Goal: Task Accomplishment & Management: Manage account settings

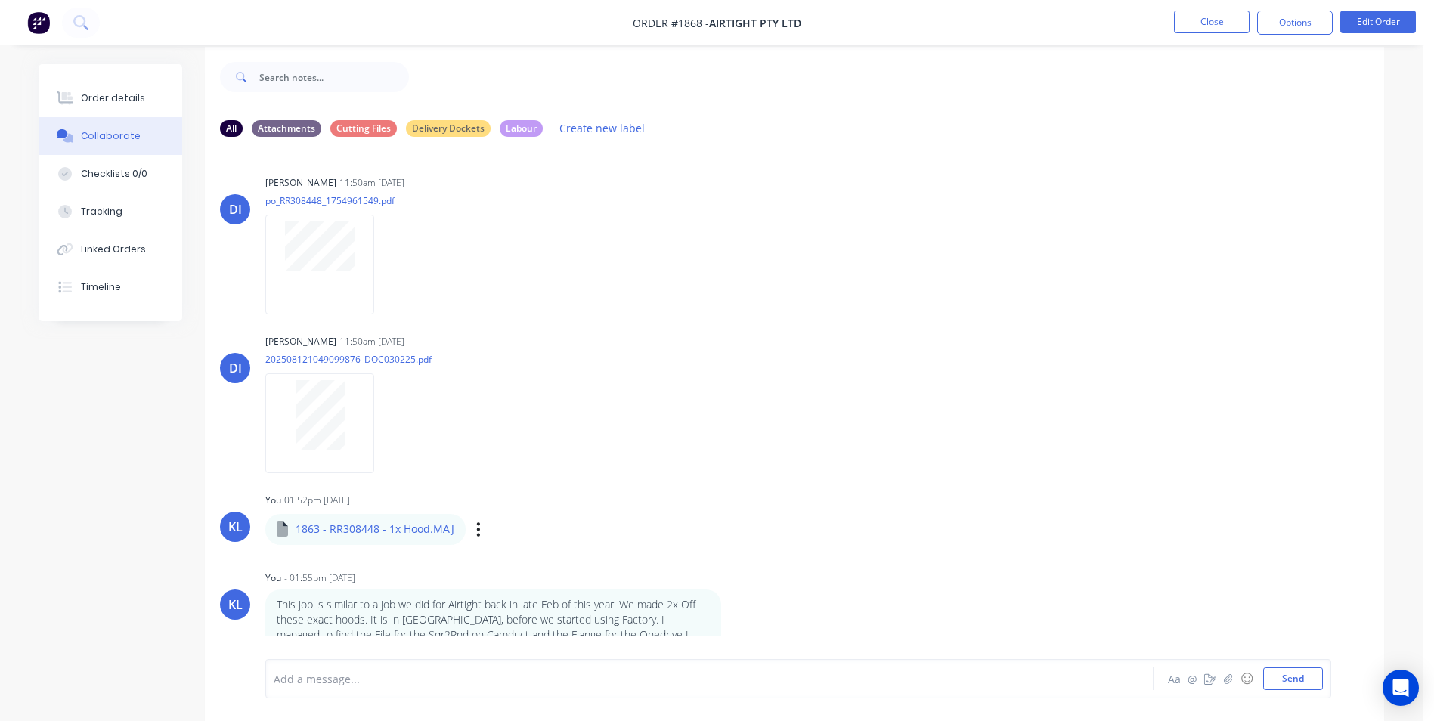
scroll to position [23, 0]
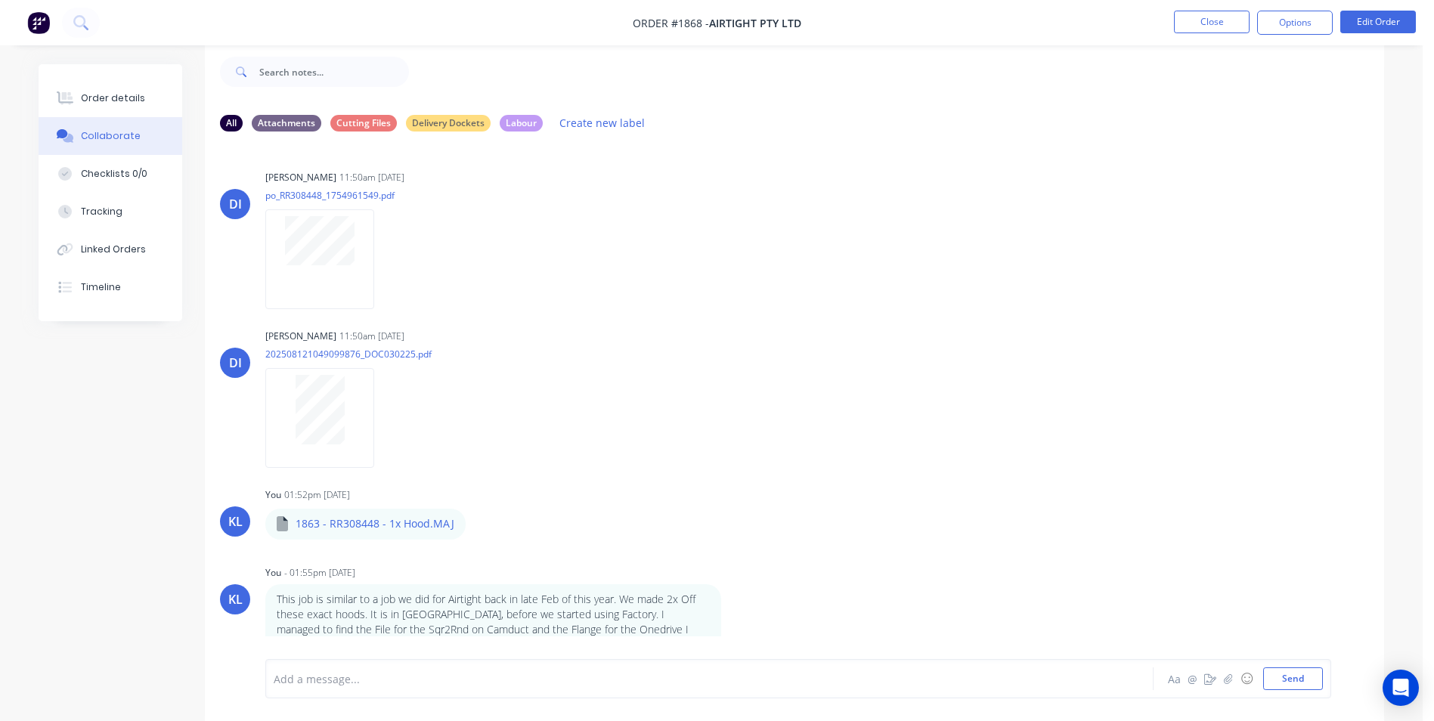
click at [424, 671] on div at bounding box center [667, 679] width 786 height 16
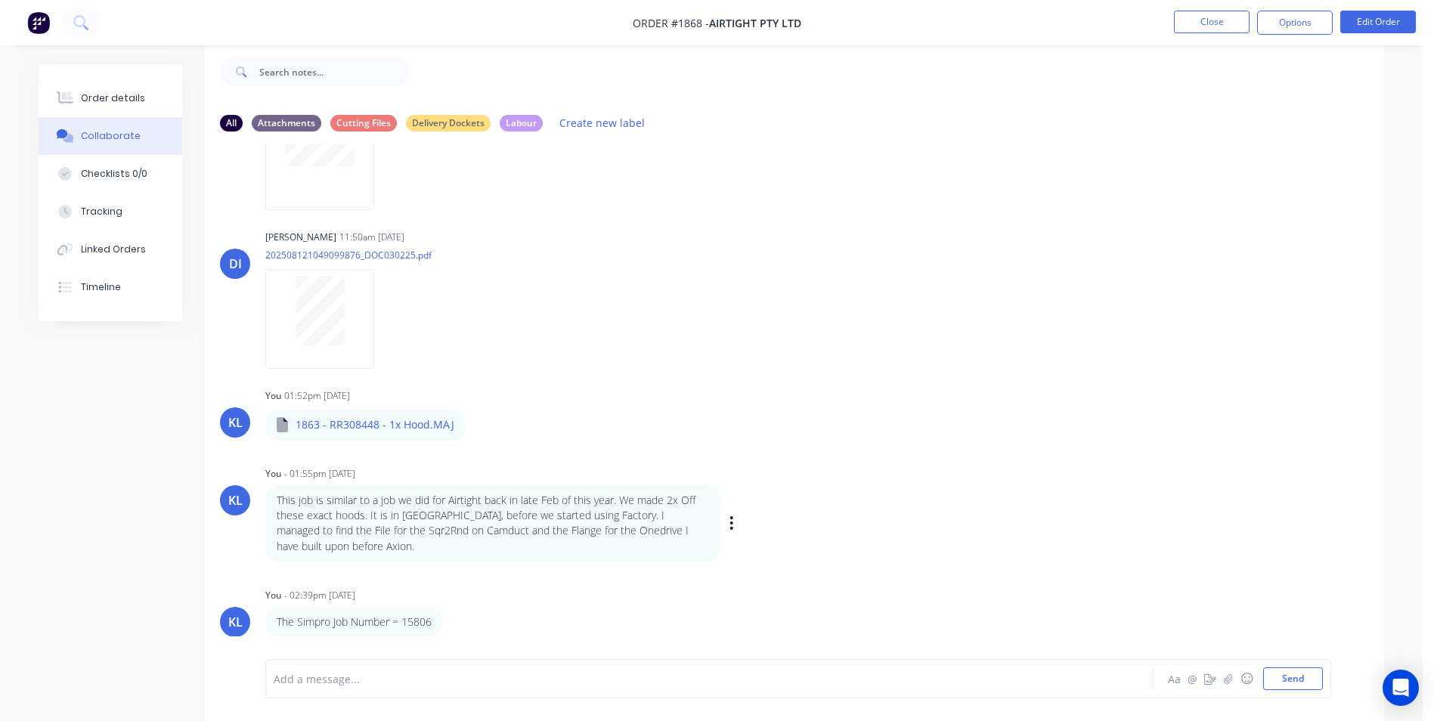
scroll to position [100, 0]
click at [132, 101] on div "Order details" at bounding box center [113, 98] width 64 height 14
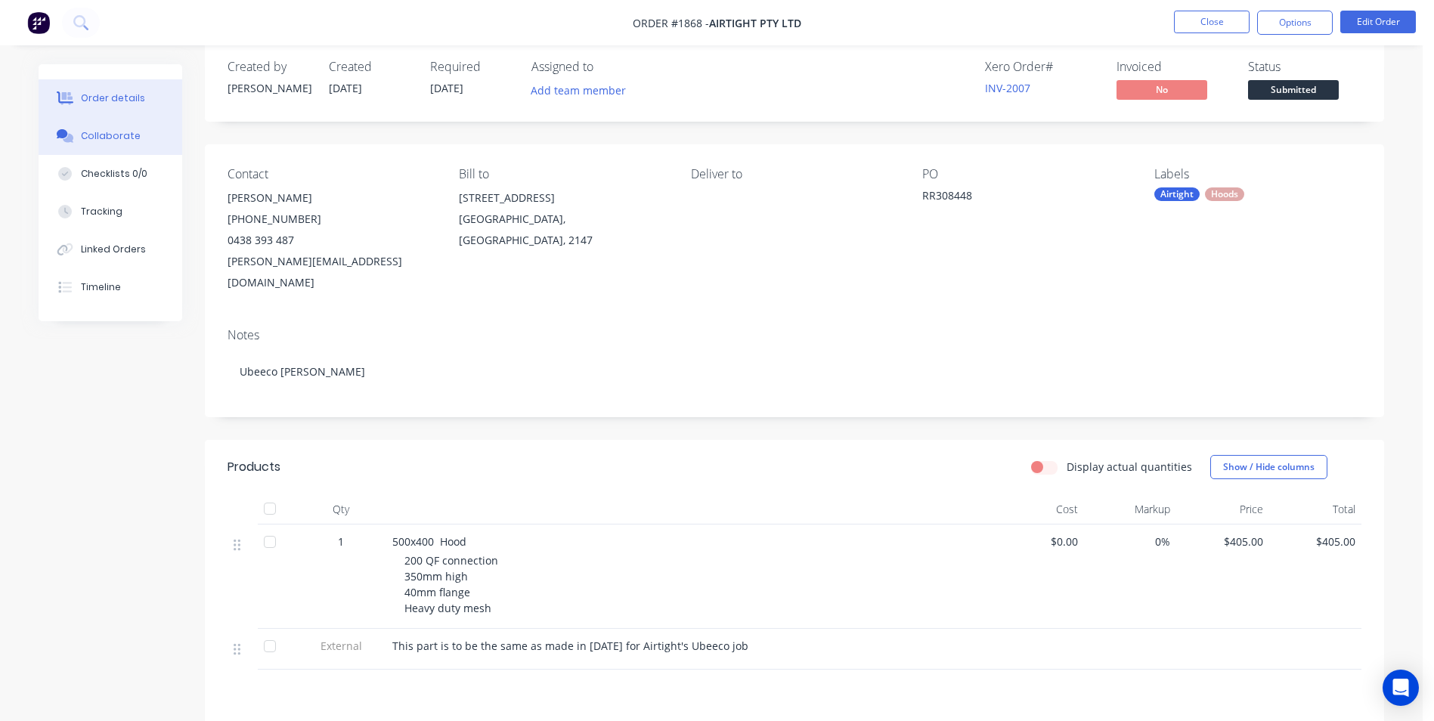
click at [125, 134] on div "Collaborate" at bounding box center [111, 136] width 60 height 14
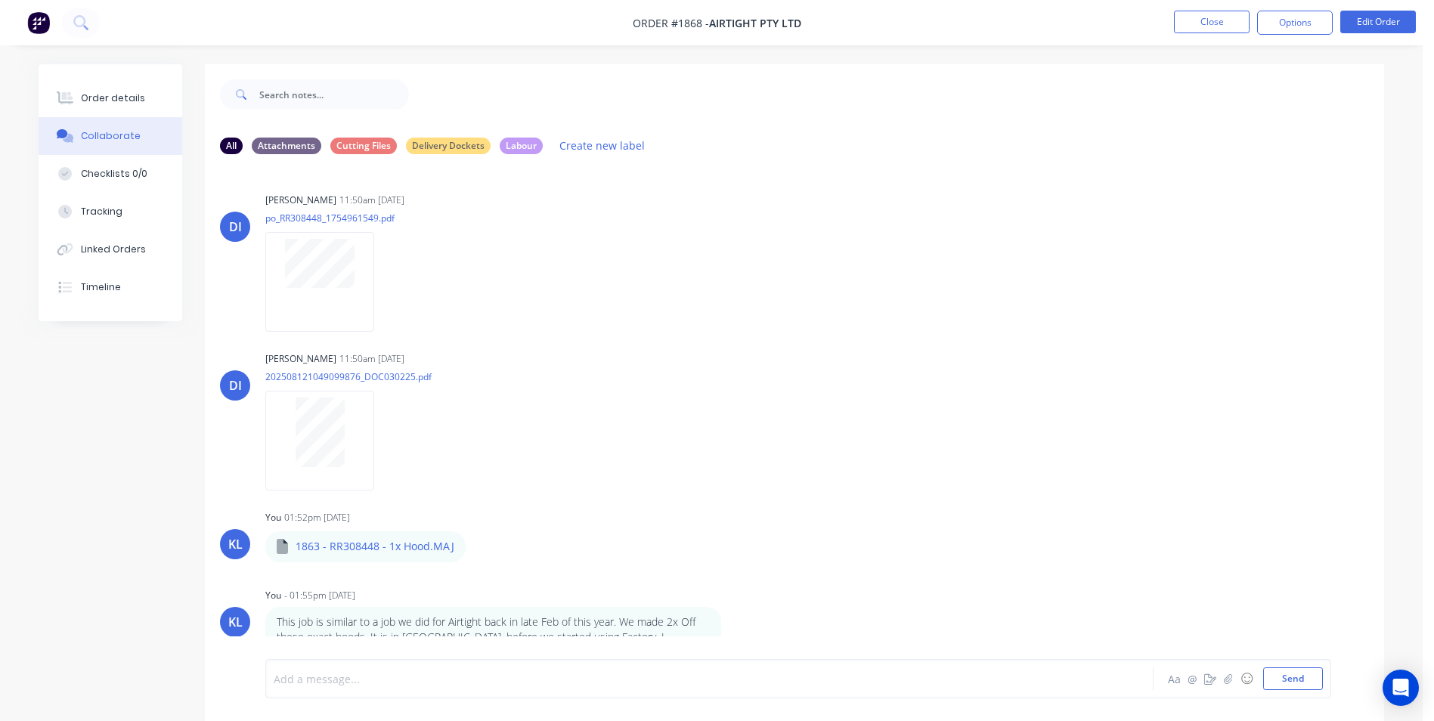
click at [349, 672] on div at bounding box center [667, 679] width 786 height 16
click at [142, 107] on button "Order details" at bounding box center [111, 98] width 144 height 38
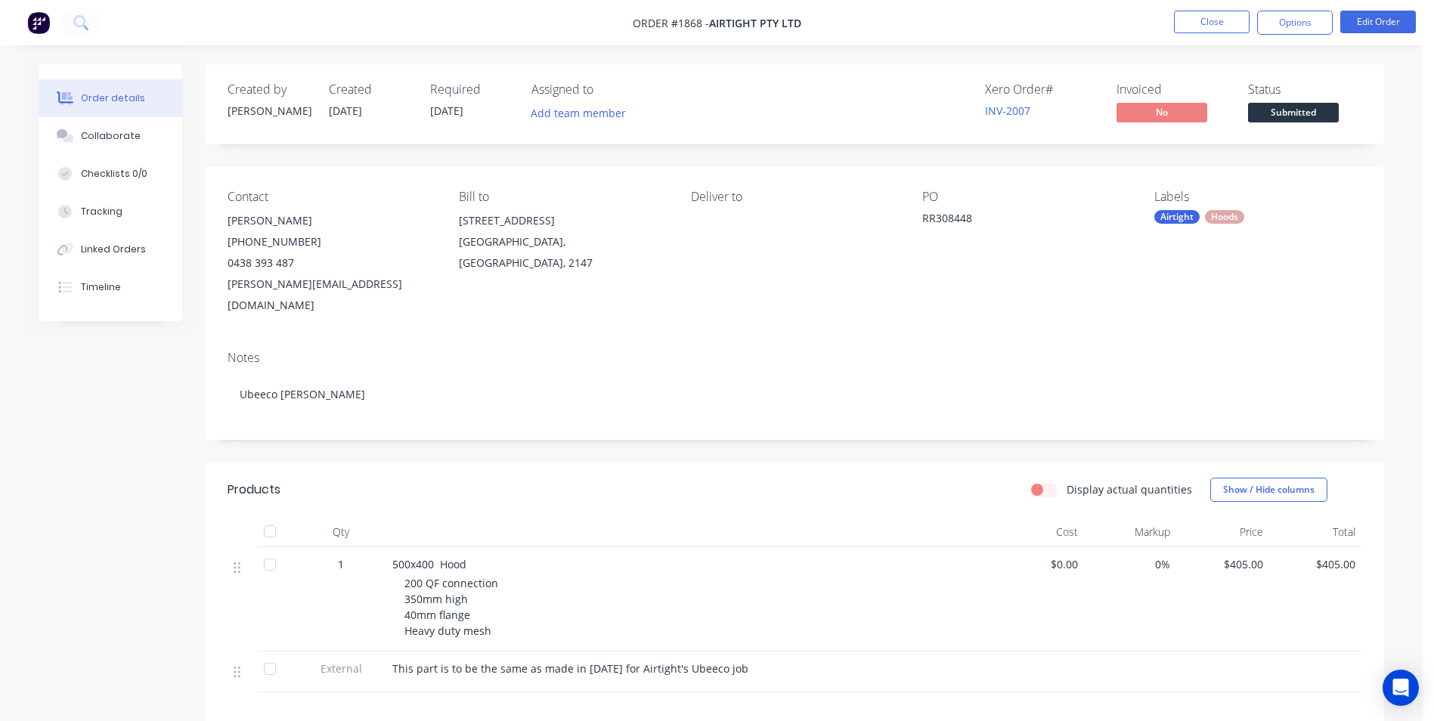
click at [1276, 116] on span "Submitted" at bounding box center [1293, 112] width 91 height 19
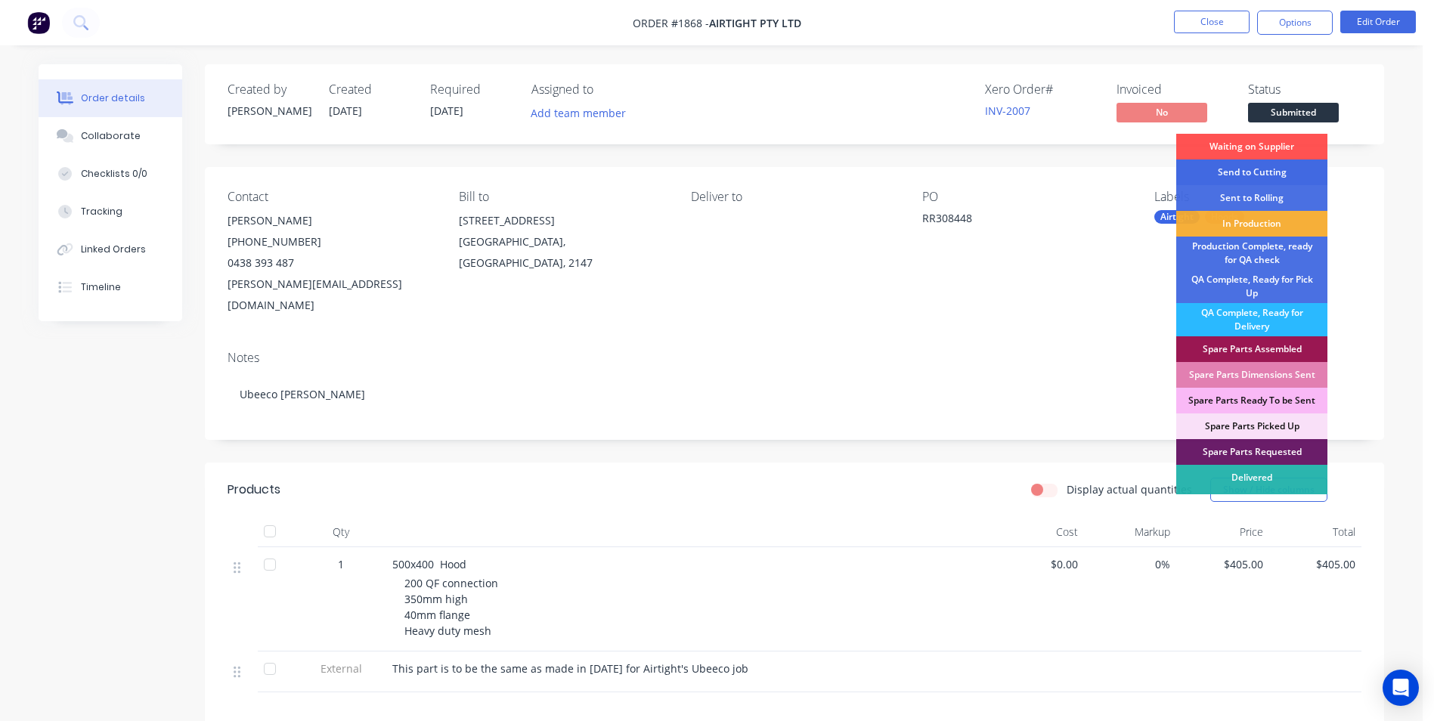
click at [1281, 177] on div "Send to Cutting" at bounding box center [1251, 173] width 151 height 26
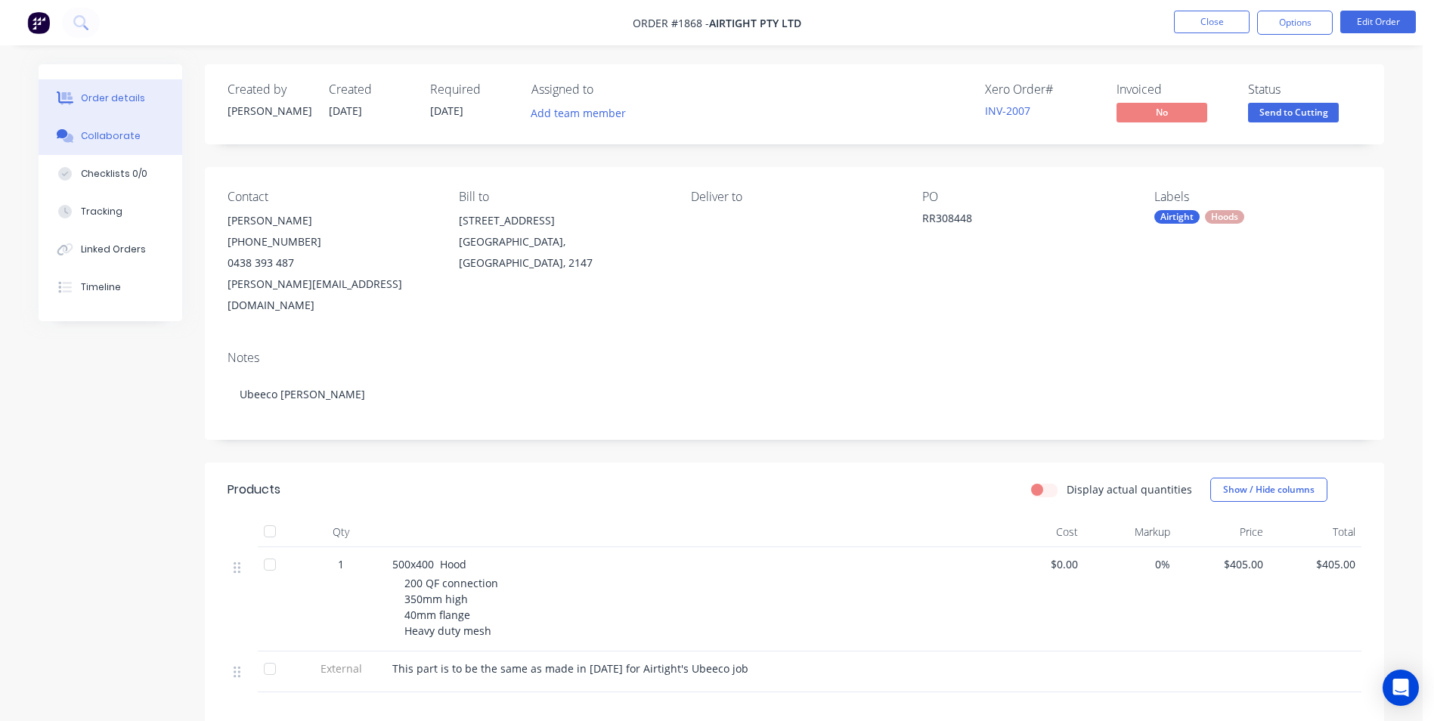
click at [128, 147] on button "Collaborate" at bounding box center [111, 136] width 144 height 38
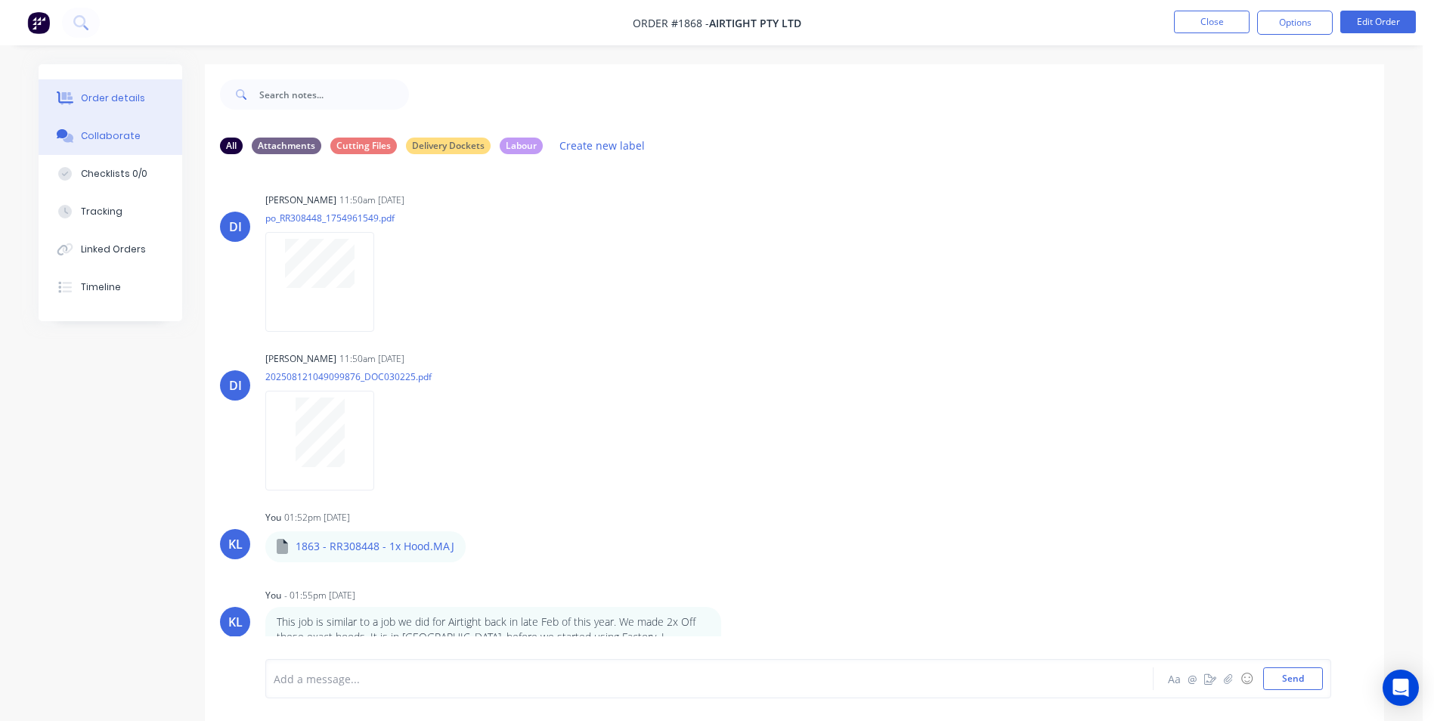
click at [133, 82] on button "Order details" at bounding box center [111, 98] width 144 height 38
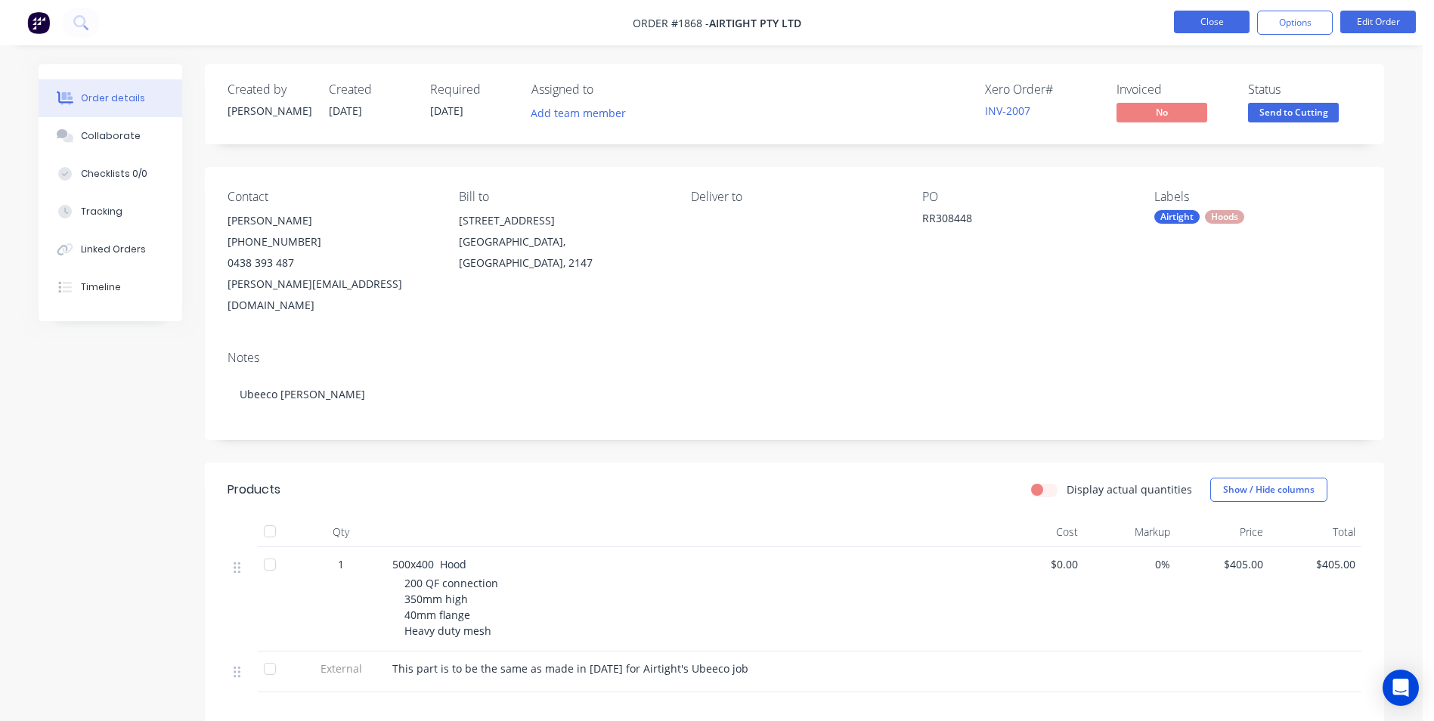
click at [1197, 20] on button "Close" at bounding box center [1212, 22] width 76 height 23
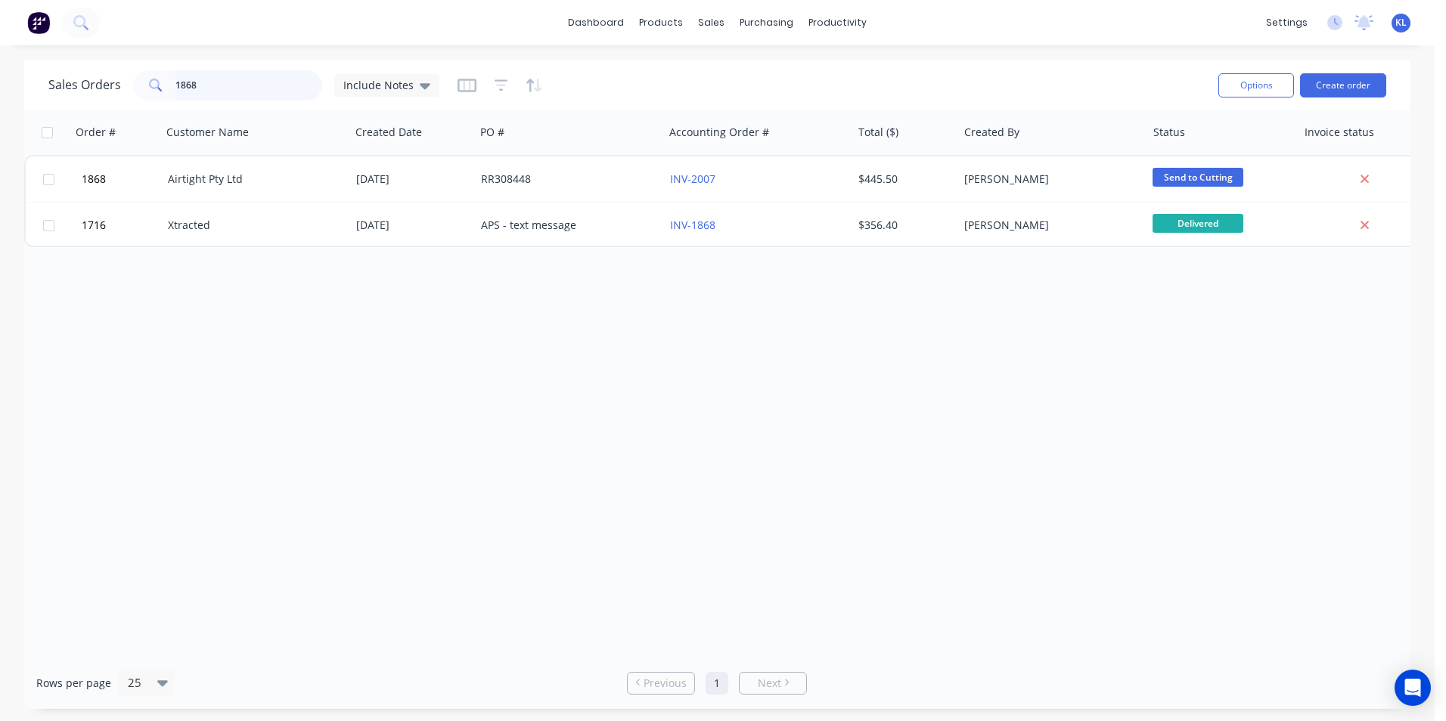
click at [277, 91] on input "1868" at bounding box center [248, 85] width 147 height 30
type input "1"
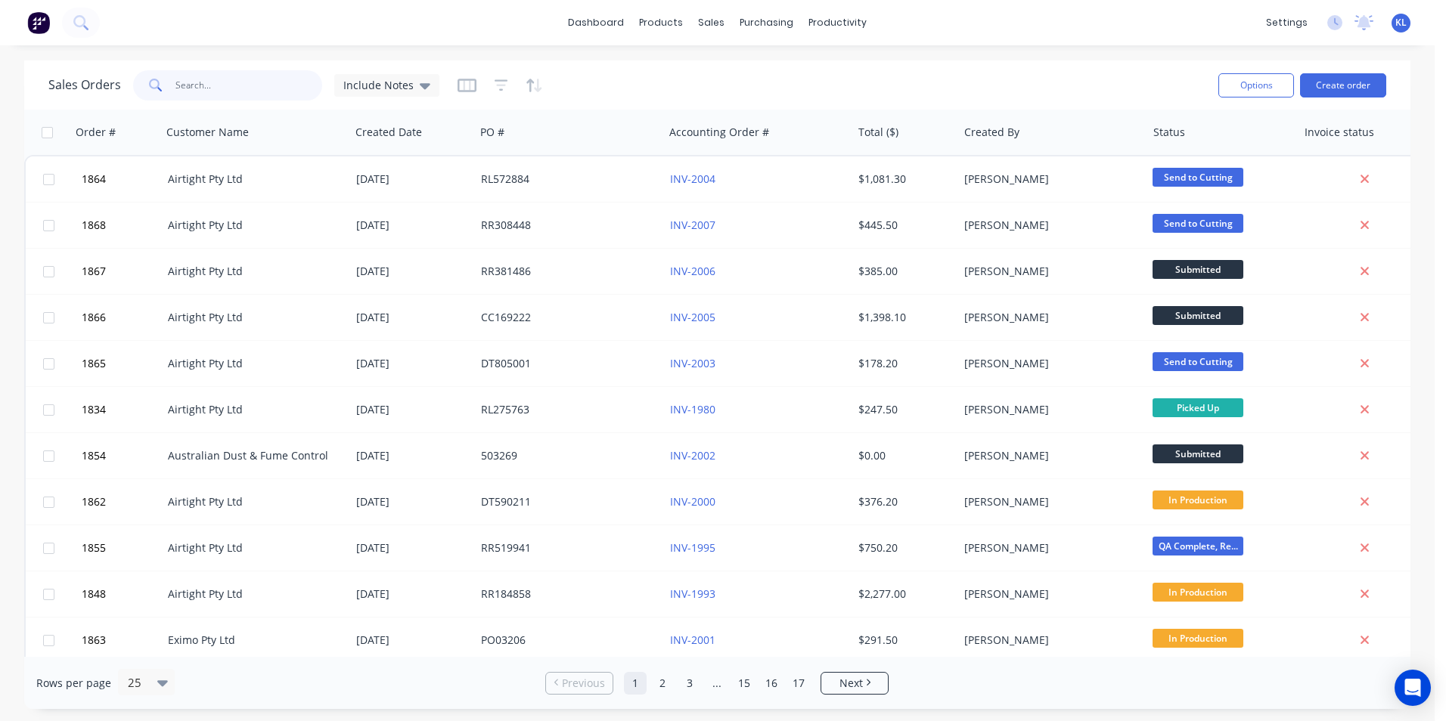
click at [238, 82] on input "text" at bounding box center [248, 85] width 147 height 30
paste input "r"
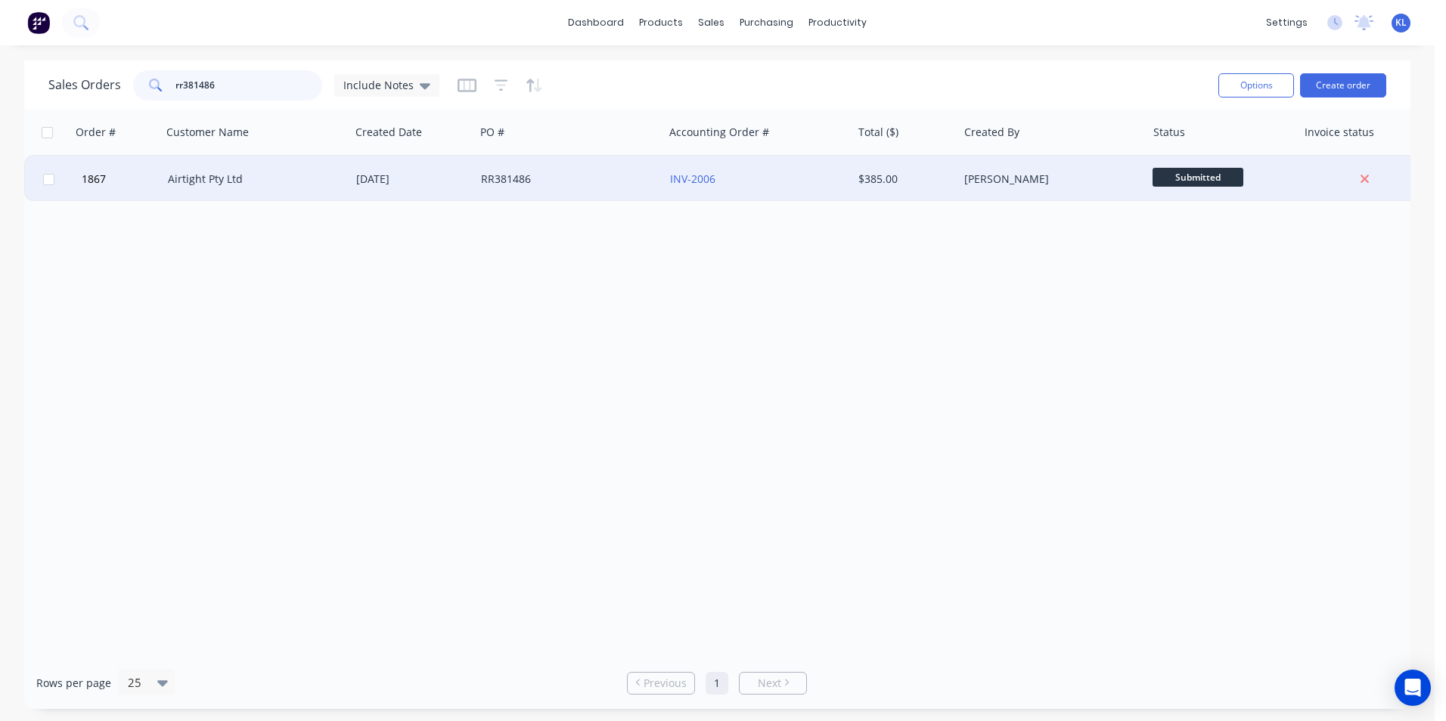
type input "rr381486"
click at [243, 184] on div "Airtight Pty Ltd" at bounding box center [252, 179] width 168 height 15
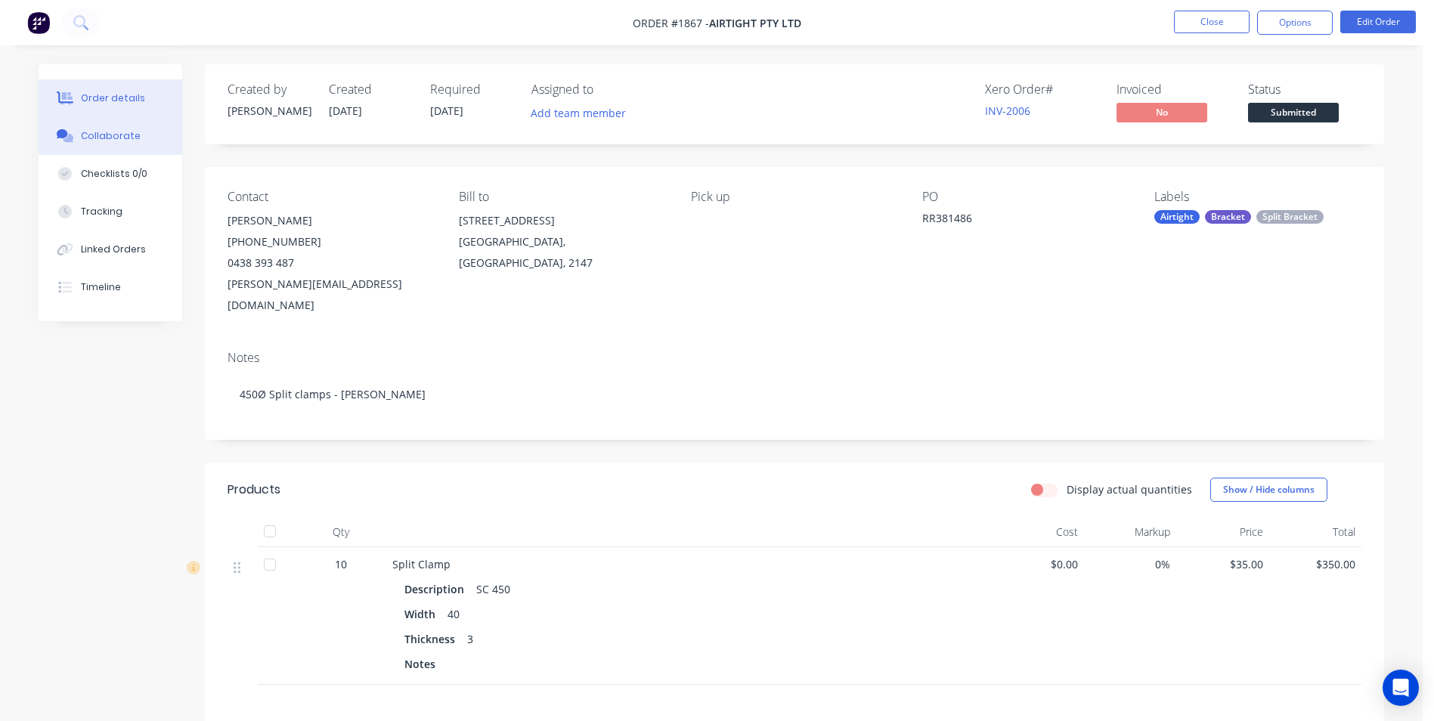
click at [108, 135] on div "Collaborate" at bounding box center [111, 136] width 60 height 14
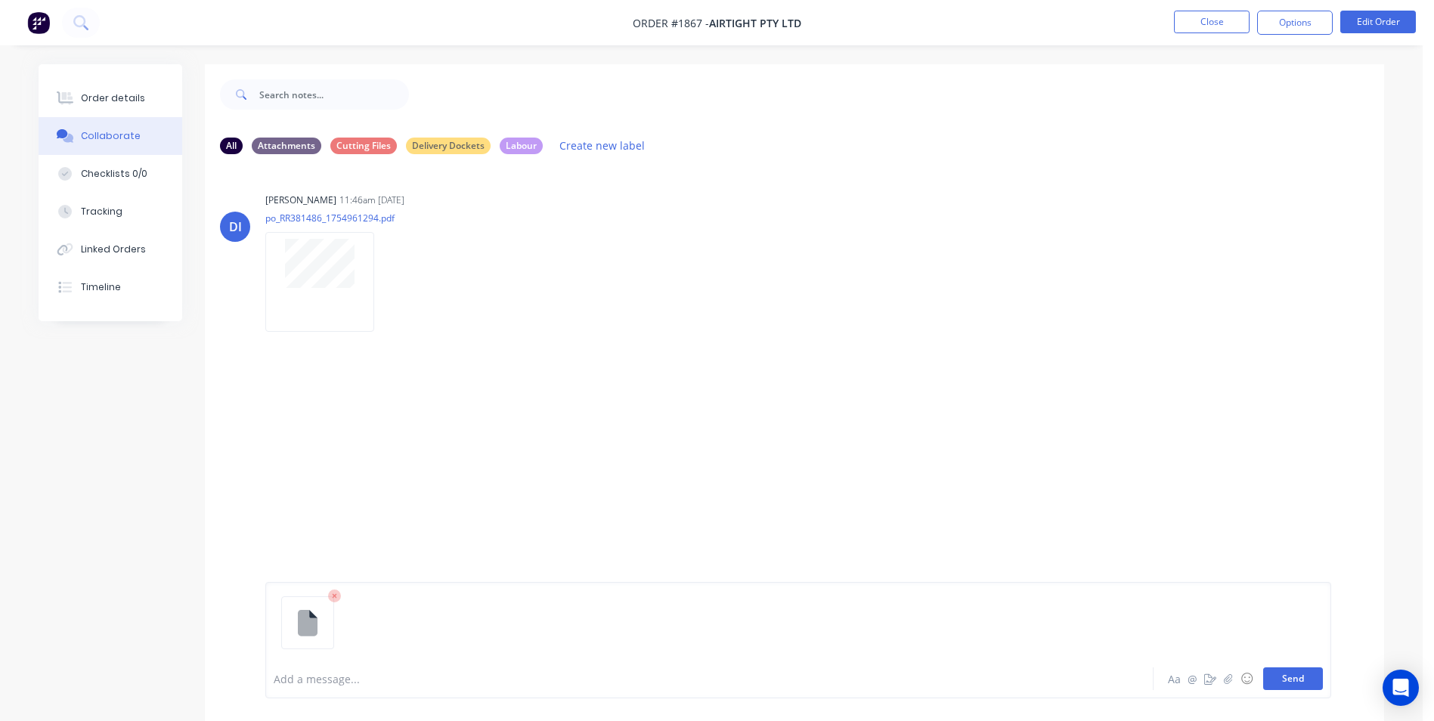
click at [1293, 678] on button "Send" at bounding box center [1293, 679] width 60 height 23
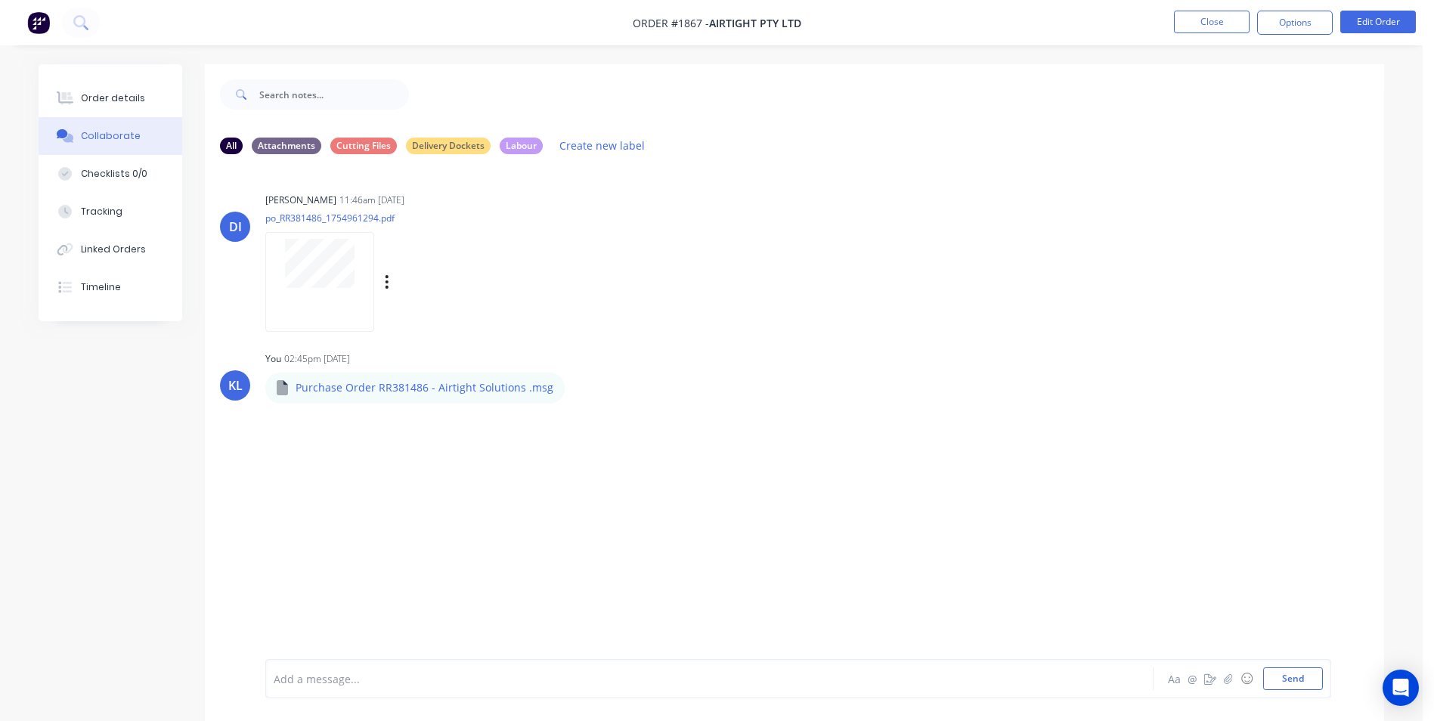
click at [241, 237] on div "DI" at bounding box center [235, 227] width 30 height 30
click at [371, 271] on div at bounding box center [319, 281] width 109 height 99
click at [108, 96] on div "Order details" at bounding box center [113, 98] width 64 height 14
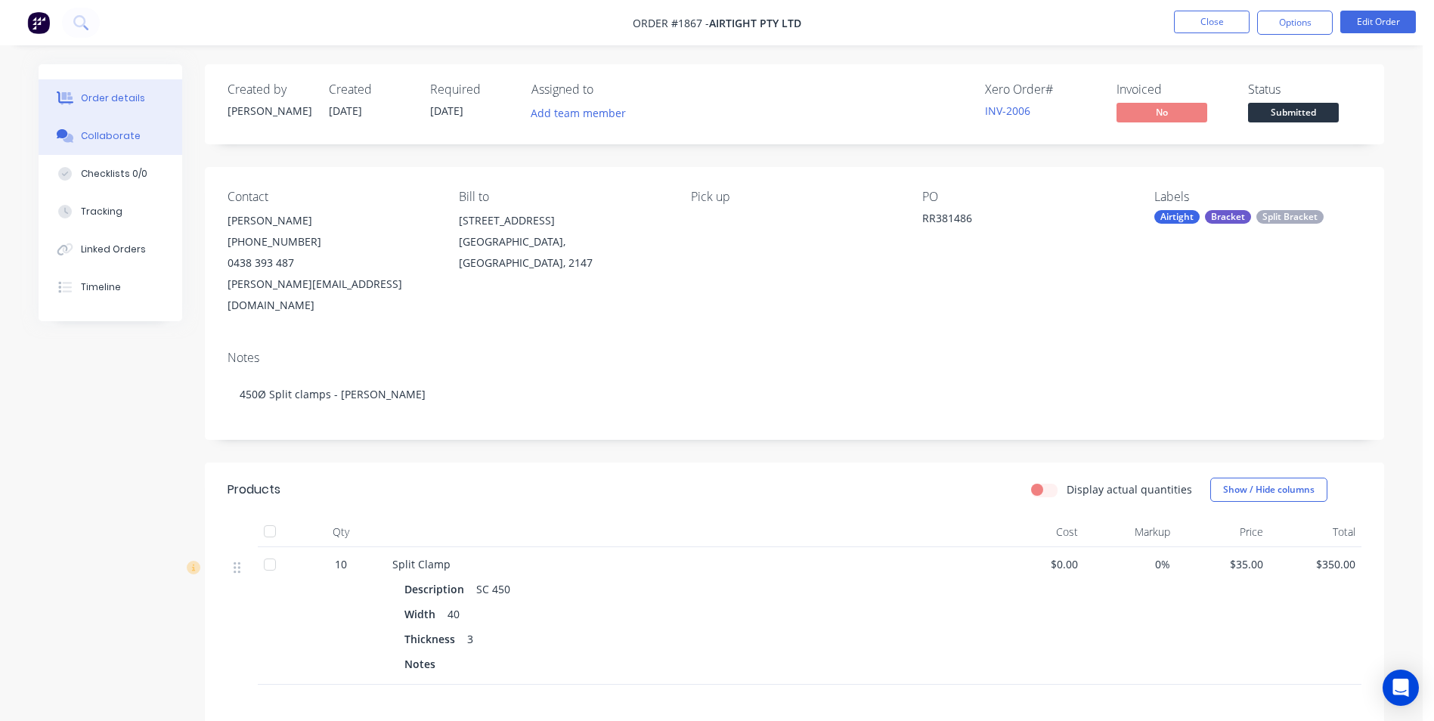
click at [122, 124] on button "Collaborate" at bounding box center [111, 136] width 144 height 38
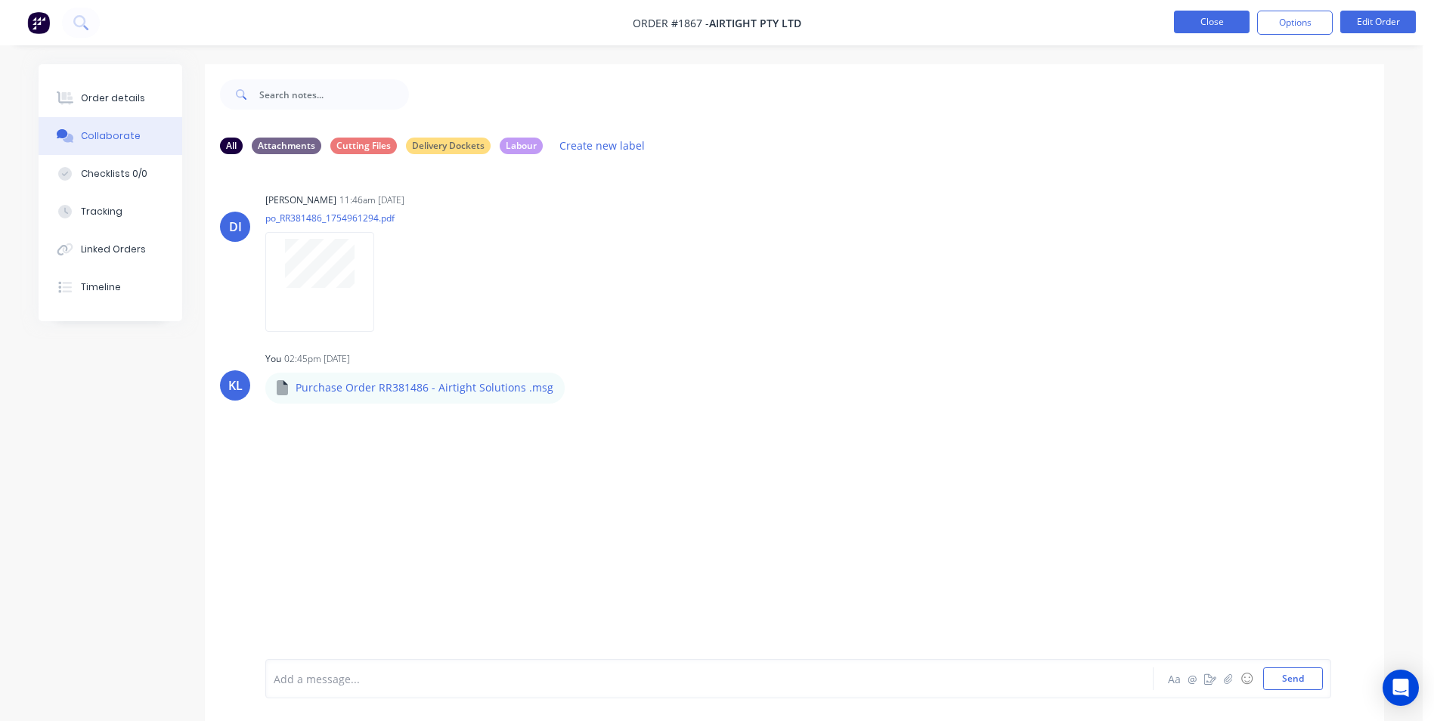
click at [1210, 21] on button "Close" at bounding box center [1212, 22] width 76 height 23
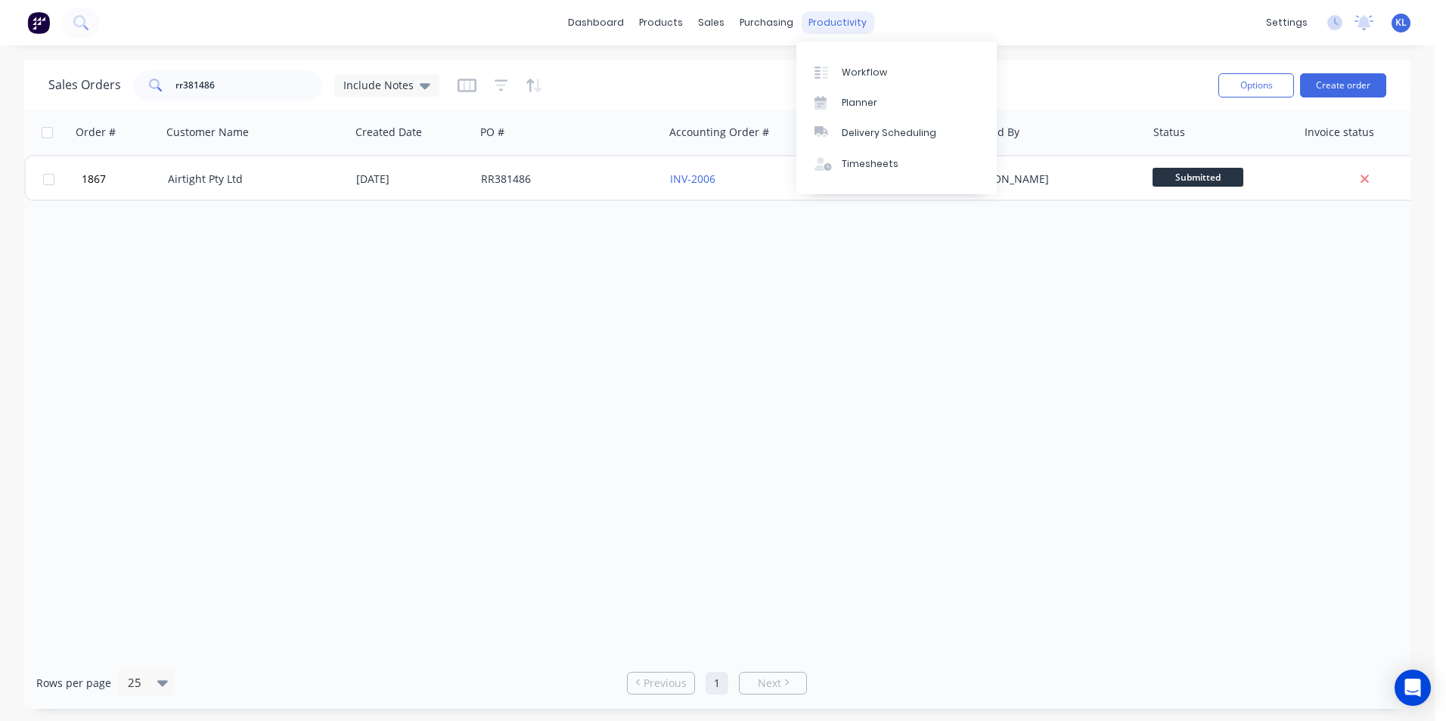
click at [852, 21] on div "productivity" at bounding box center [837, 22] width 73 height 23
click at [858, 63] on link "Workflow" at bounding box center [896, 72] width 200 height 30
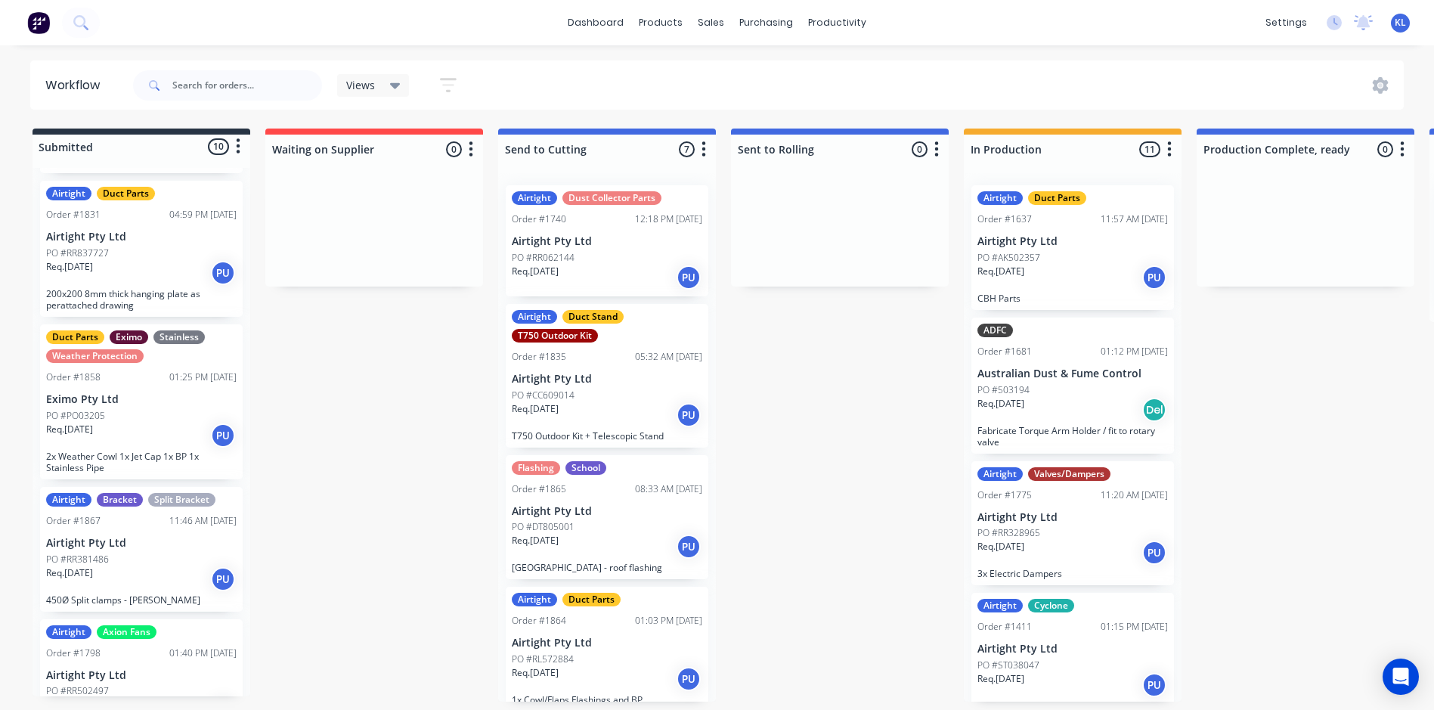
scroll to position [529, 0]
click at [175, 396] on p "Eximo Pty Ltd" at bounding box center [141, 398] width 191 height 13
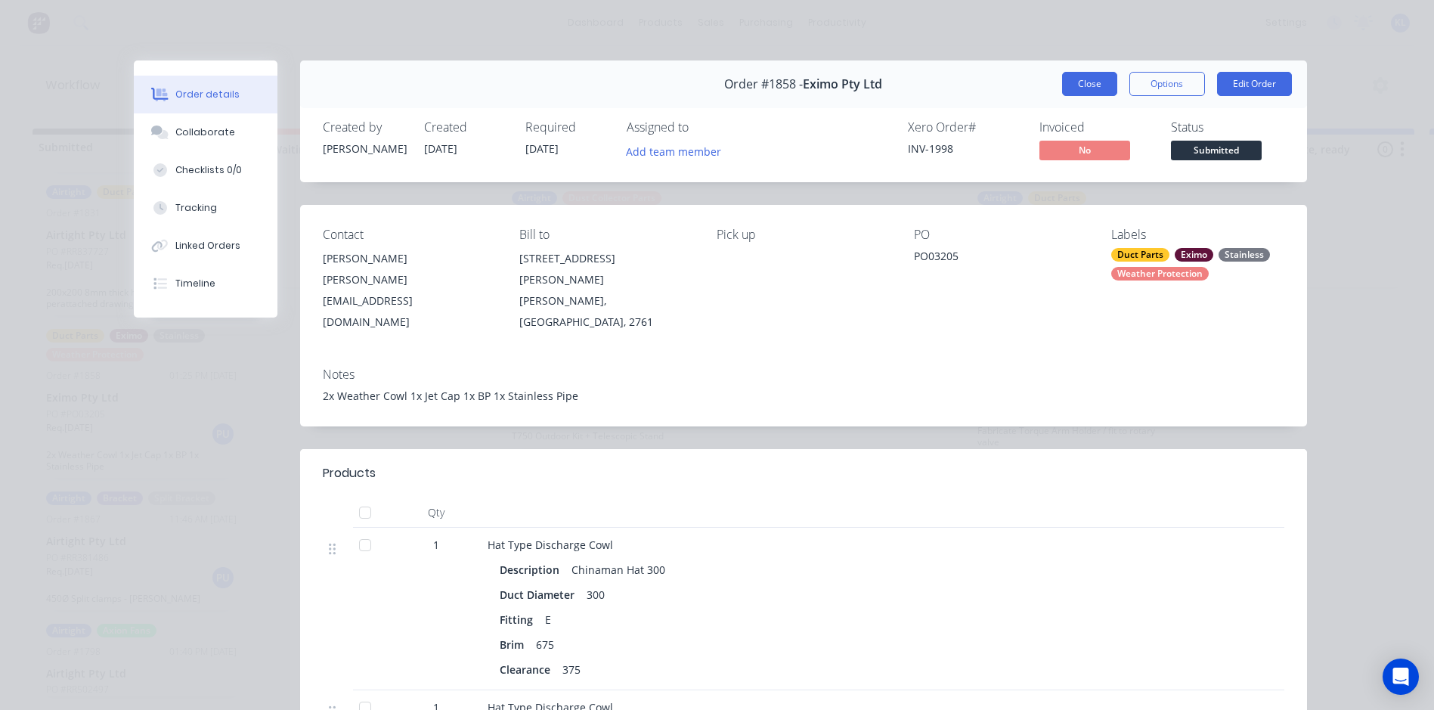
click at [1081, 76] on button "Close" at bounding box center [1089, 84] width 55 height 24
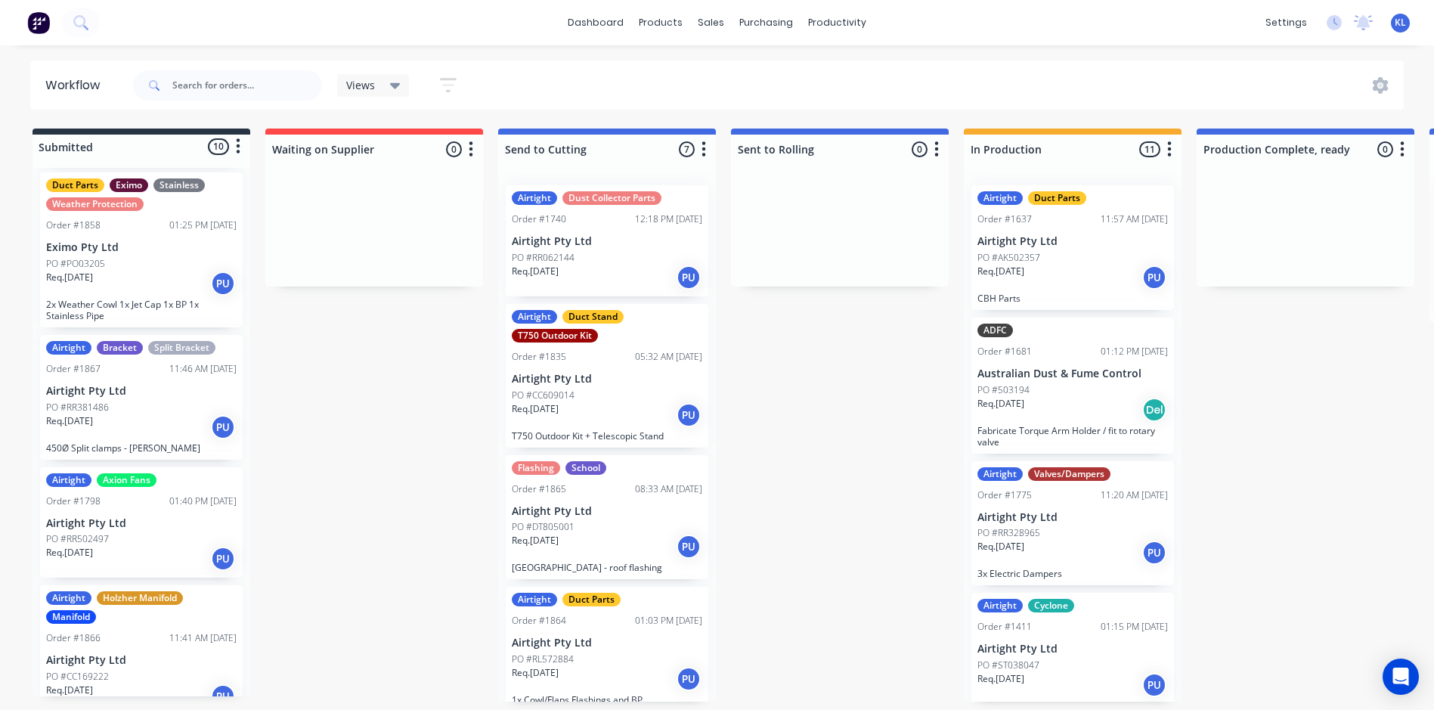
scroll to position [680, 0]
click at [150, 414] on div "Req. 14/08/25 PU" at bounding box center [141, 427] width 191 height 26
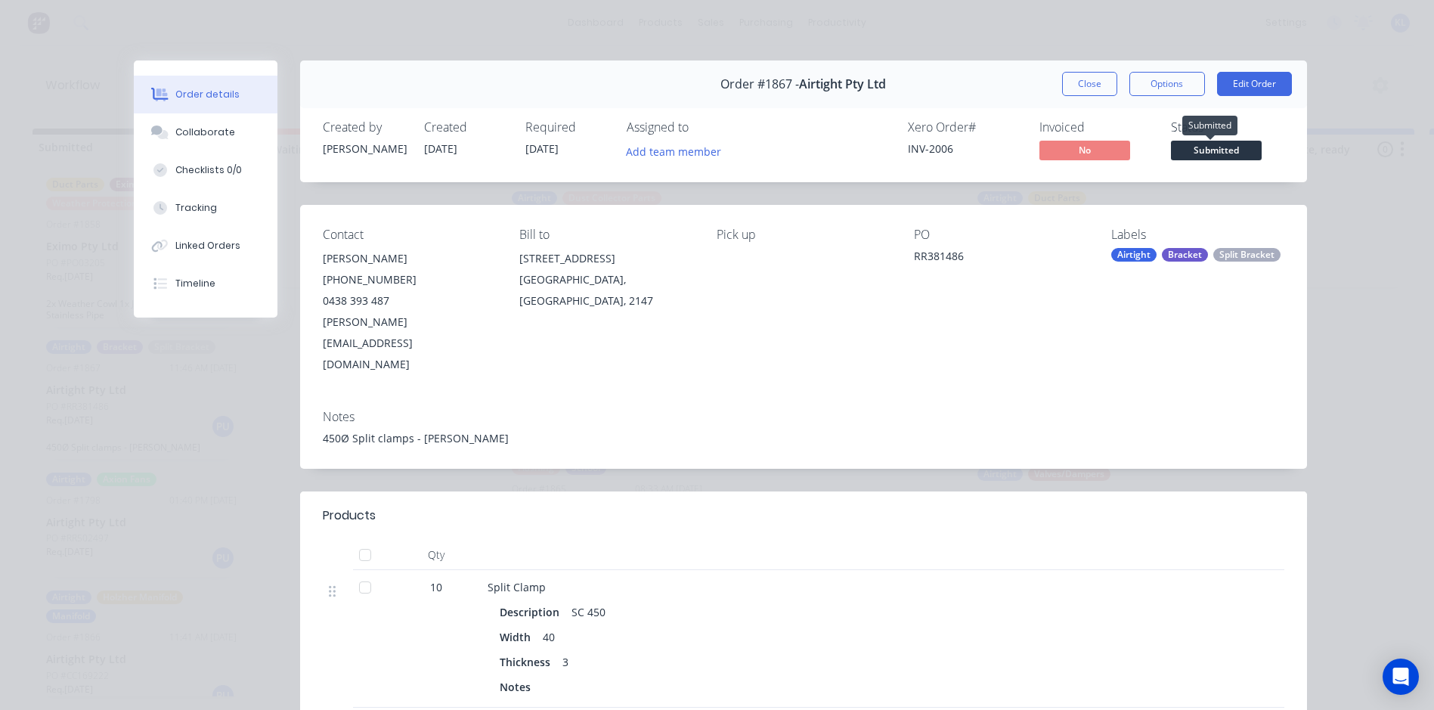
click at [1199, 151] on span "Submitted" at bounding box center [1216, 150] width 91 height 19
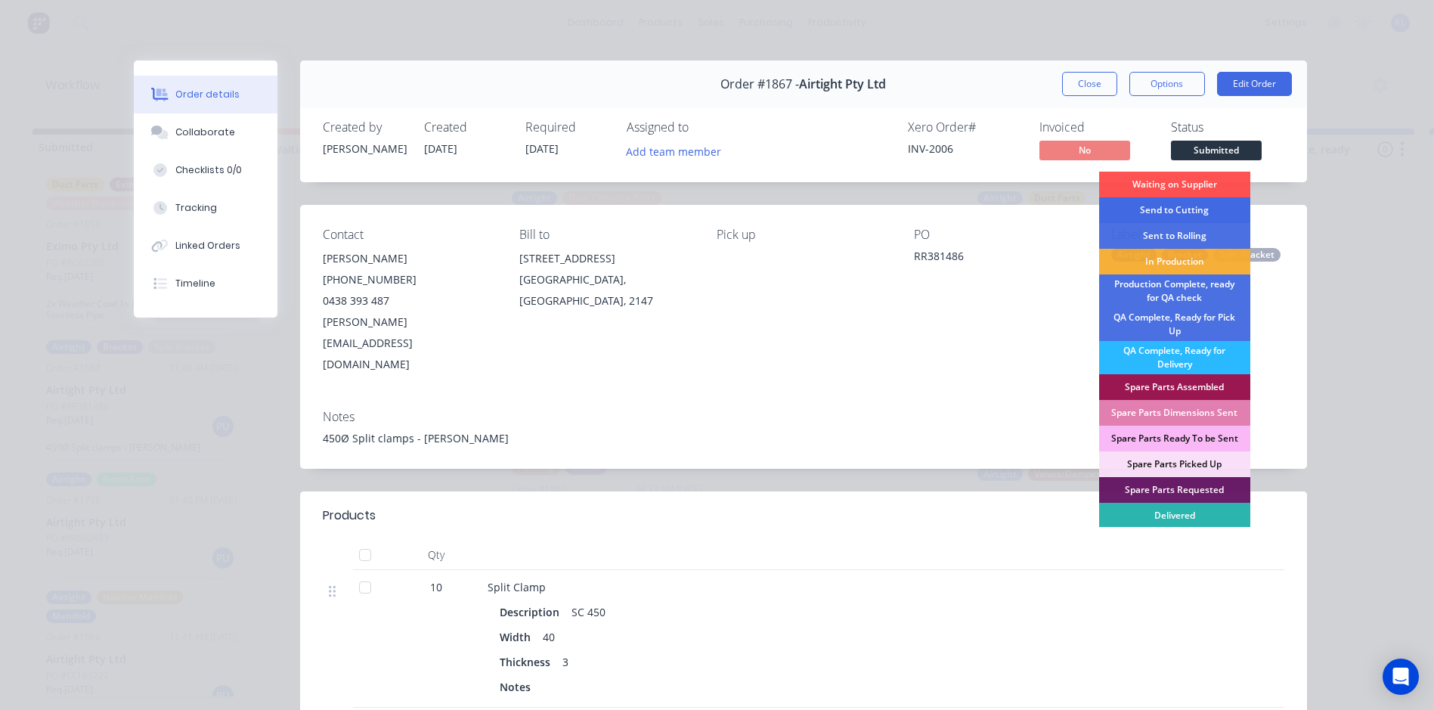
click at [1188, 210] on div "Send to Cutting" at bounding box center [1174, 210] width 151 height 26
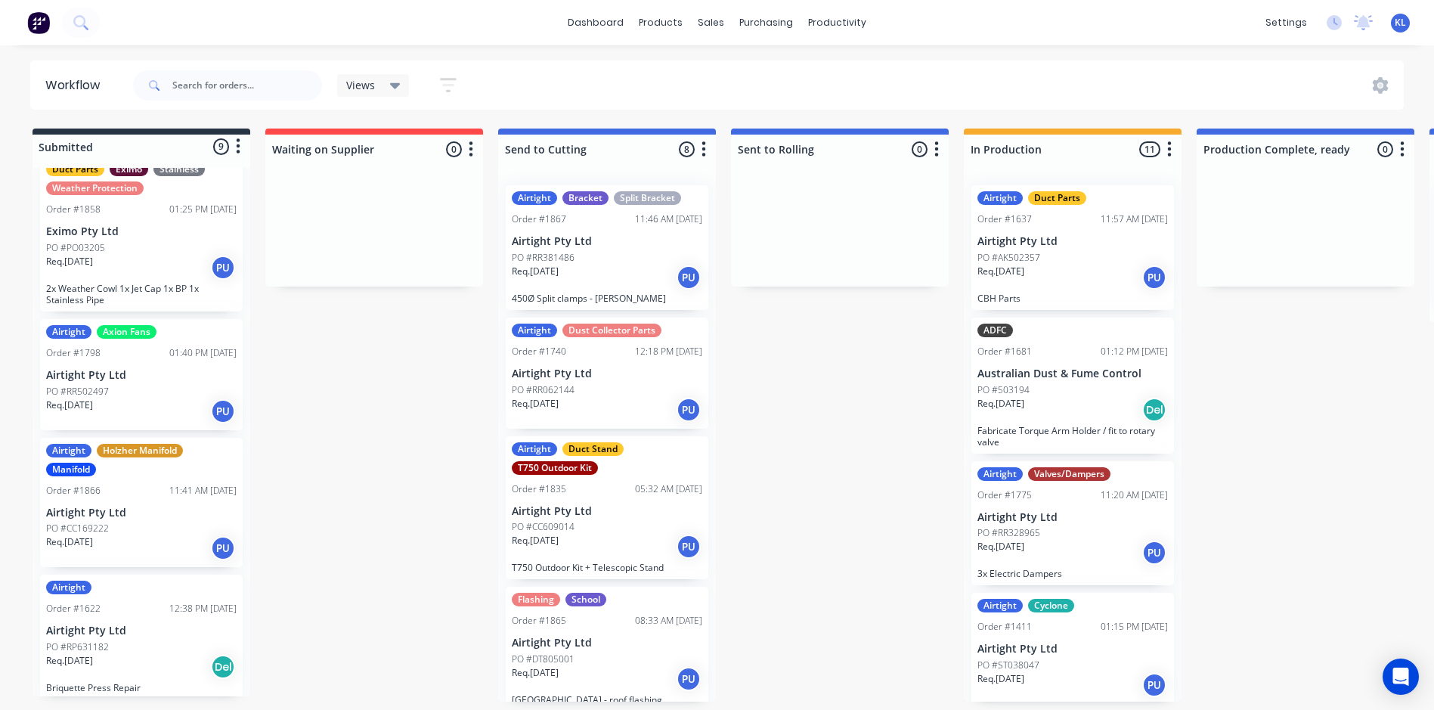
scroll to position [699, 0]
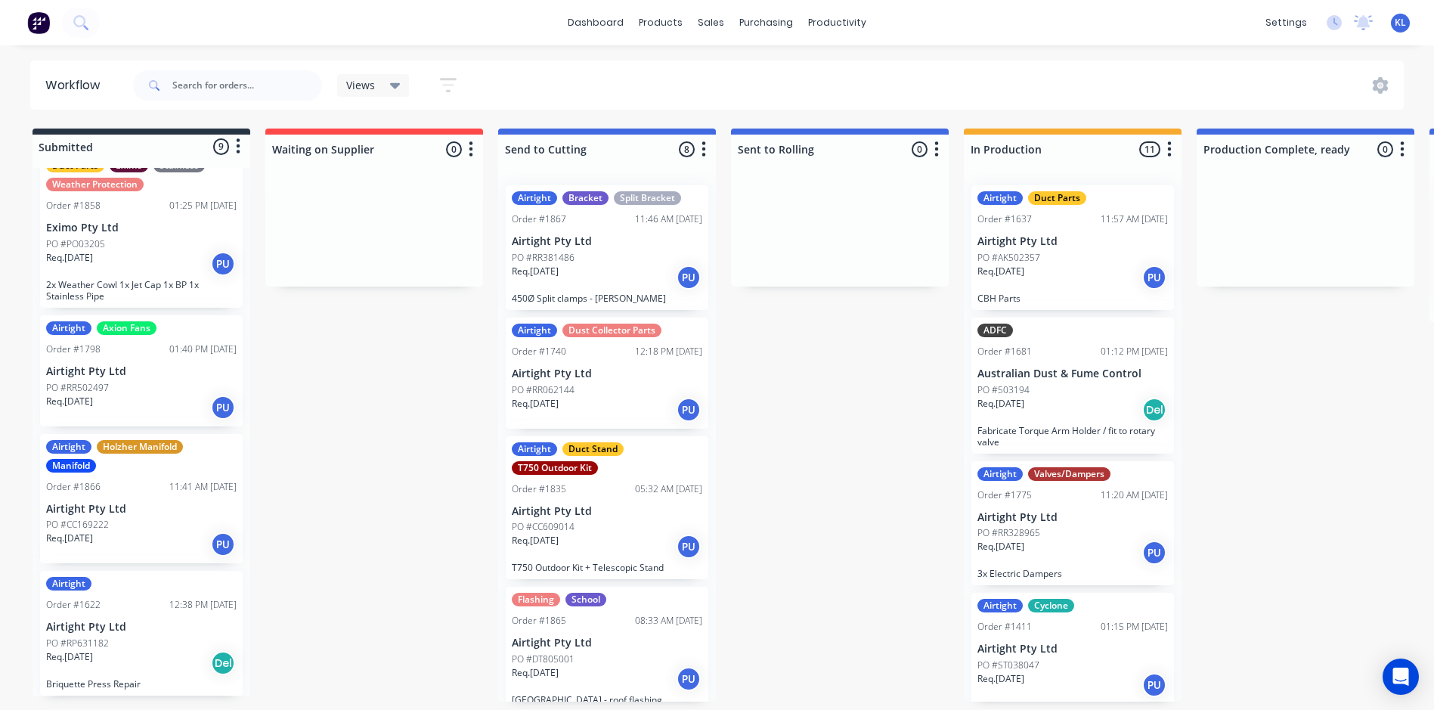
click at [630, 395] on div "PO #RR062144" at bounding box center [607, 390] width 191 height 14
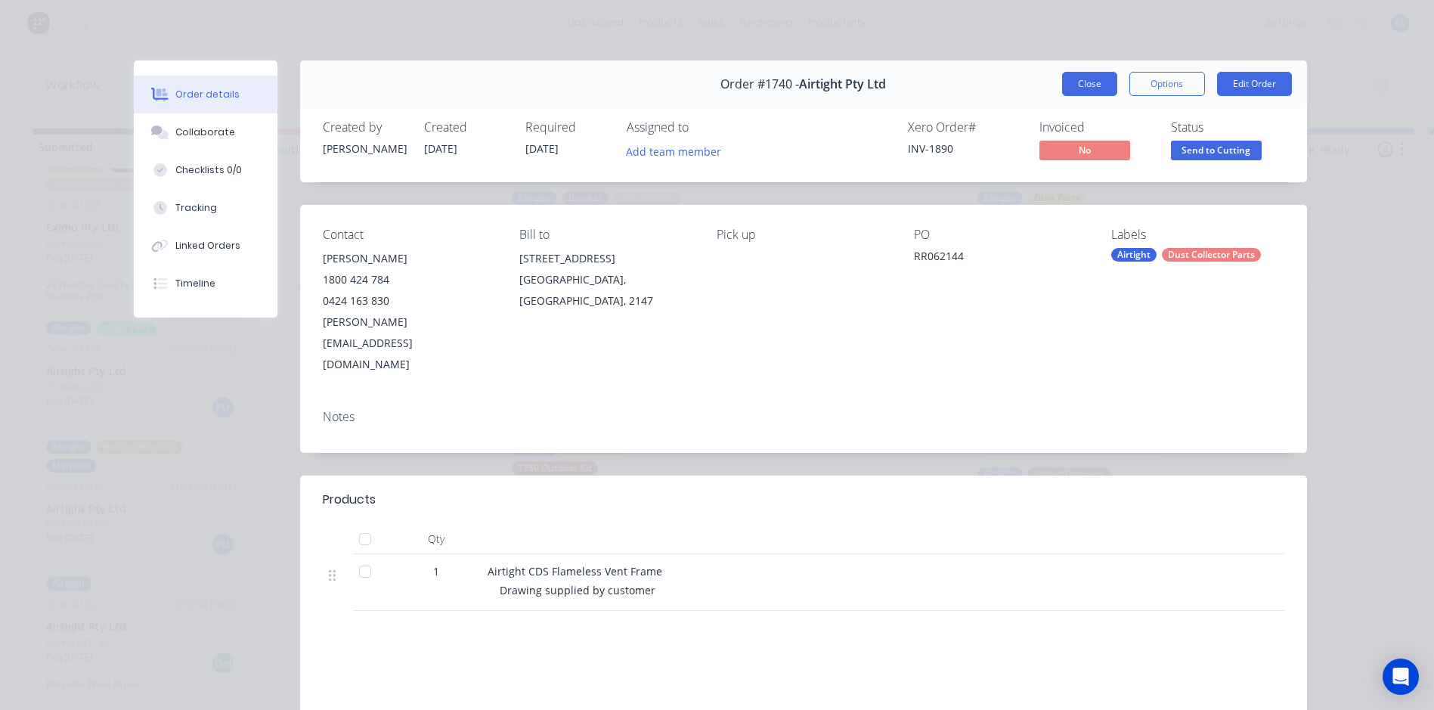
click at [1090, 94] on button "Close" at bounding box center [1089, 84] width 55 height 24
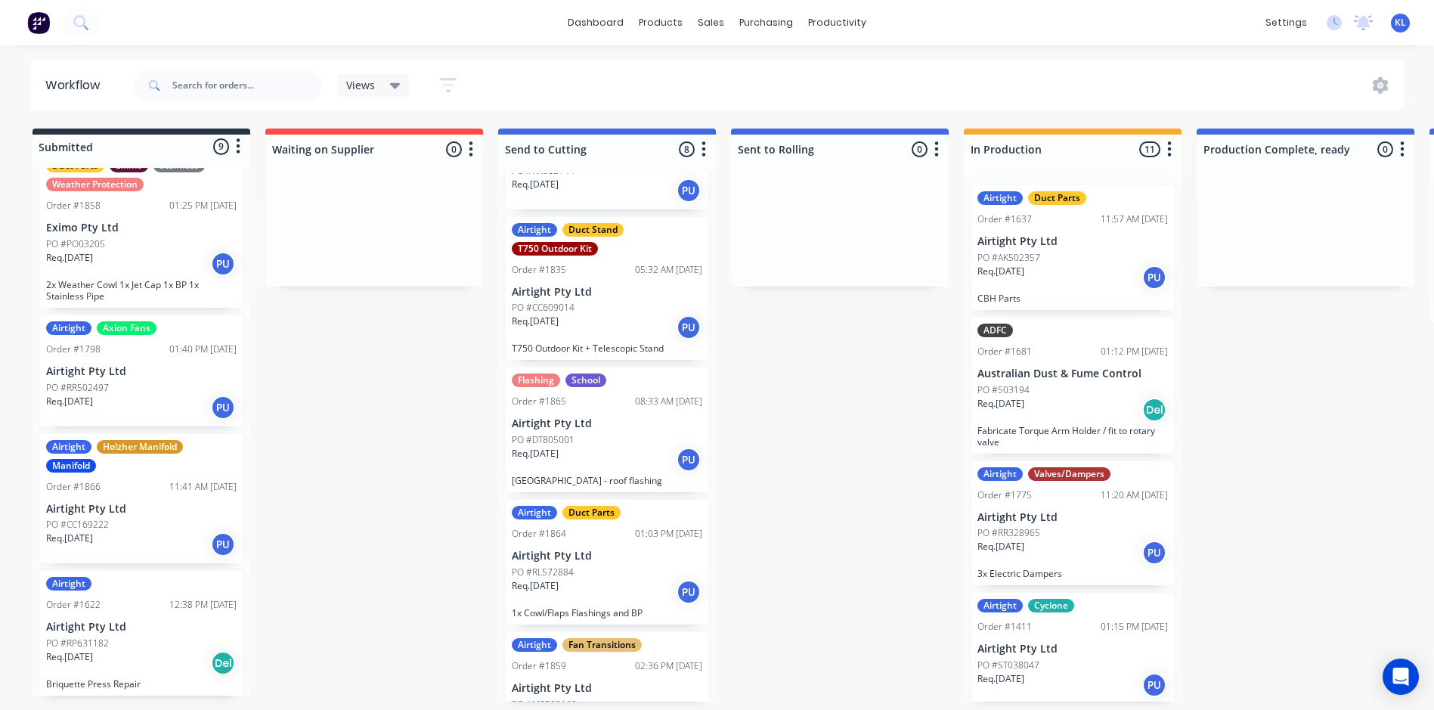
scroll to position [227, 0]
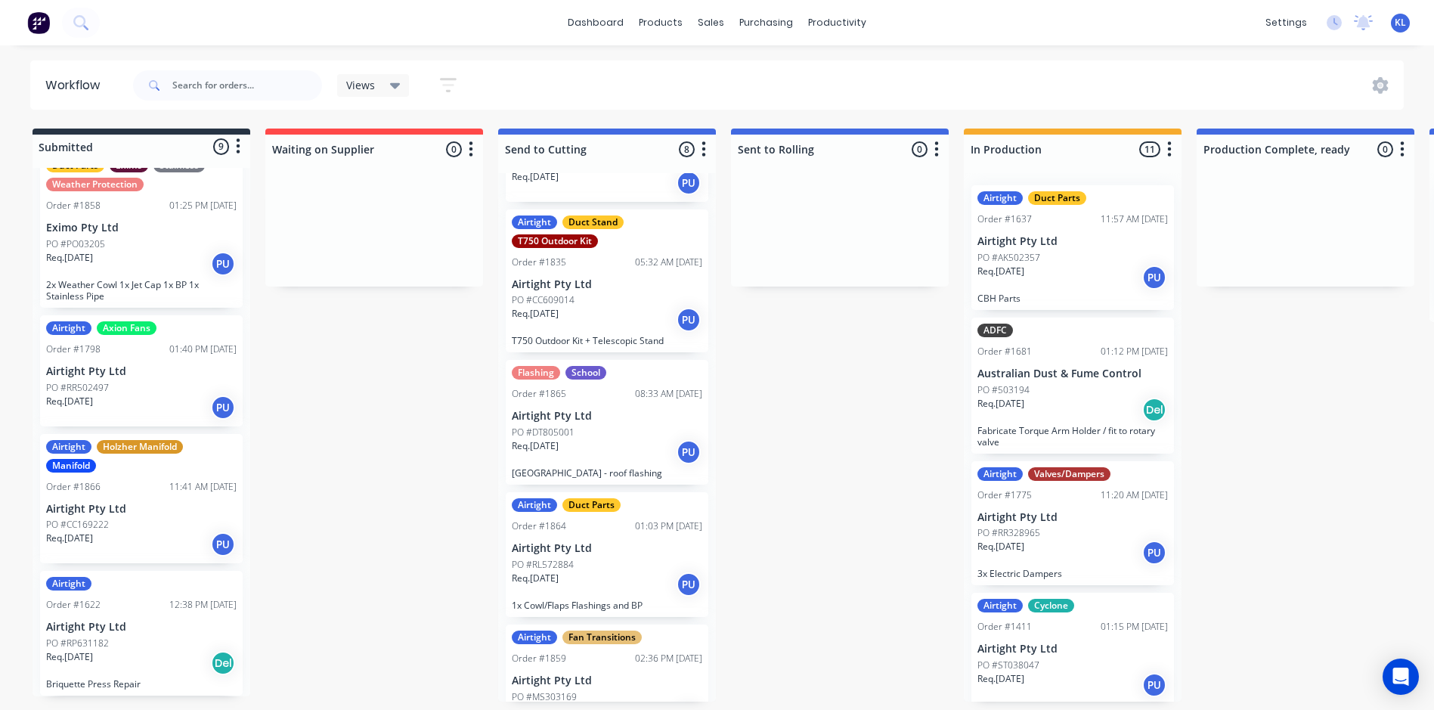
click at [620, 318] on div "Req. 11/08/25 PU" at bounding box center [607, 320] width 191 height 26
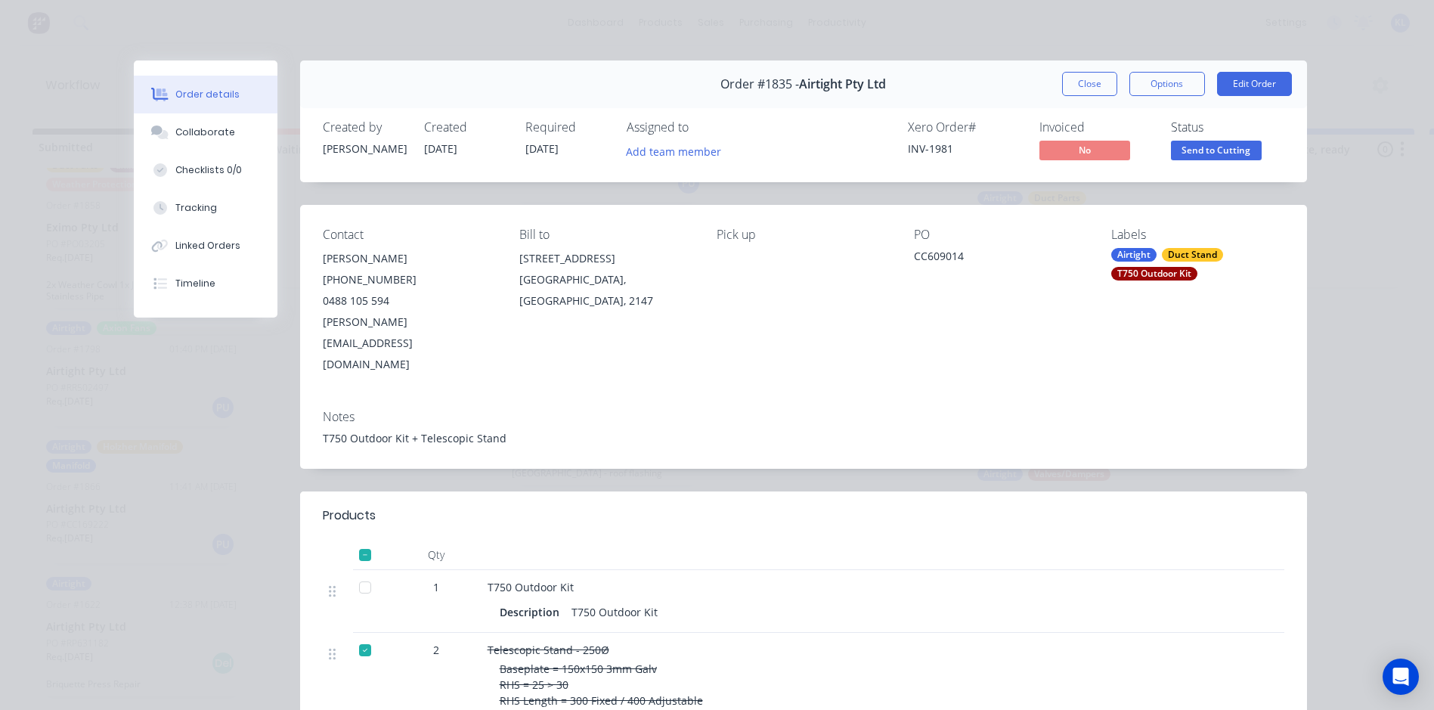
click at [1210, 153] on span "Send to Cutting" at bounding box center [1216, 150] width 91 height 19
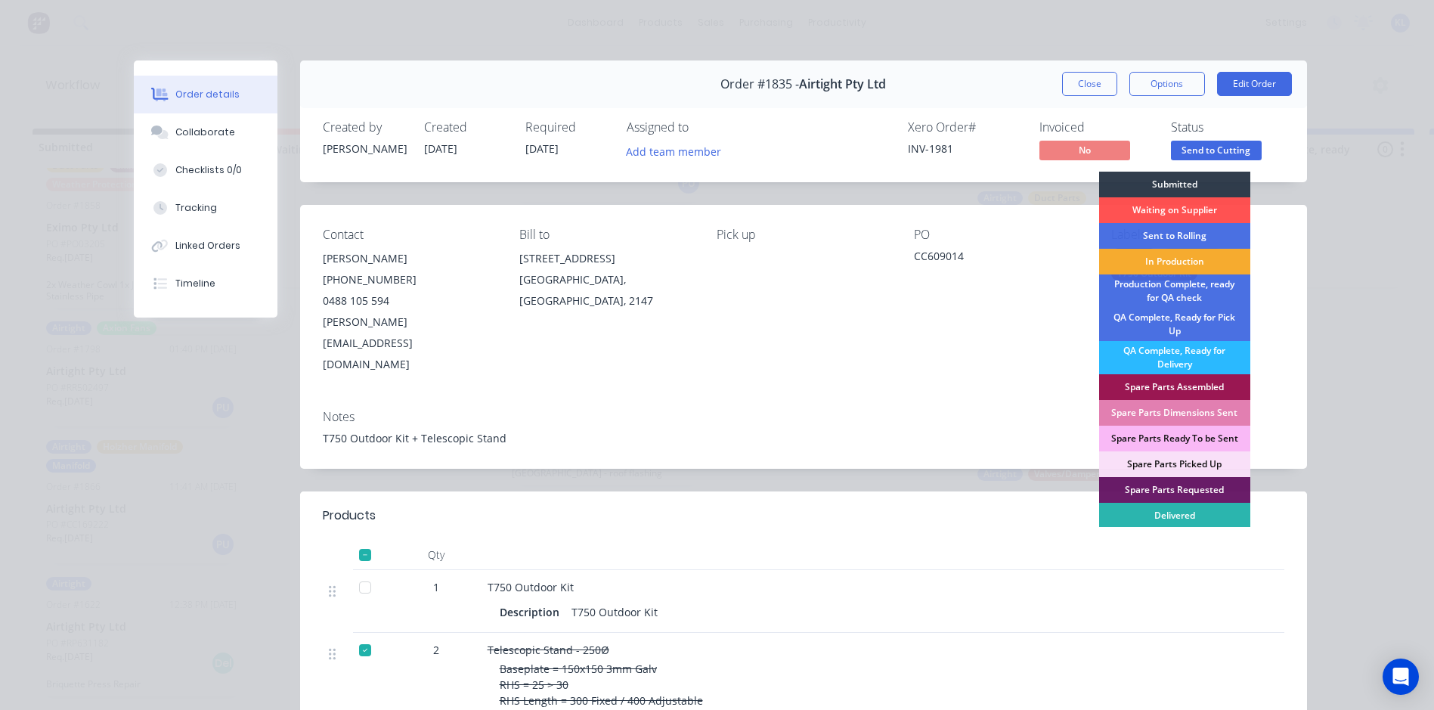
click at [1187, 262] on div "In Production" at bounding box center [1174, 262] width 151 height 26
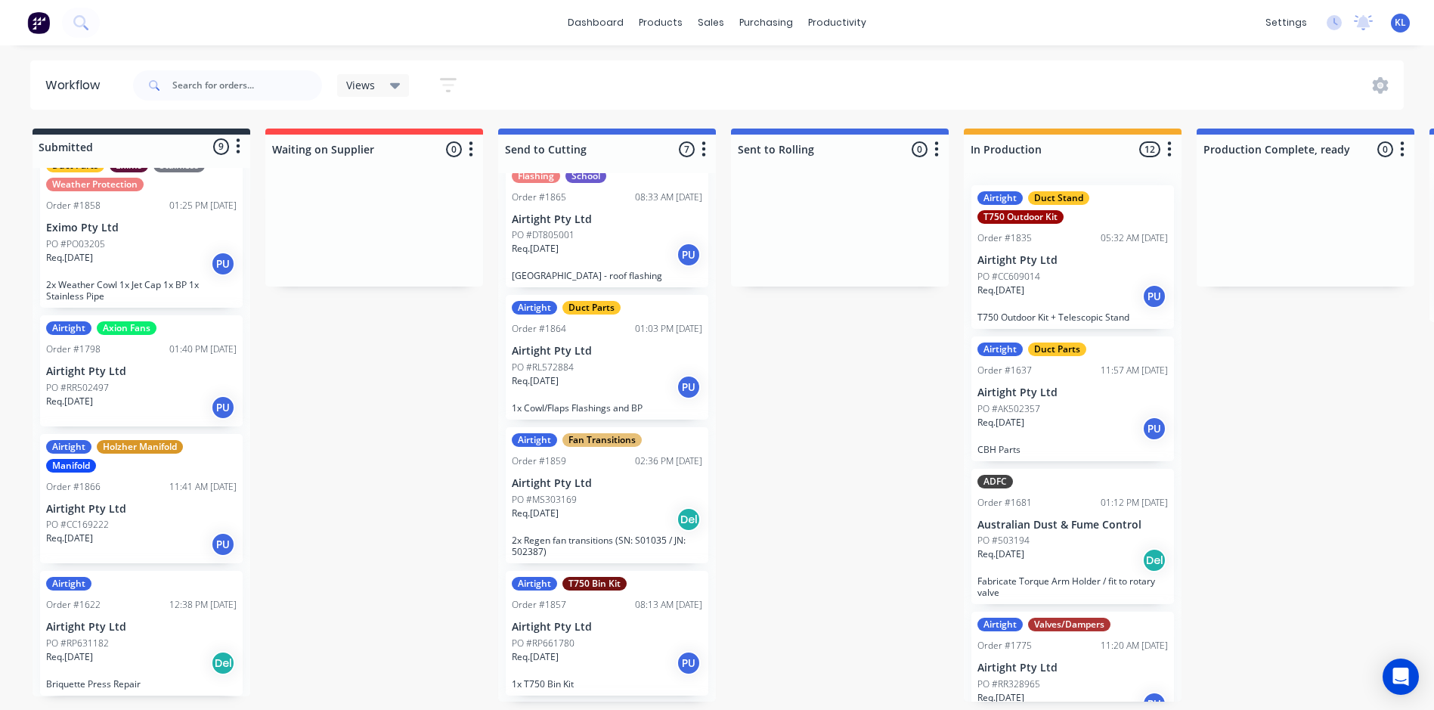
scroll to position [400, 0]
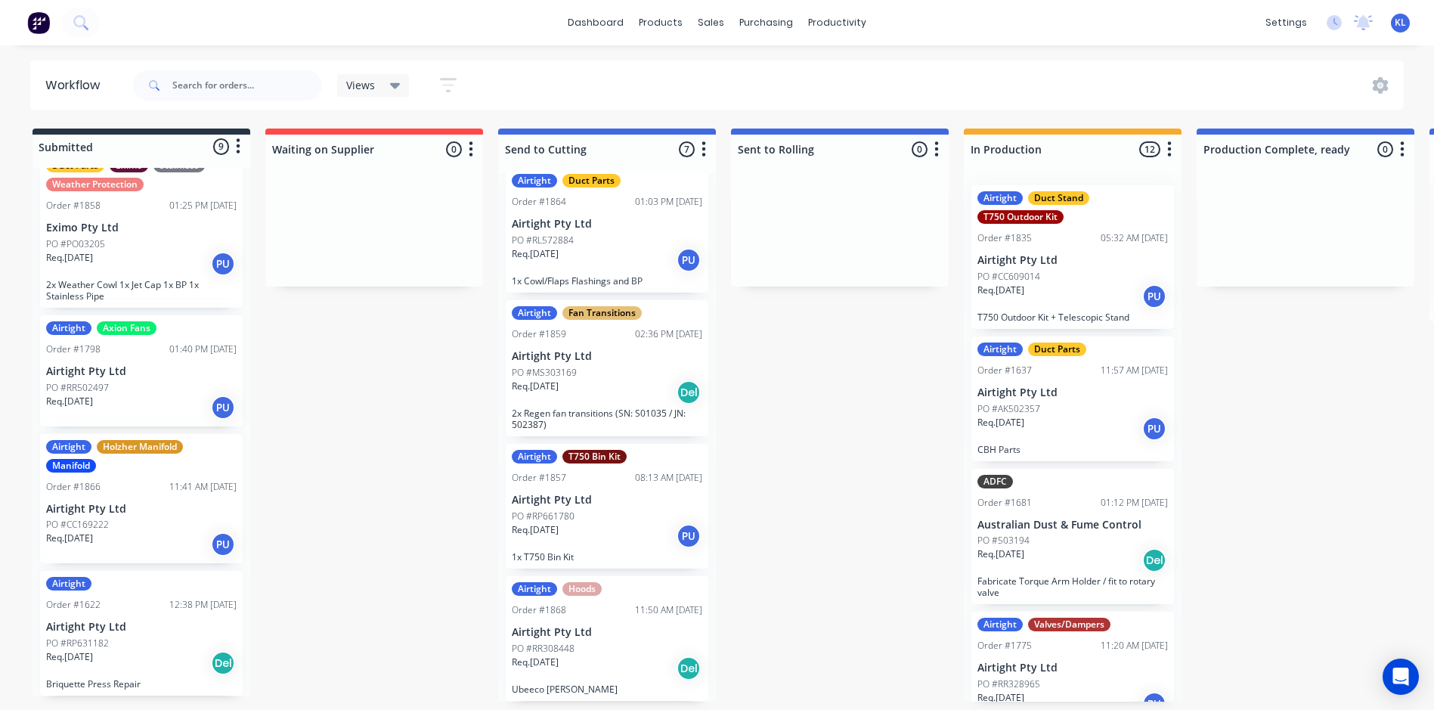
click at [640, 271] on div "Req. 12/08/25 PU" at bounding box center [607, 260] width 191 height 26
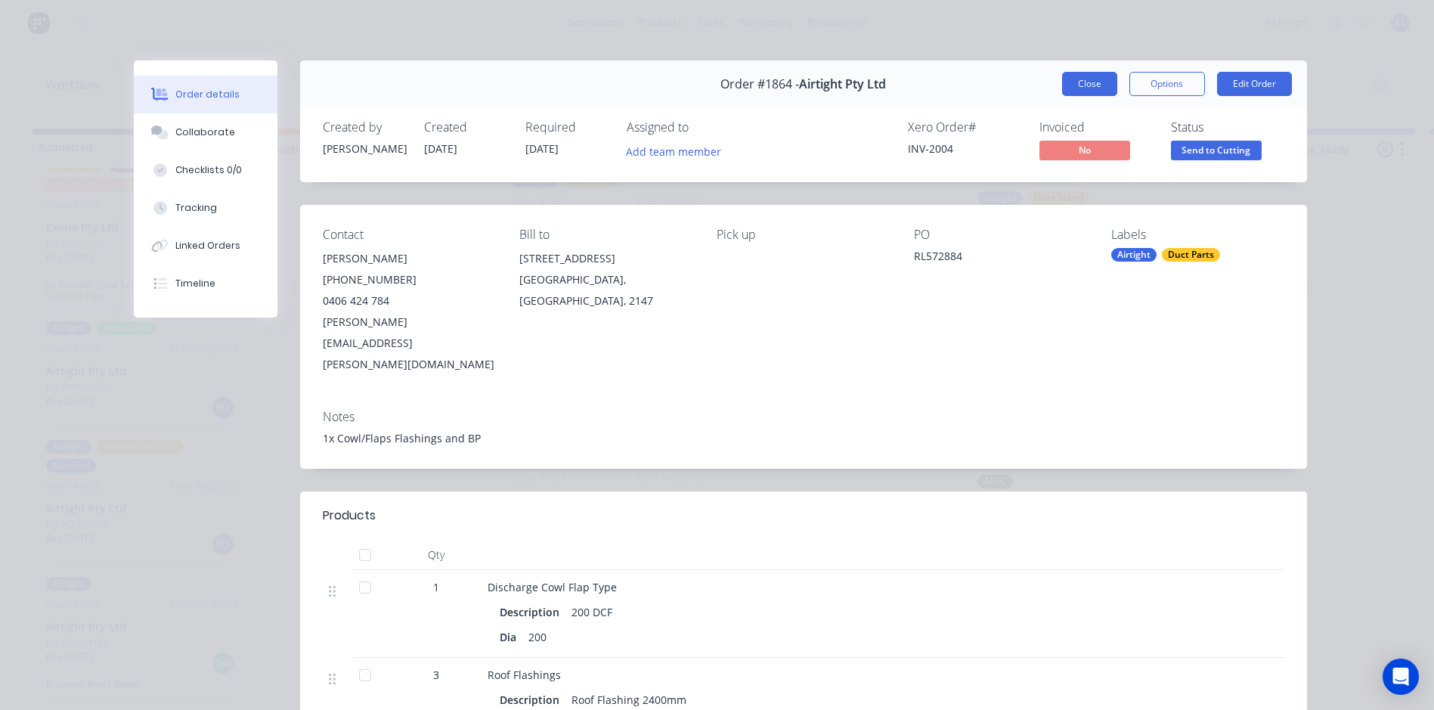
click at [1062, 86] on button "Close" at bounding box center [1089, 84] width 55 height 24
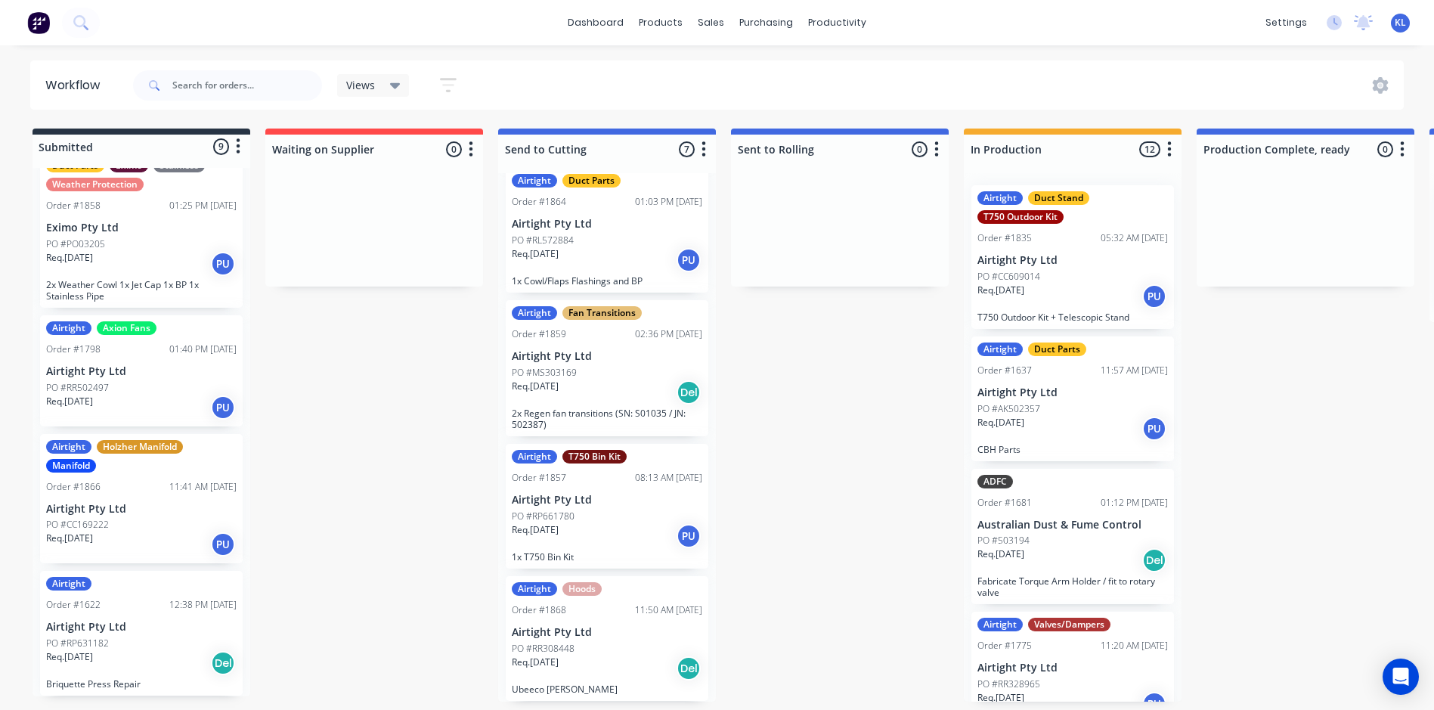
scroll to position [3, 0]
click at [600, 510] on div "PO #RP661780" at bounding box center [607, 517] width 191 height 14
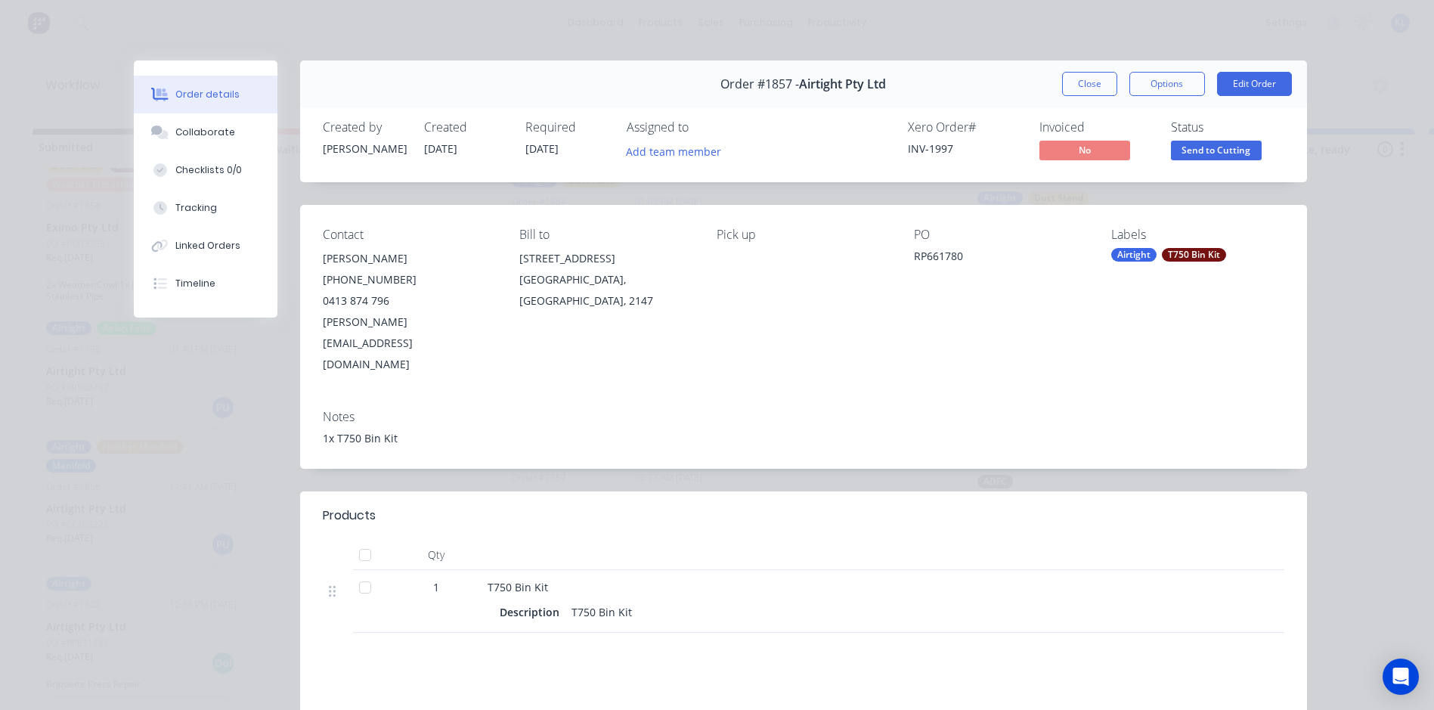
click at [1227, 152] on span "Send to Cutting" at bounding box center [1216, 150] width 91 height 19
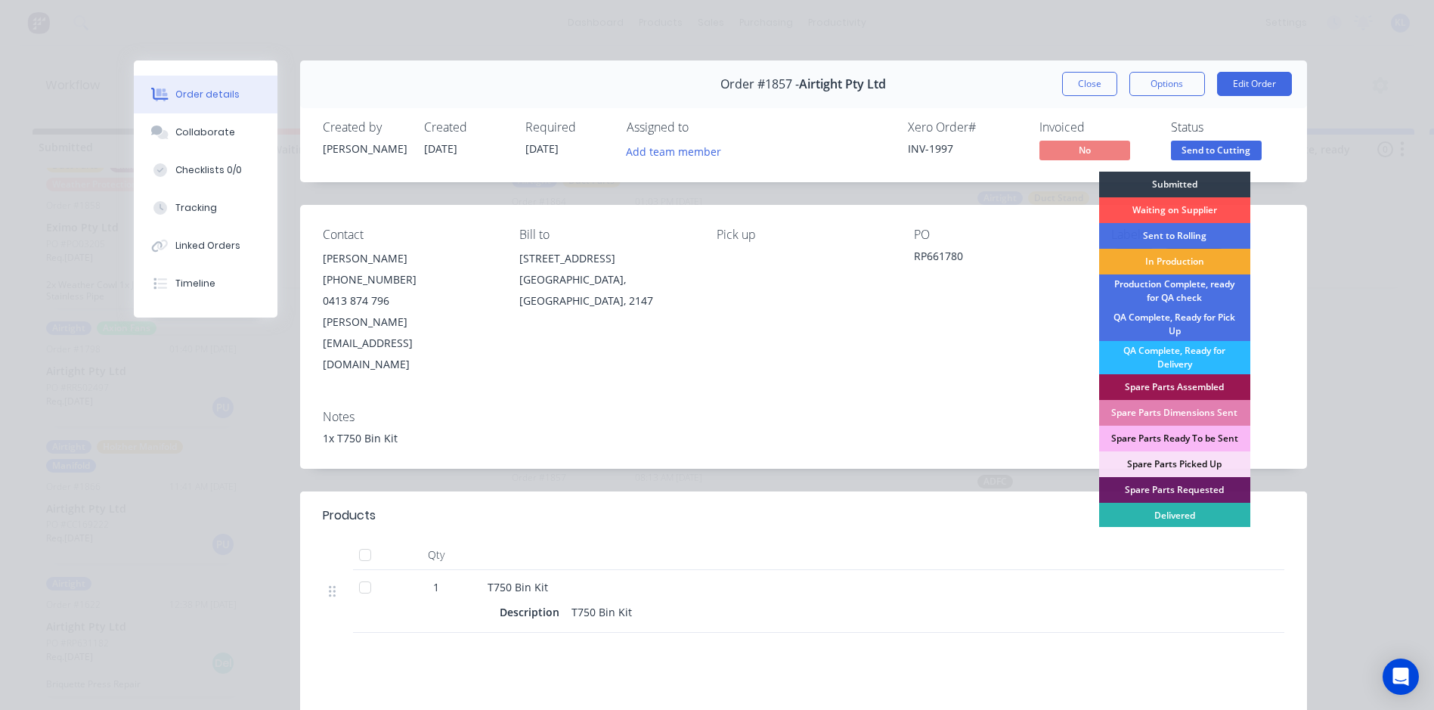
click at [1182, 261] on div "In Production" at bounding box center [1174, 262] width 151 height 26
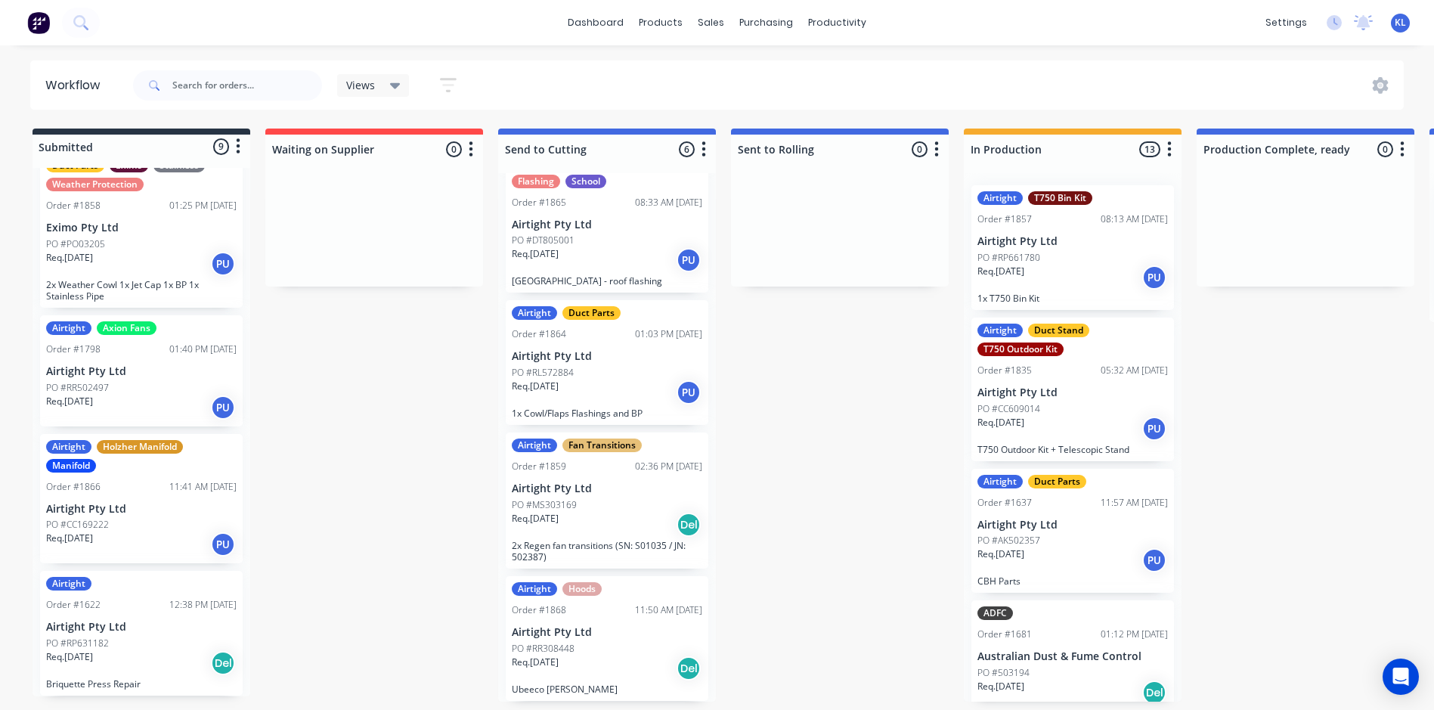
click at [595, 646] on div "PO #RR308448" at bounding box center [607, 649] width 191 height 14
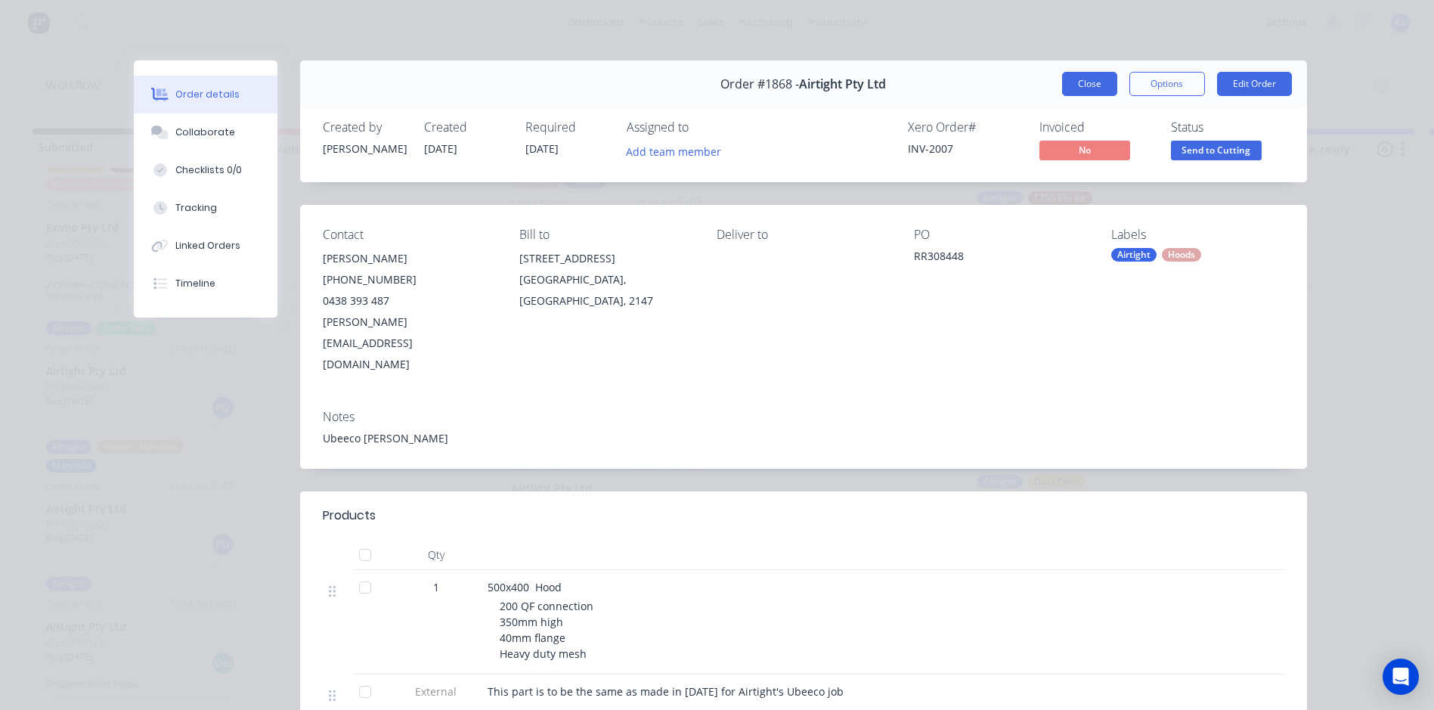
click at [1085, 82] on button "Close" at bounding box center [1089, 84] width 55 height 24
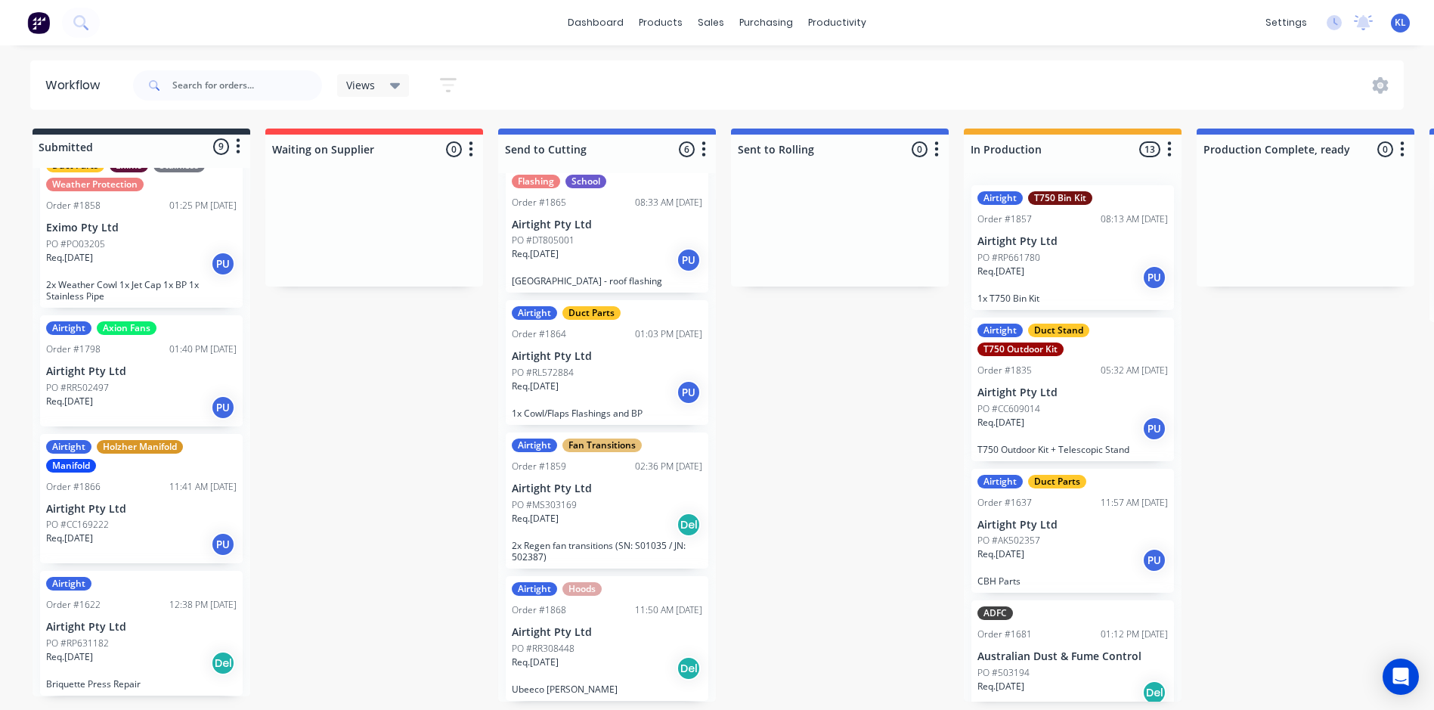
click at [637, 513] on div "Req. 15/08/25 Del" at bounding box center [607, 525] width 191 height 26
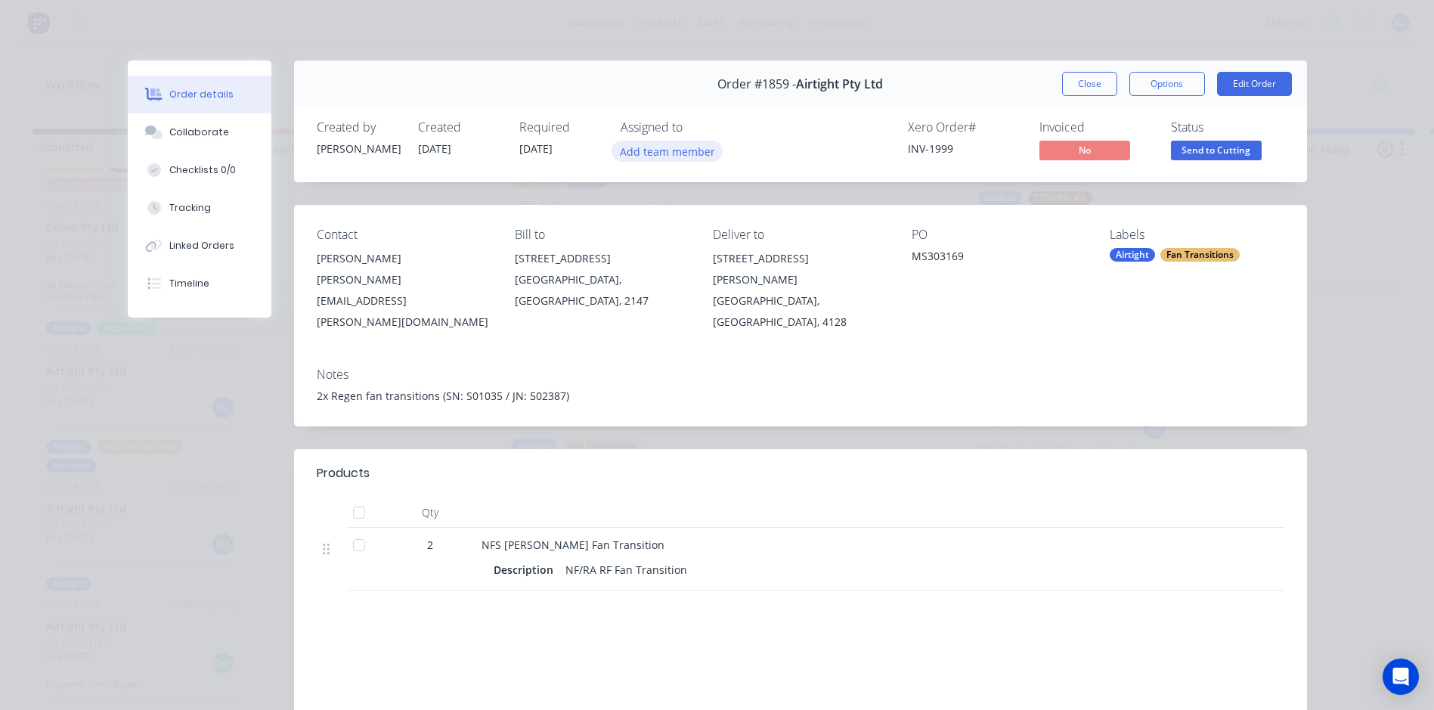
click at [651, 156] on button "Add team member" at bounding box center [667, 151] width 111 height 20
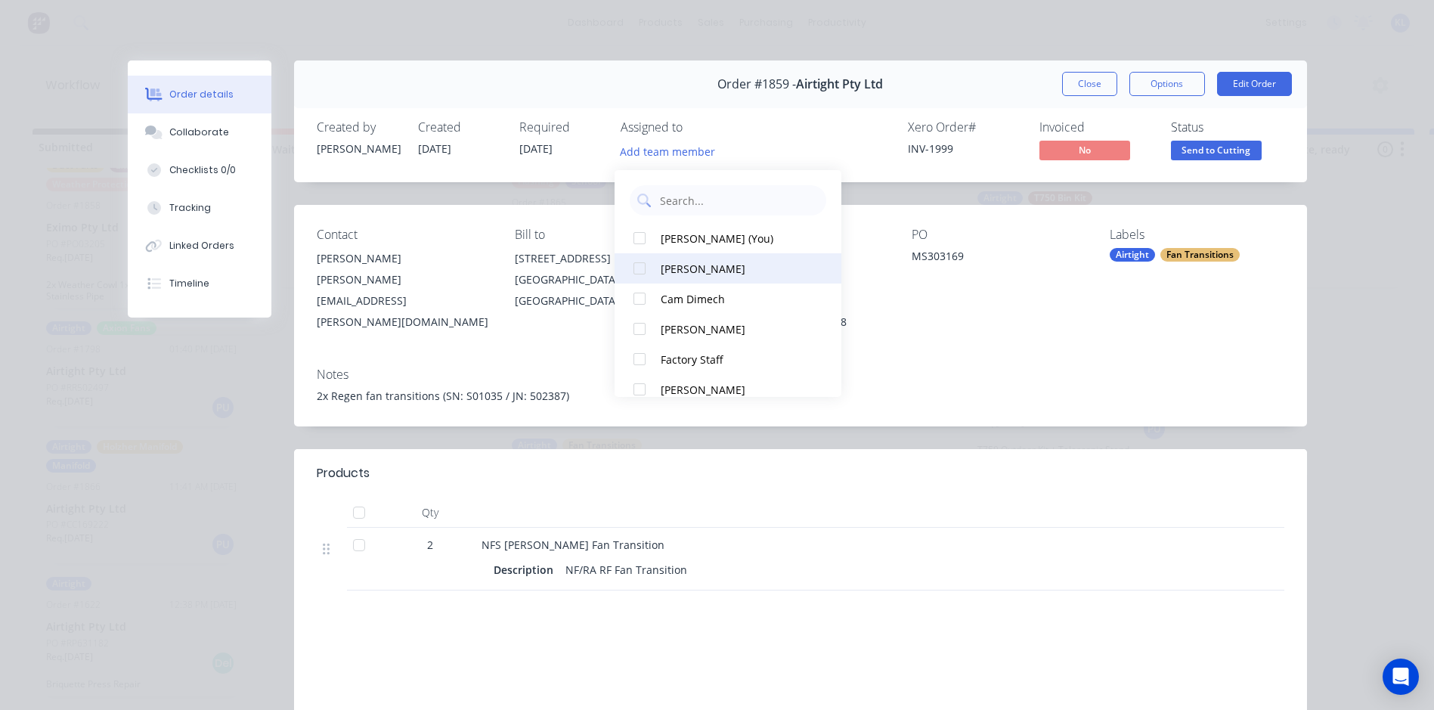
click at [669, 264] on div "Bounxou WUANG" at bounding box center [736, 269] width 151 height 16
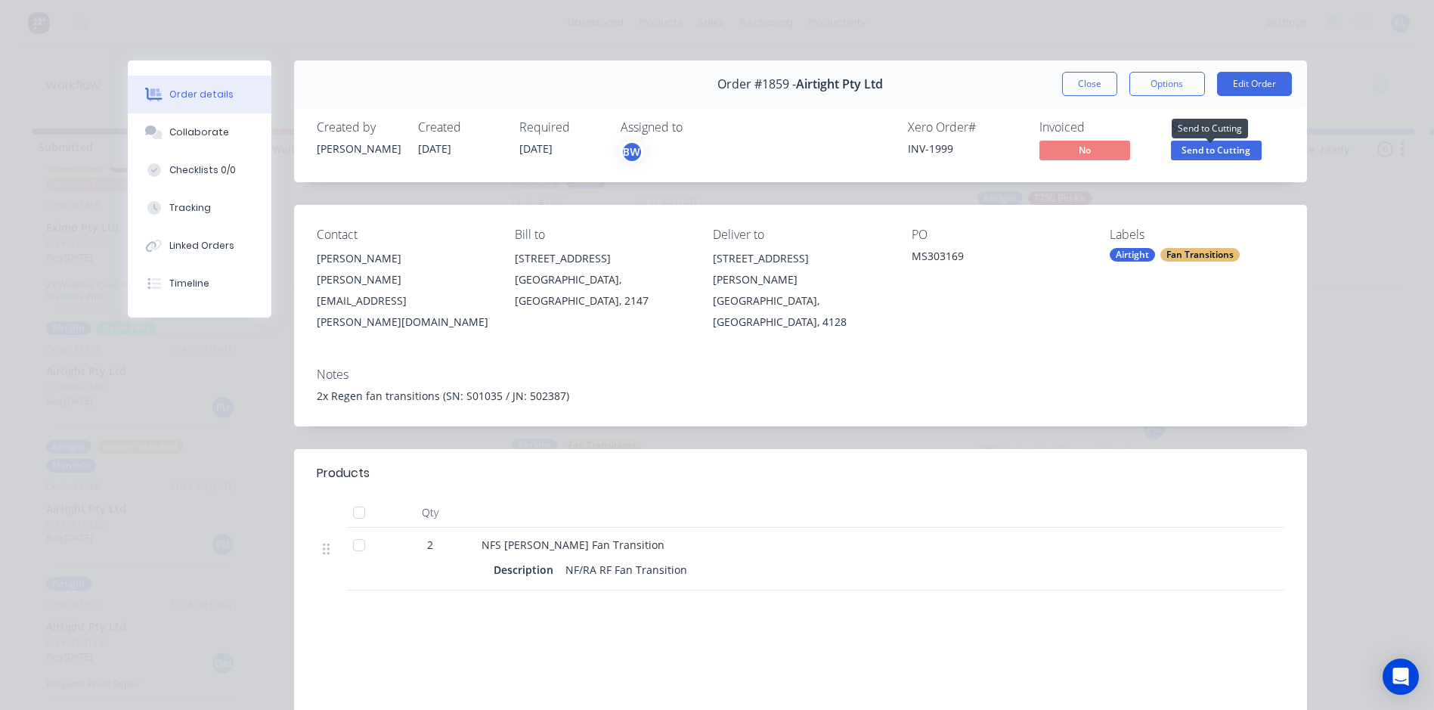
click at [1255, 141] on span "Send to Cutting" at bounding box center [1216, 150] width 91 height 19
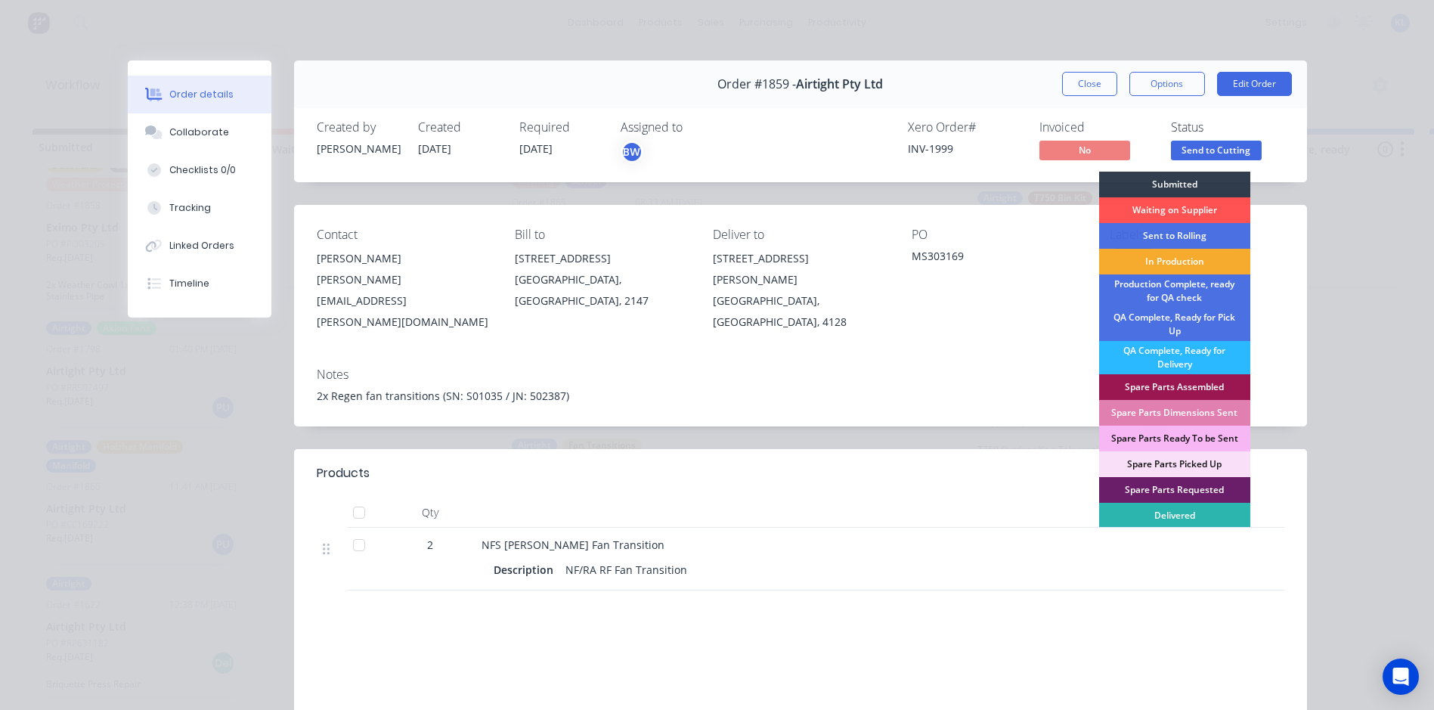
click at [1159, 264] on div "In Production" at bounding box center [1174, 262] width 151 height 26
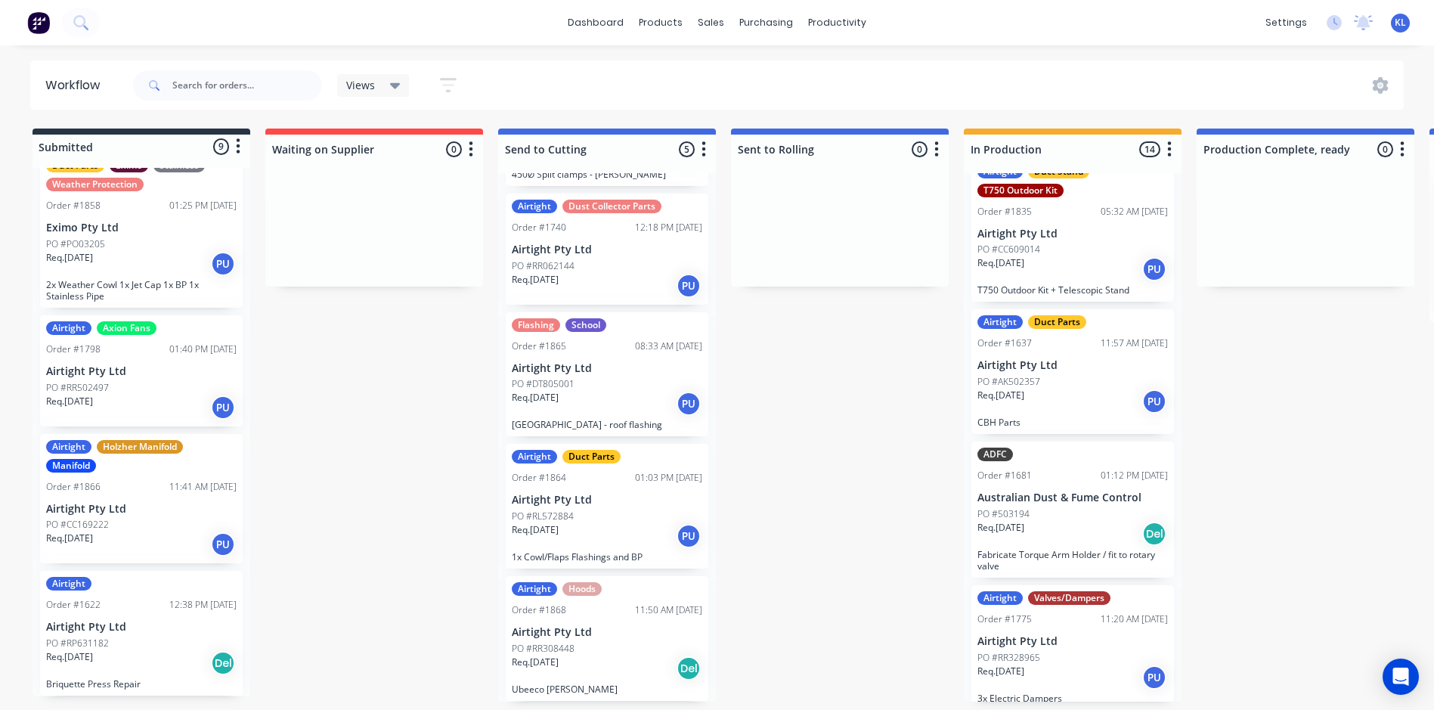
scroll to position [3, 0]
click at [624, 530] on div "Req. 12/08/25 PU" at bounding box center [607, 536] width 191 height 26
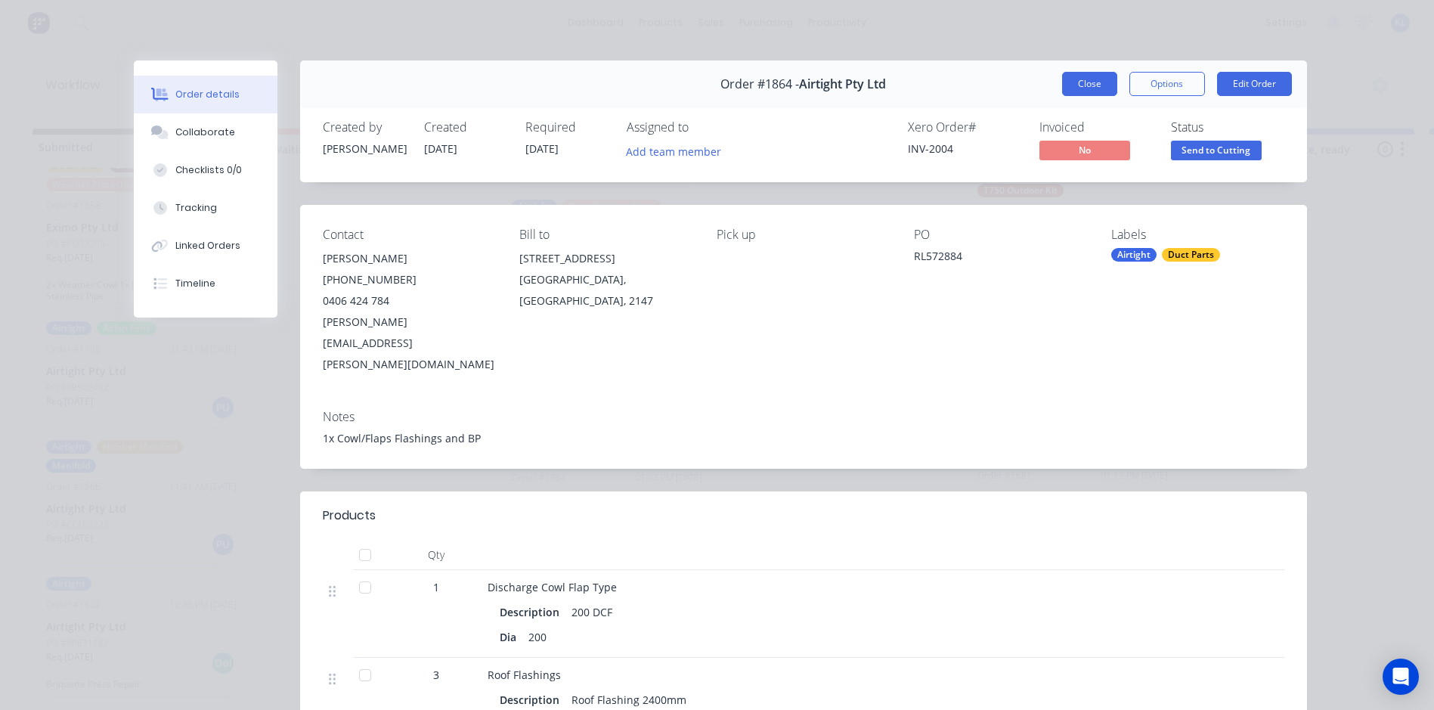
click at [1079, 80] on button "Close" at bounding box center [1089, 84] width 55 height 24
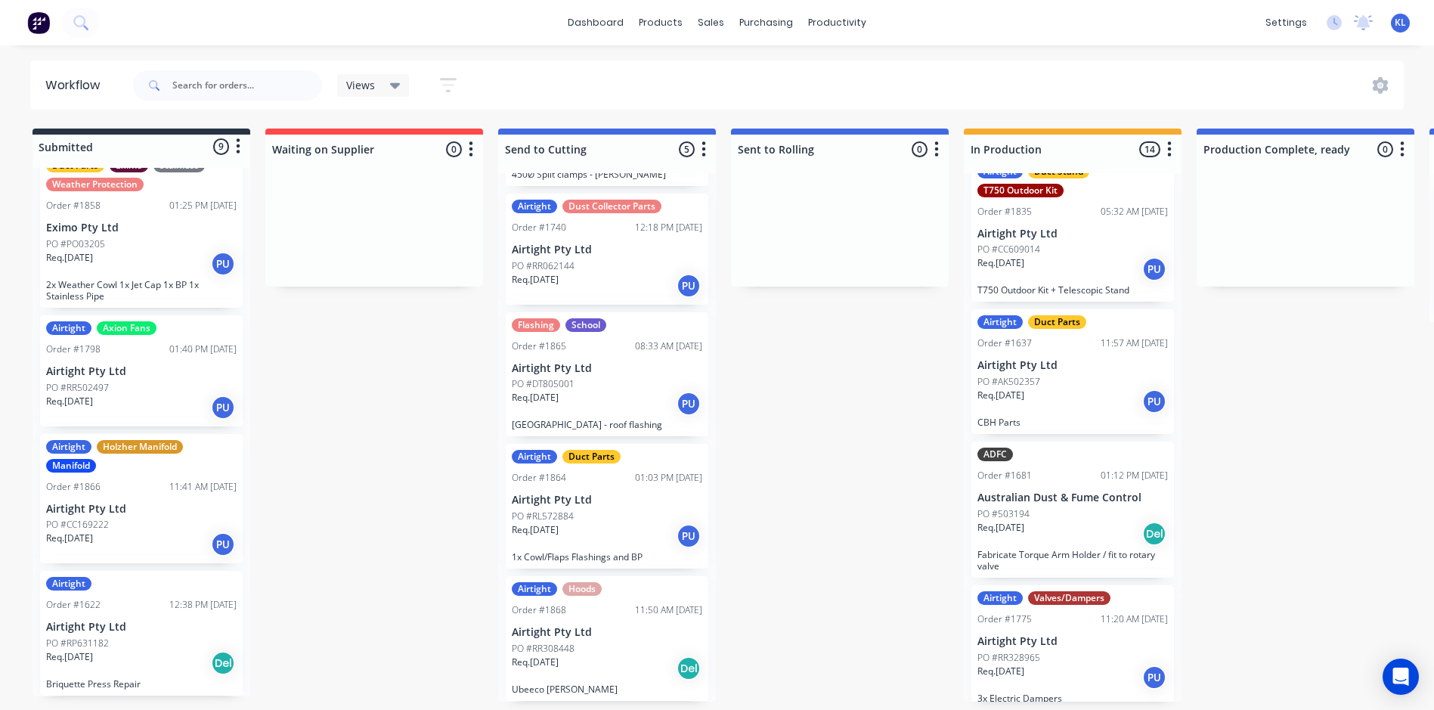
click at [603, 510] on div "PO #RL572884" at bounding box center [607, 517] width 191 height 14
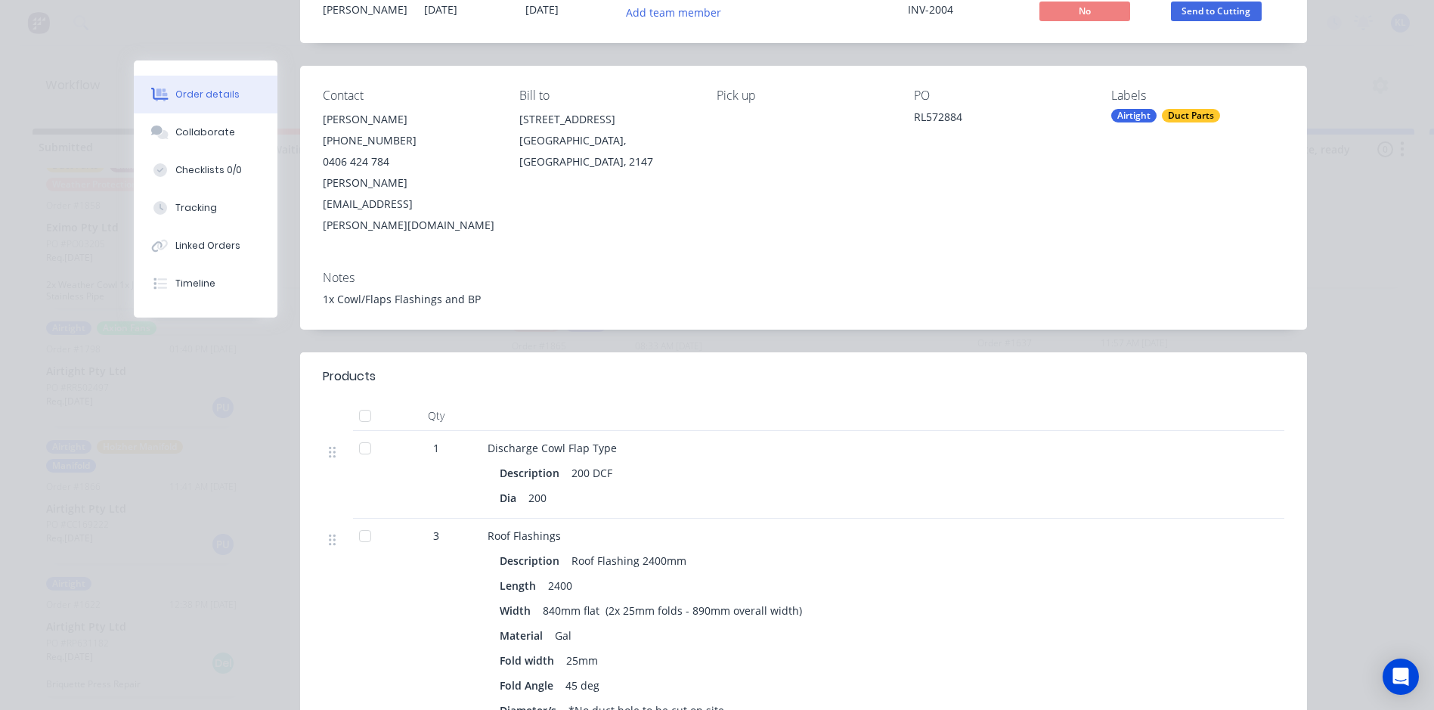
scroll to position [0, 0]
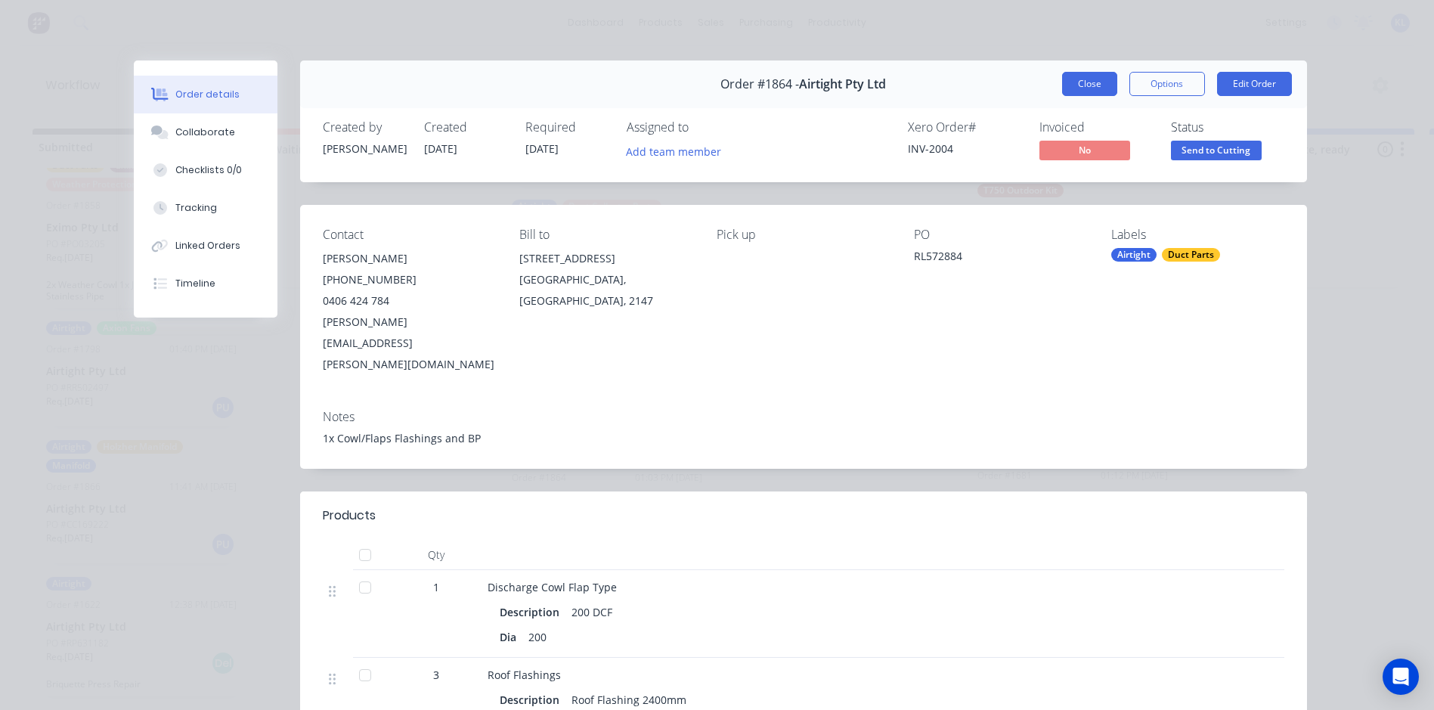
click at [1074, 95] on button "Close" at bounding box center [1089, 84] width 55 height 24
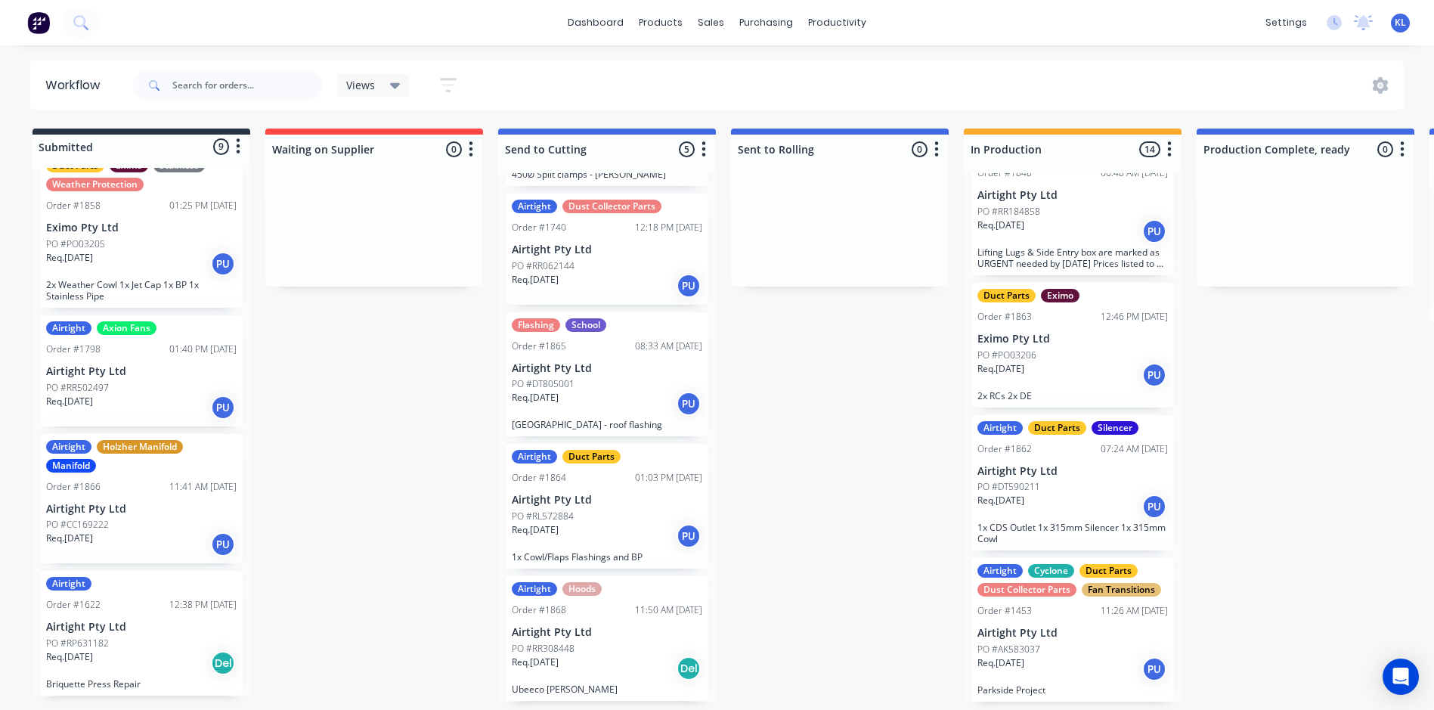
scroll to position [1440, 0]
click at [1111, 361] on div "Req. 11/08/25 PU" at bounding box center [1073, 374] width 191 height 26
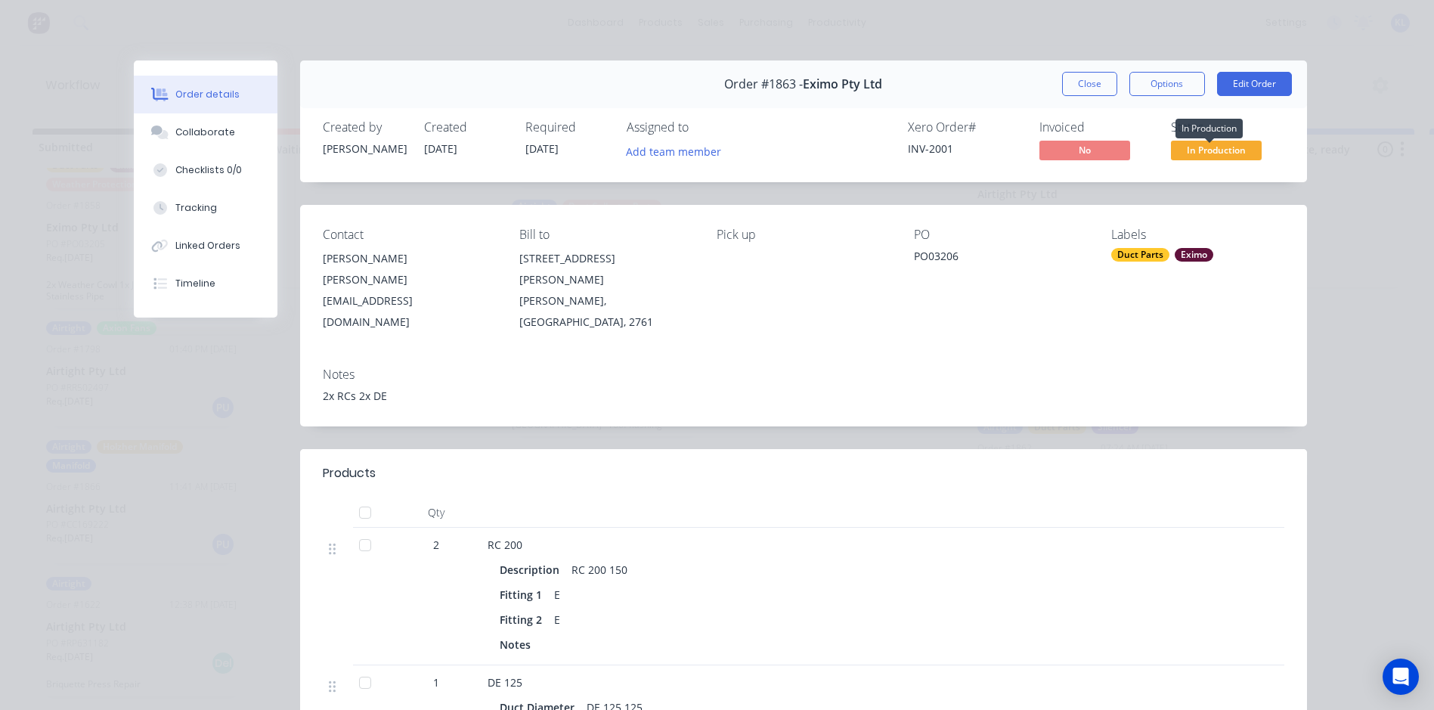
click at [1198, 153] on span "In Production" at bounding box center [1216, 150] width 91 height 19
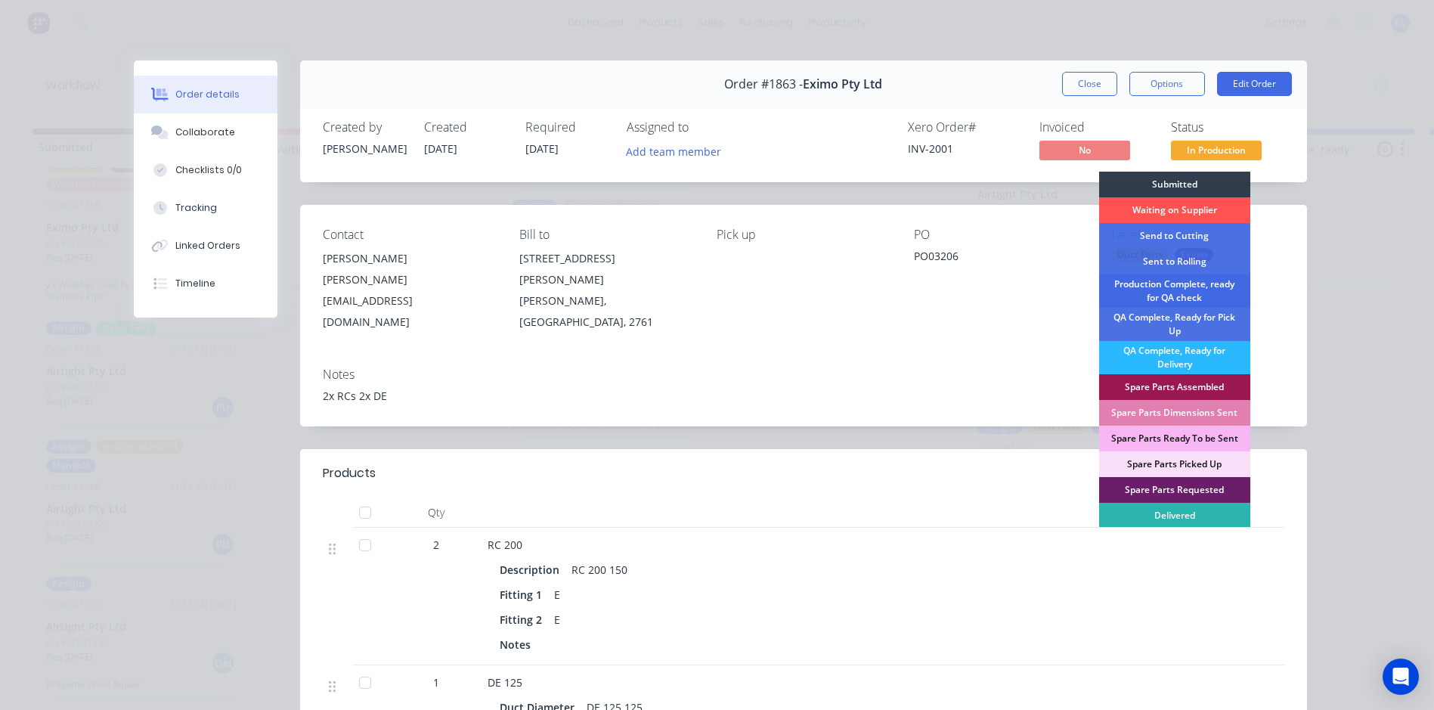
click at [1192, 290] on div "Production Complete, ready for QA check" at bounding box center [1174, 290] width 151 height 33
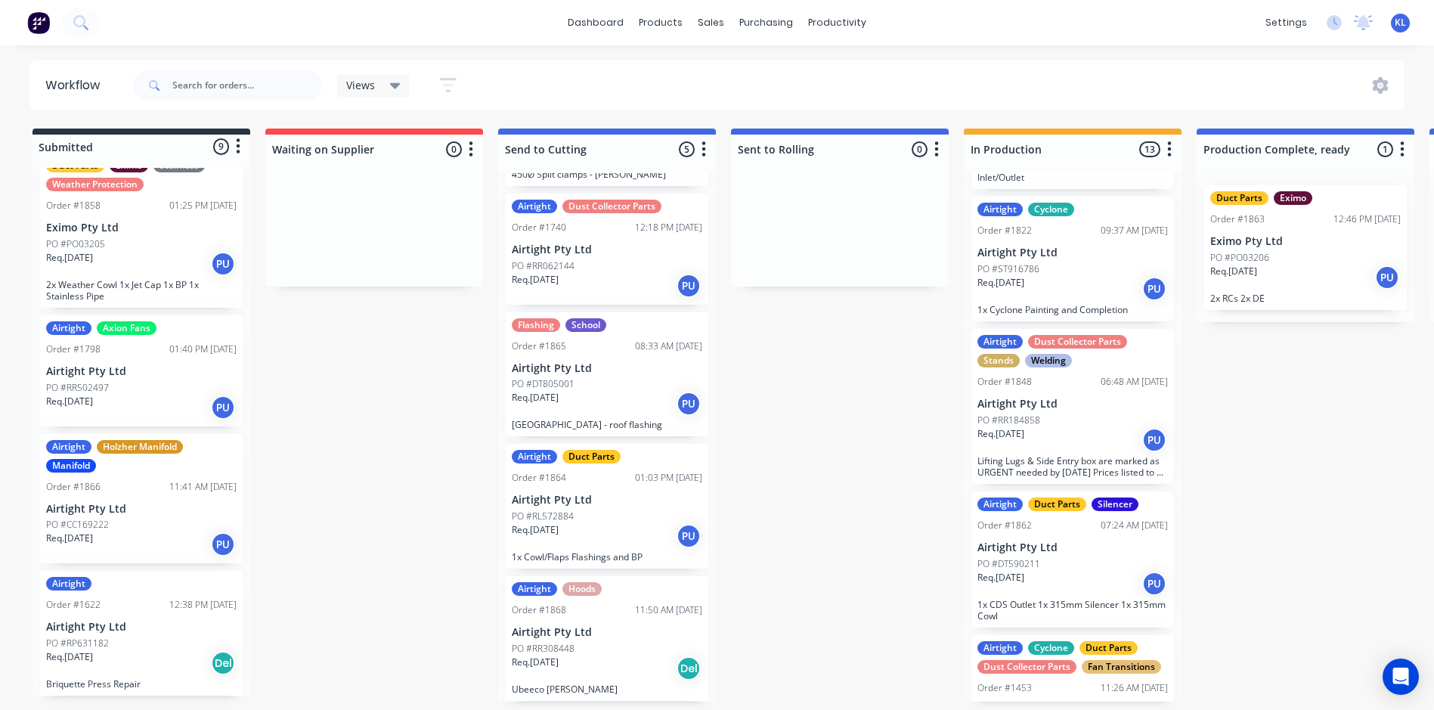
scroll to position [1232, 0]
click at [1100, 579] on div "Req. 12/08/25 PU" at bounding box center [1073, 582] width 191 height 26
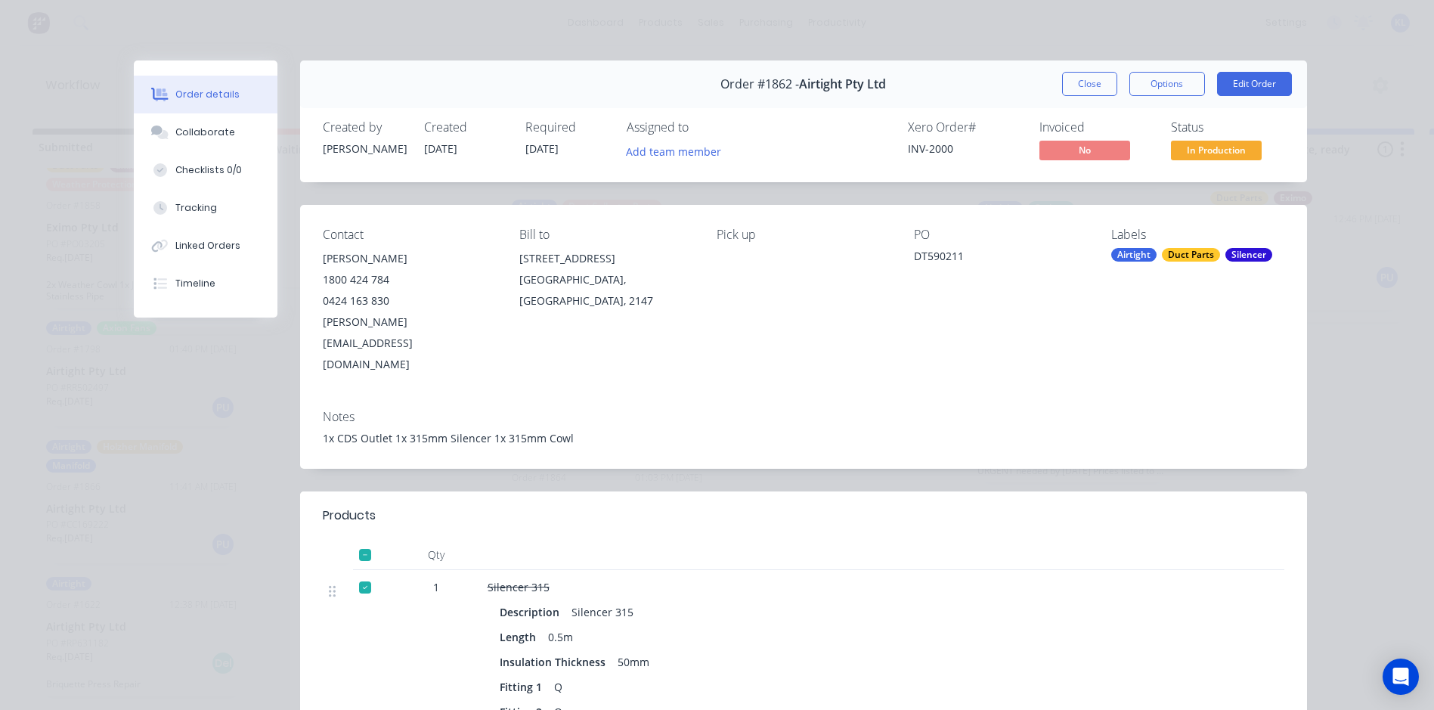
scroll to position [378, 0]
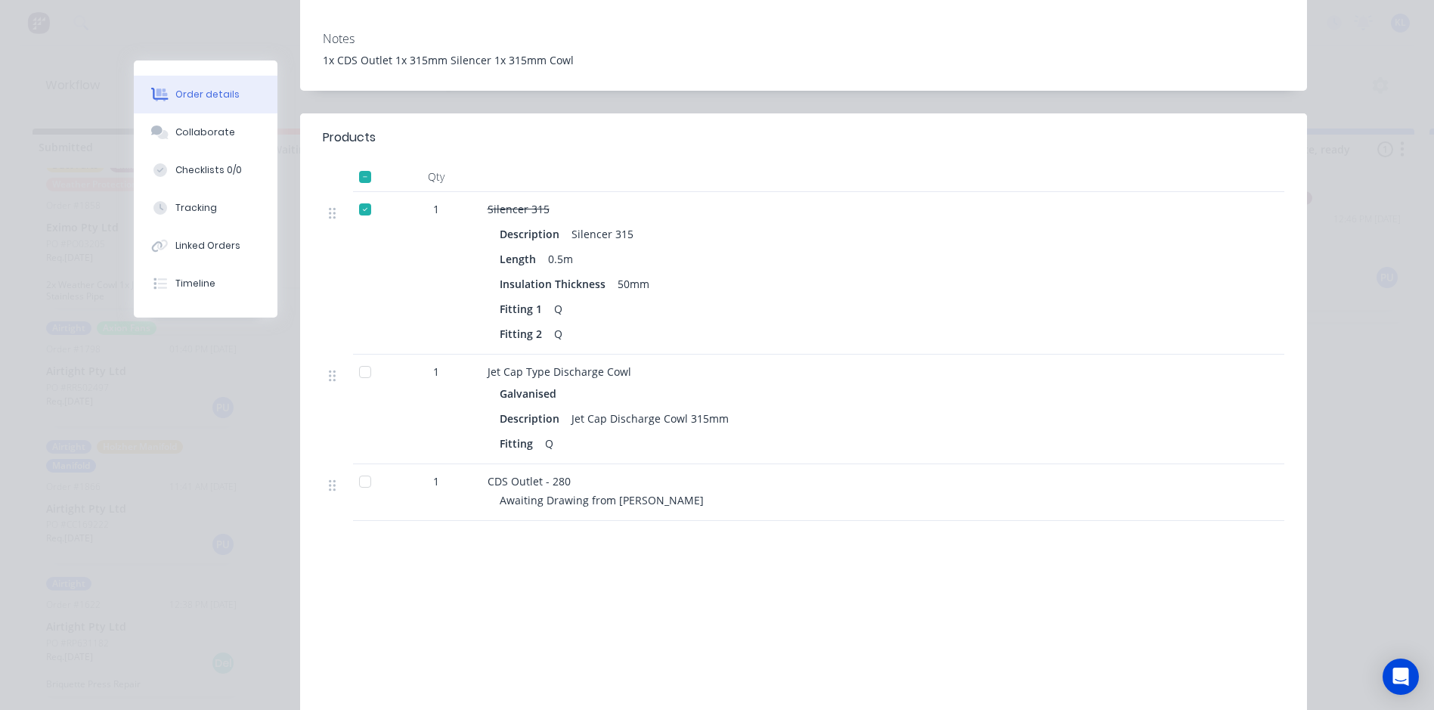
click at [361, 357] on div at bounding box center [365, 372] width 30 height 30
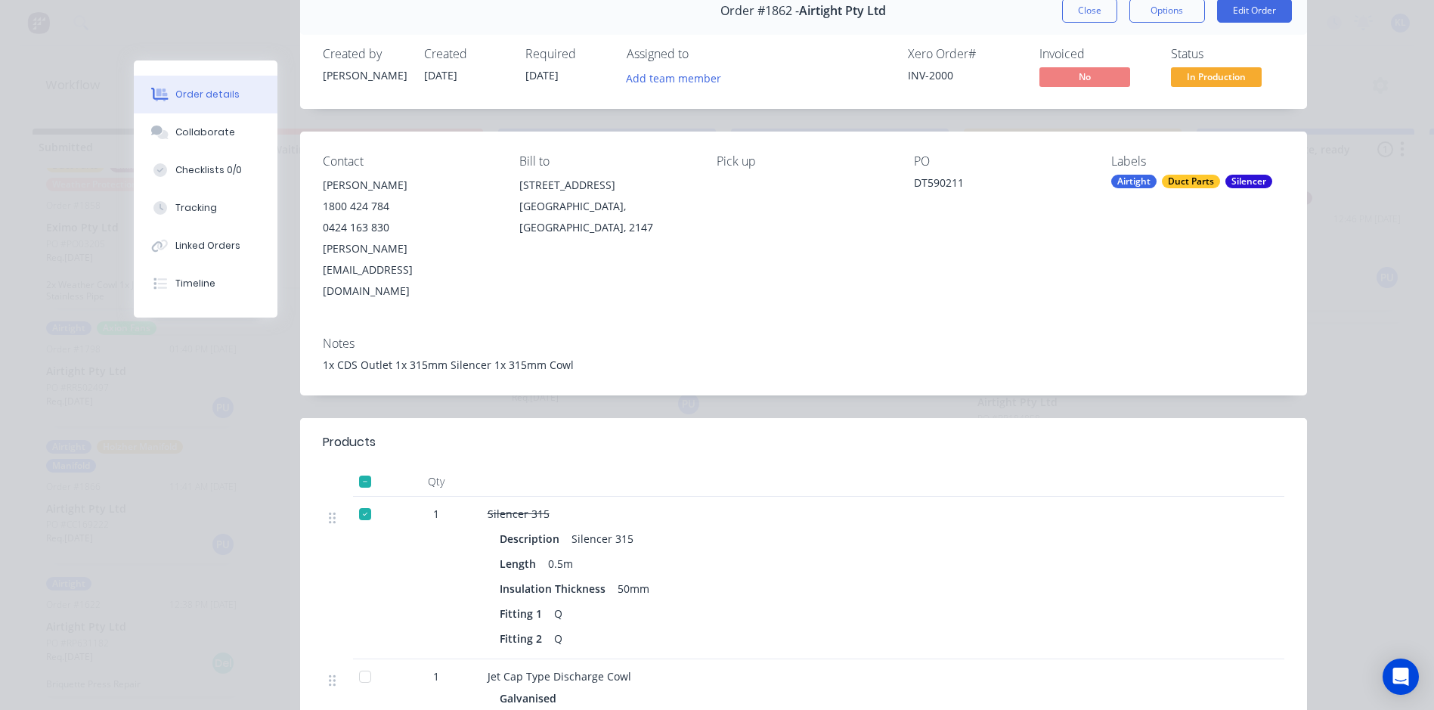
scroll to position [0, 0]
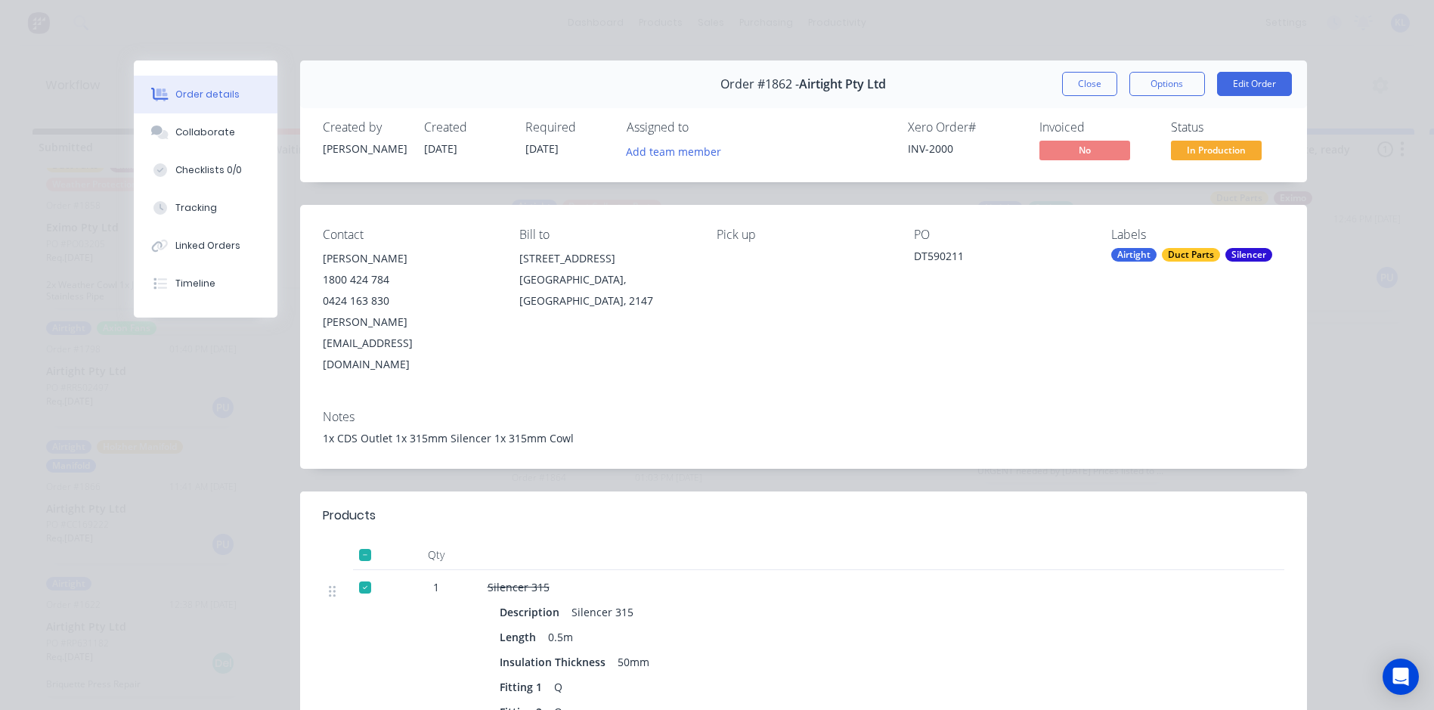
click at [1227, 153] on span "In Production" at bounding box center [1216, 150] width 91 height 19
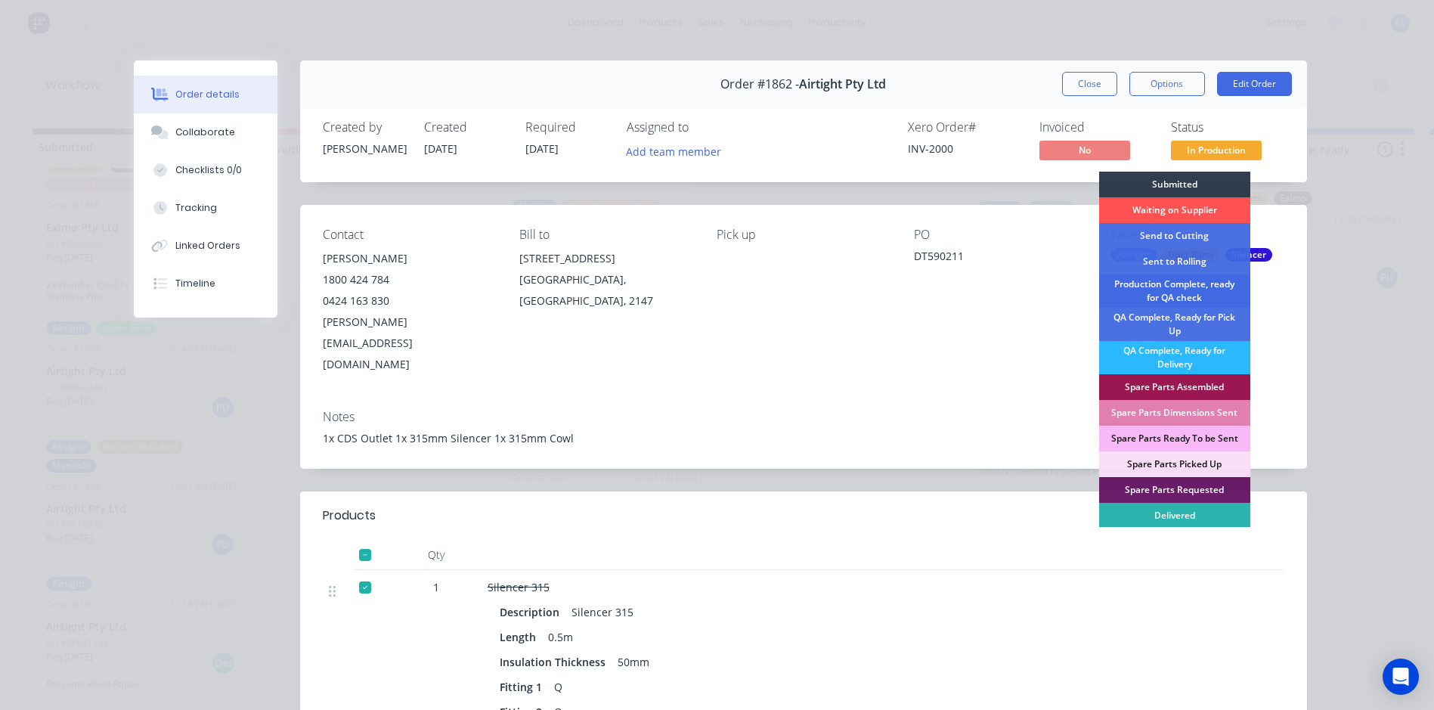
click at [1197, 293] on div "Production Complete, ready for QA check" at bounding box center [1174, 290] width 151 height 33
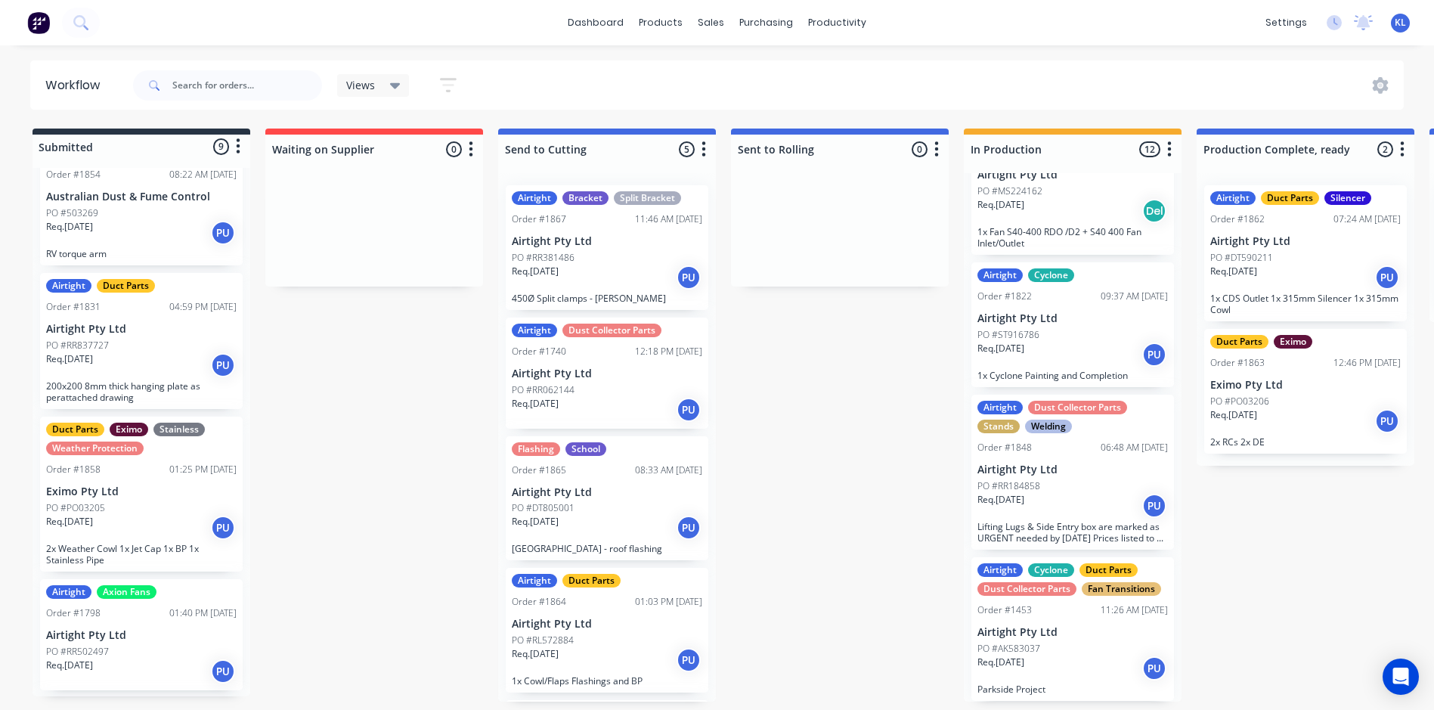
scroll to position [397, 0]
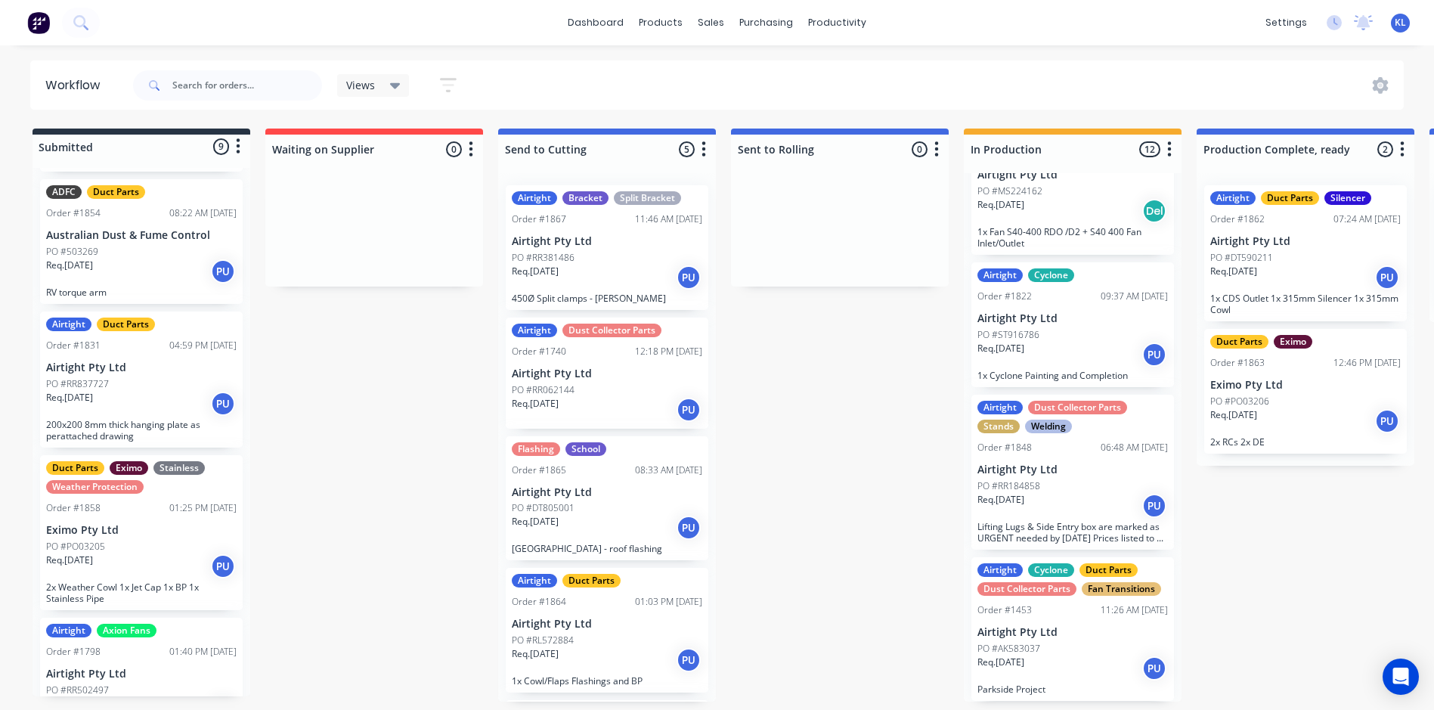
click at [141, 501] on div "Order #1858 01:25 PM 08/08/25" at bounding box center [141, 508] width 191 height 14
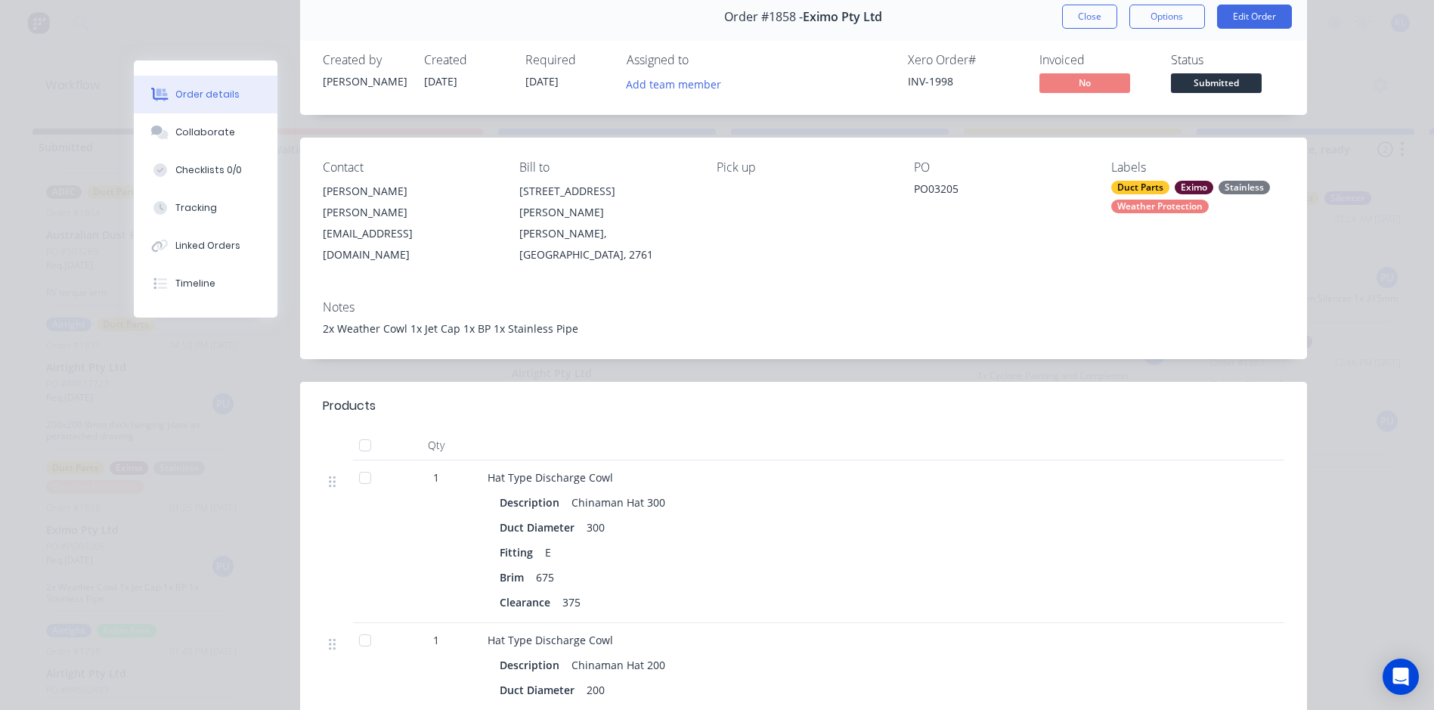
scroll to position [0, 0]
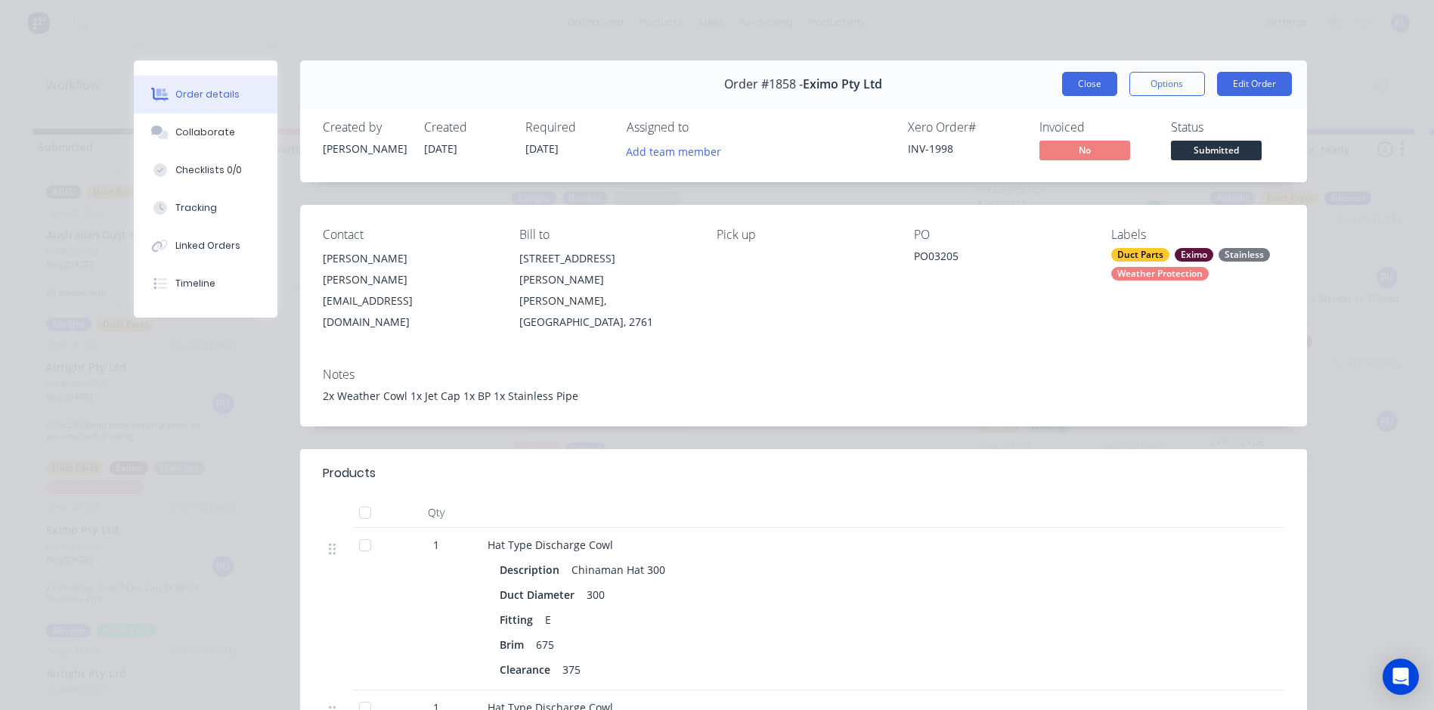
click at [1087, 91] on button "Close" at bounding box center [1089, 84] width 55 height 24
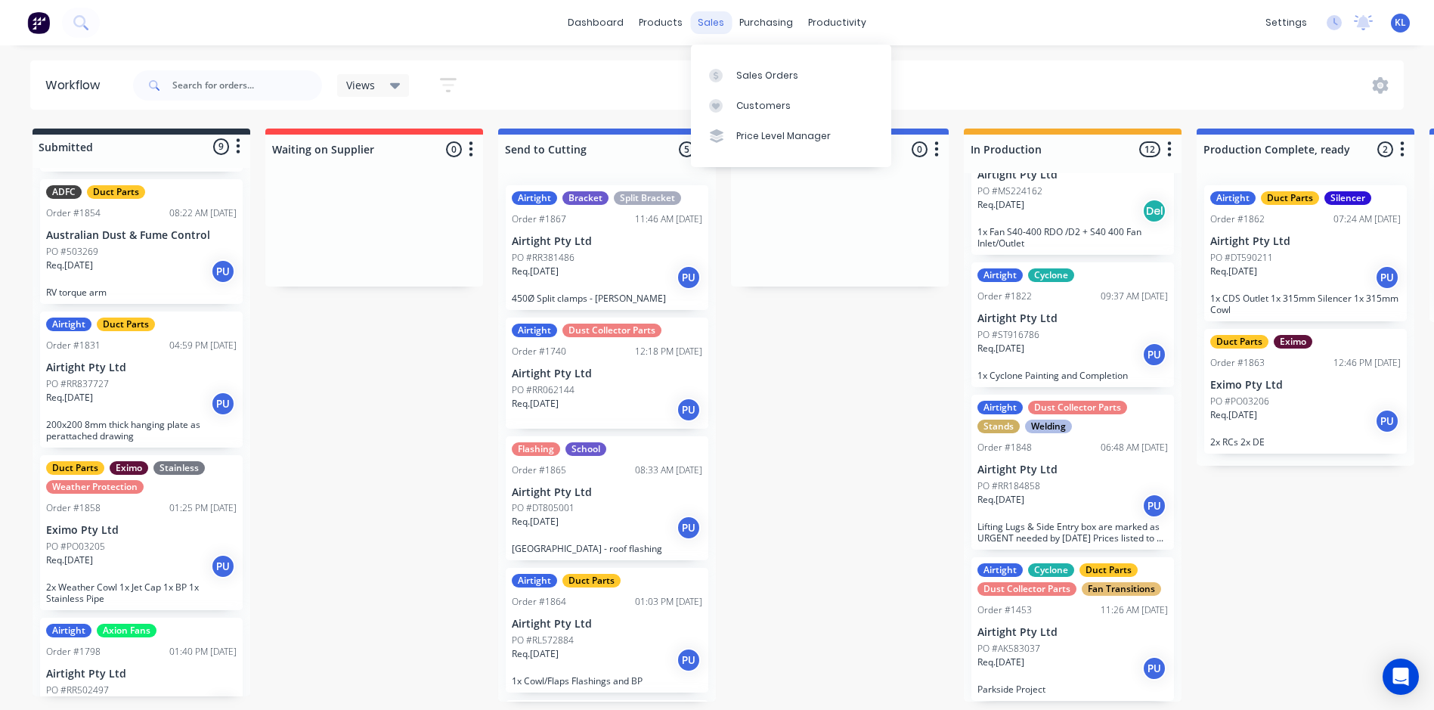
click at [704, 20] on div "sales" at bounding box center [711, 22] width 42 height 23
click at [764, 69] on div "Sales Orders" at bounding box center [767, 76] width 62 height 14
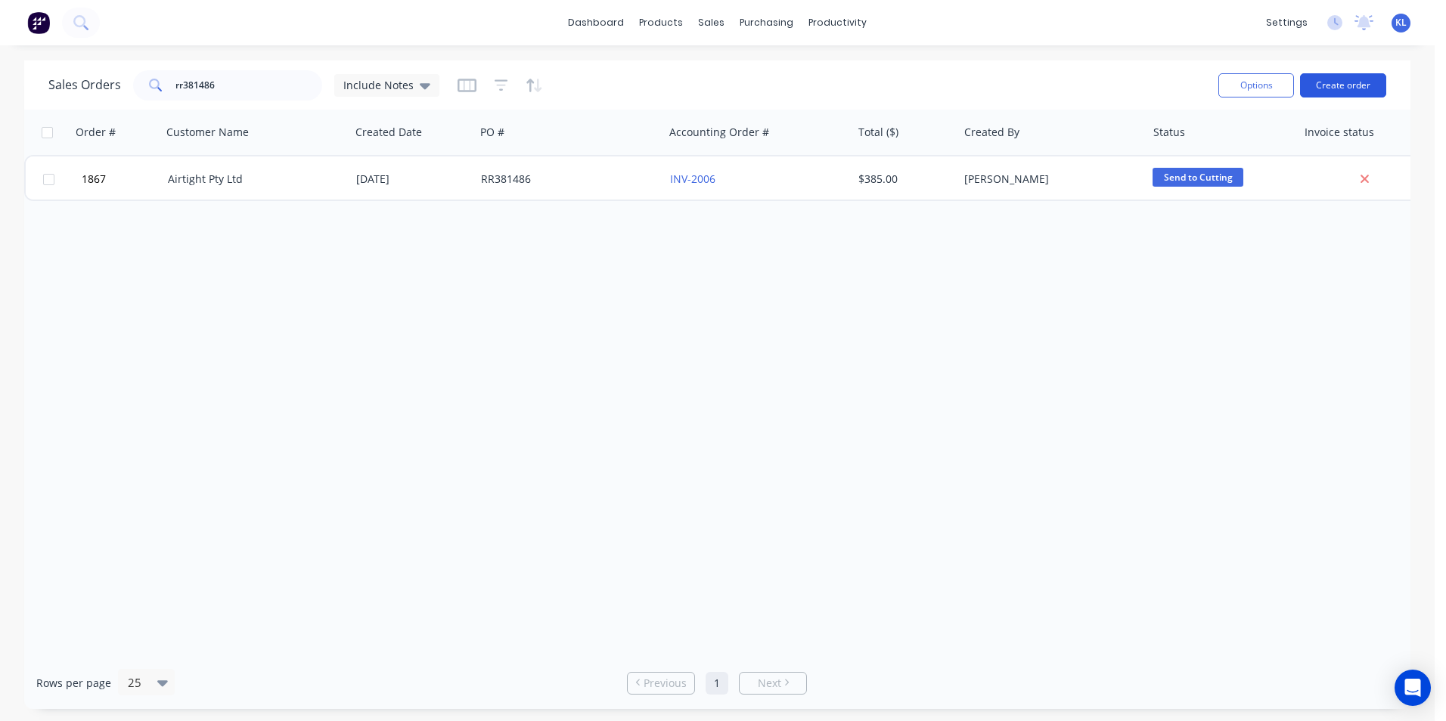
click at [1328, 89] on button "Create order" at bounding box center [1343, 85] width 86 height 24
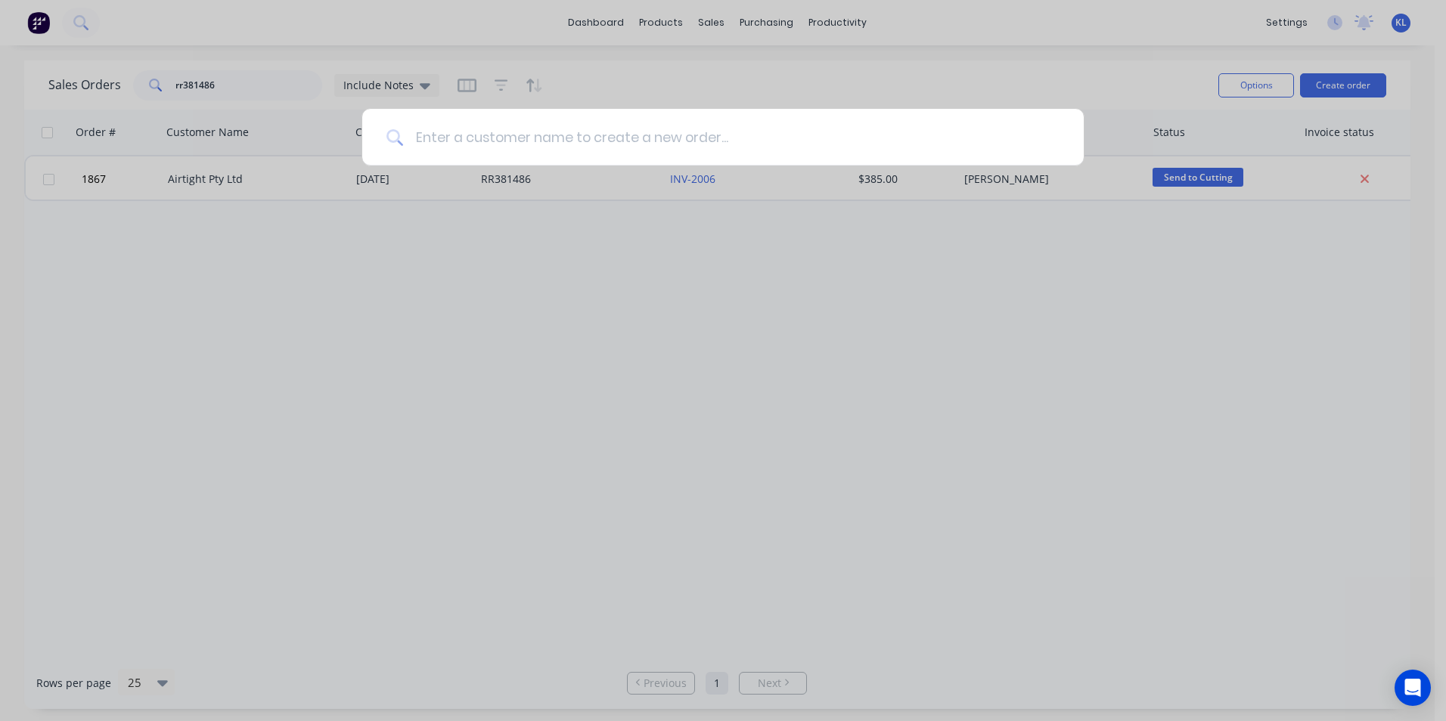
click at [929, 125] on input at bounding box center [731, 137] width 656 height 57
drag, startPoint x: 929, startPoint y: 125, endPoint x: 547, endPoint y: 129, distance: 382.6
click at [547, 129] on input at bounding box center [731, 137] width 656 height 57
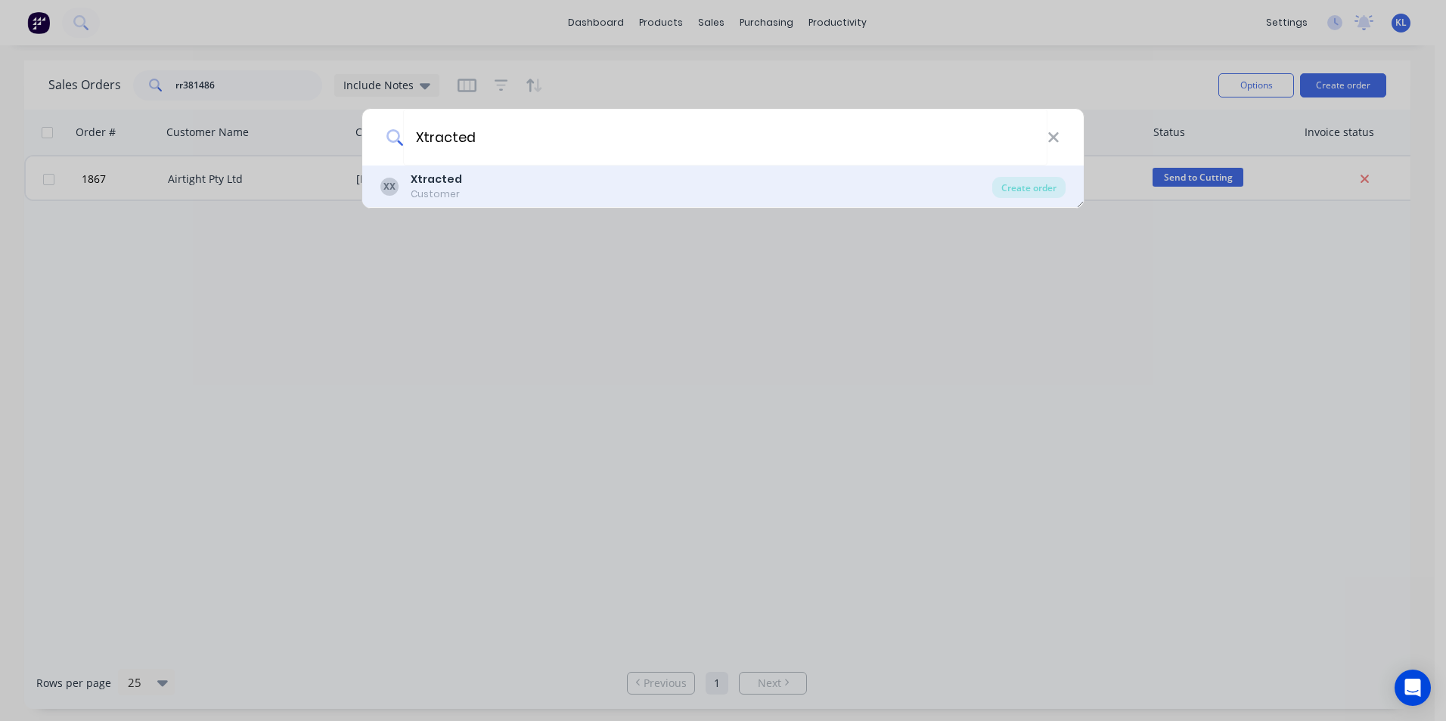
type input "Xtracted"
click at [473, 197] on div "XX Xtracted Customer" at bounding box center [686, 186] width 612 height 29
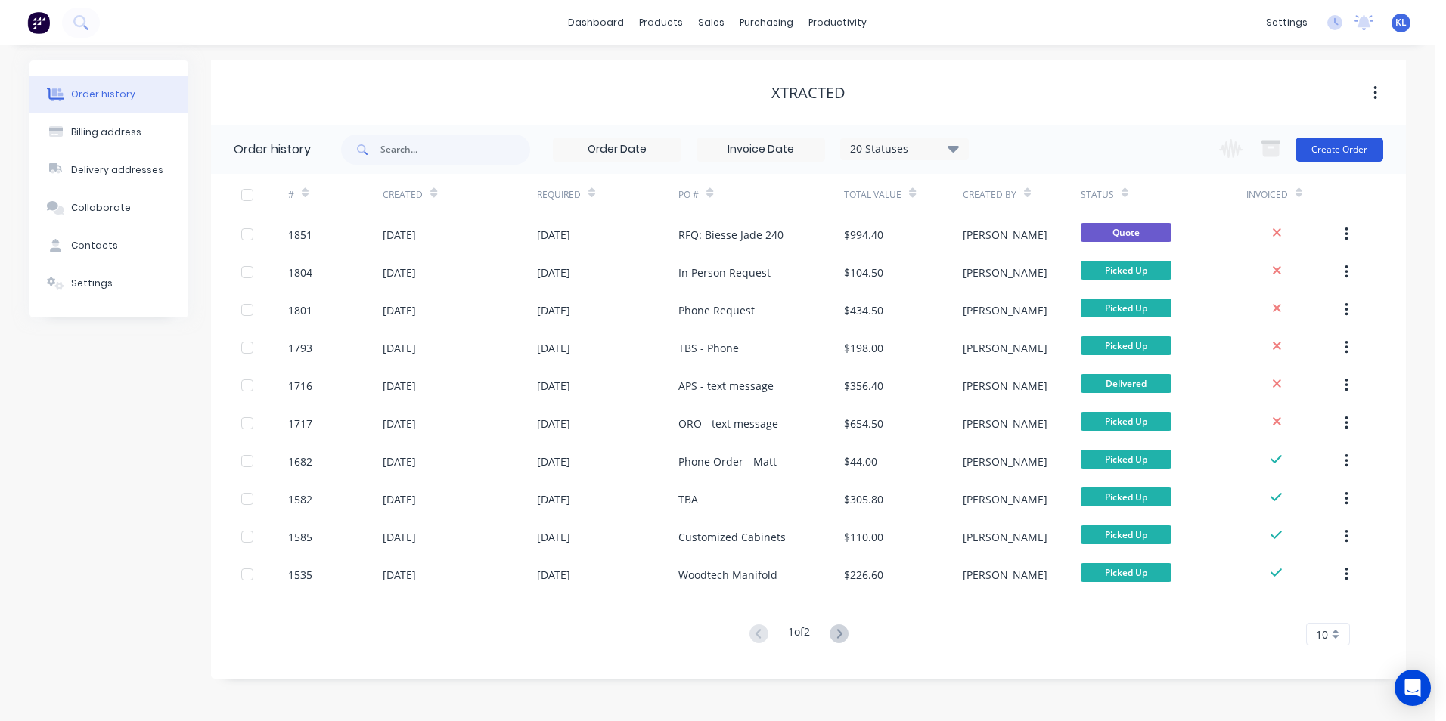
click at [1357, 147] on button "Create Order" at bounding box center [1339, 150] width 88 height 24
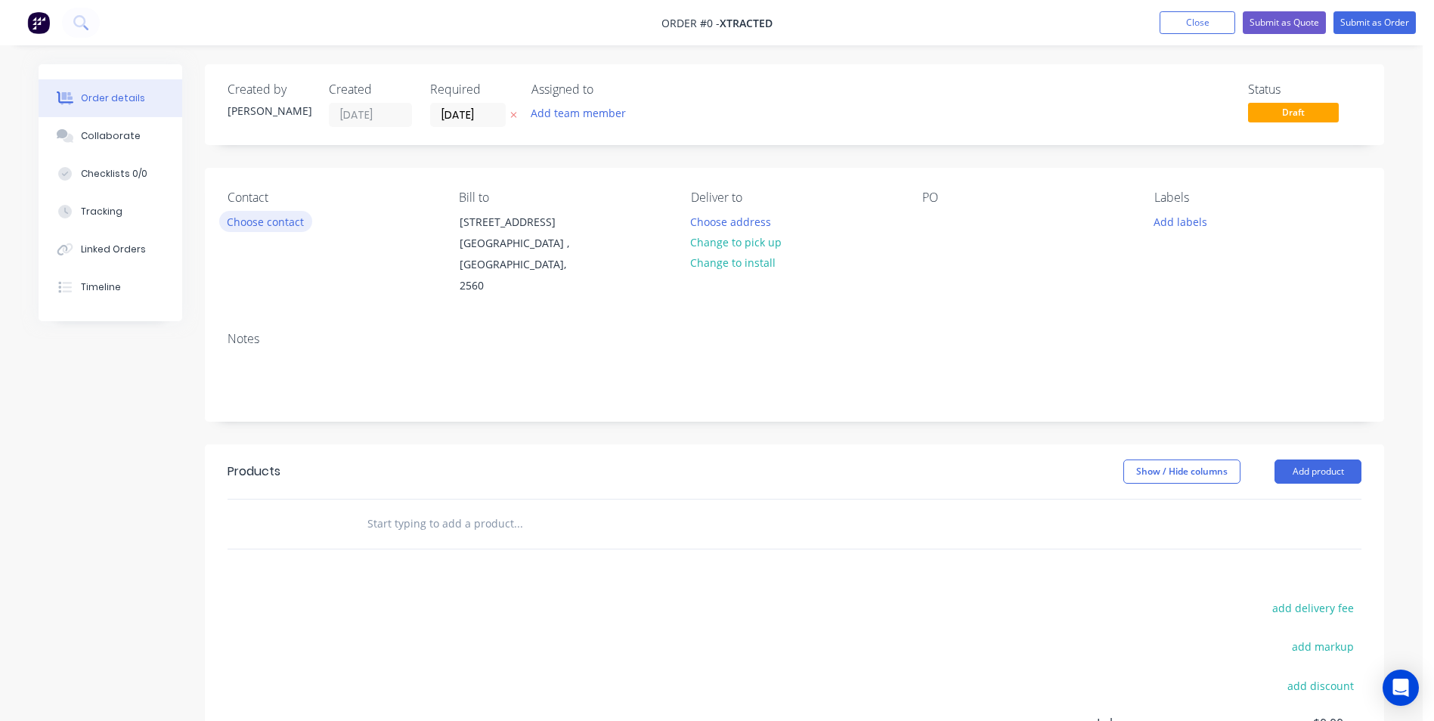
click at [256, 212] on button "Choose contact" at bounding box center [265, 221] width 93 height 20
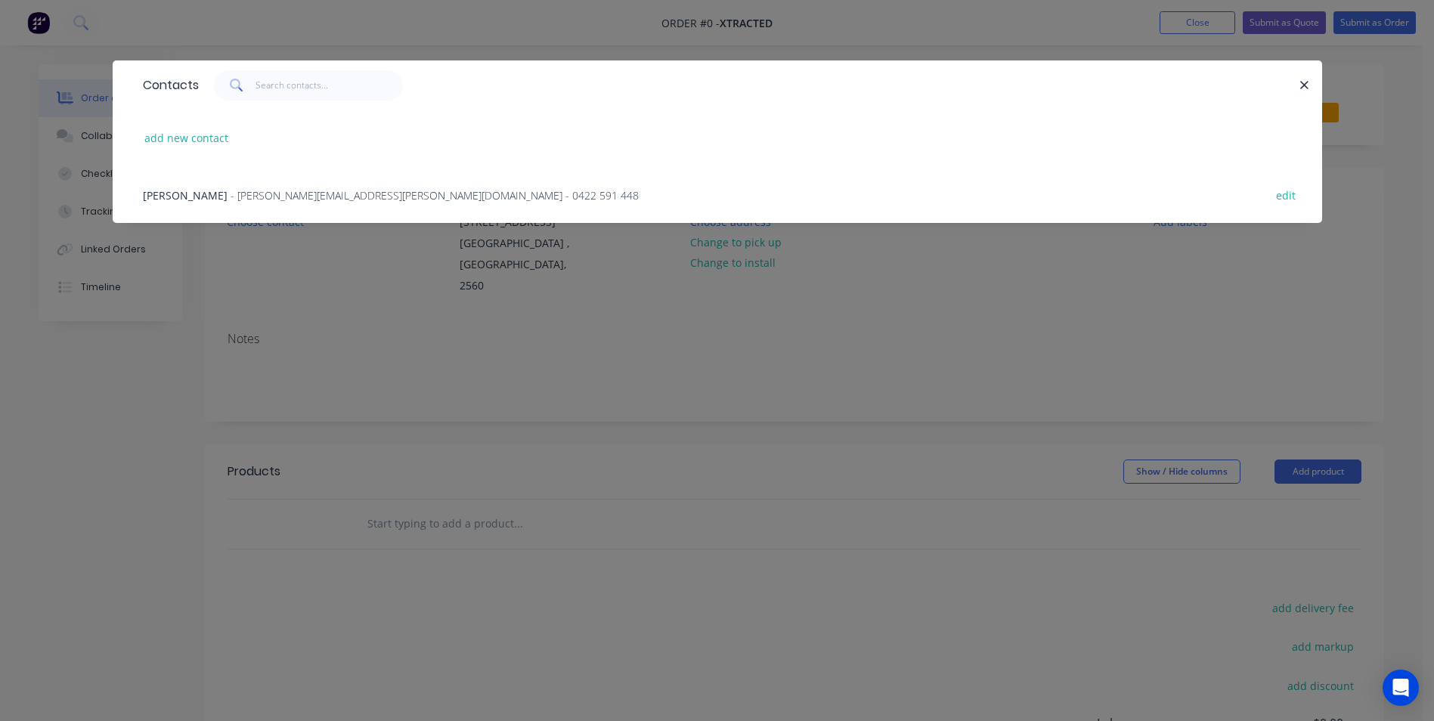
click at [234, 198] on span "- matthew.stellino@gmail.com - 0422 591 448" at bounding box center [435, 195] width 408 height 14
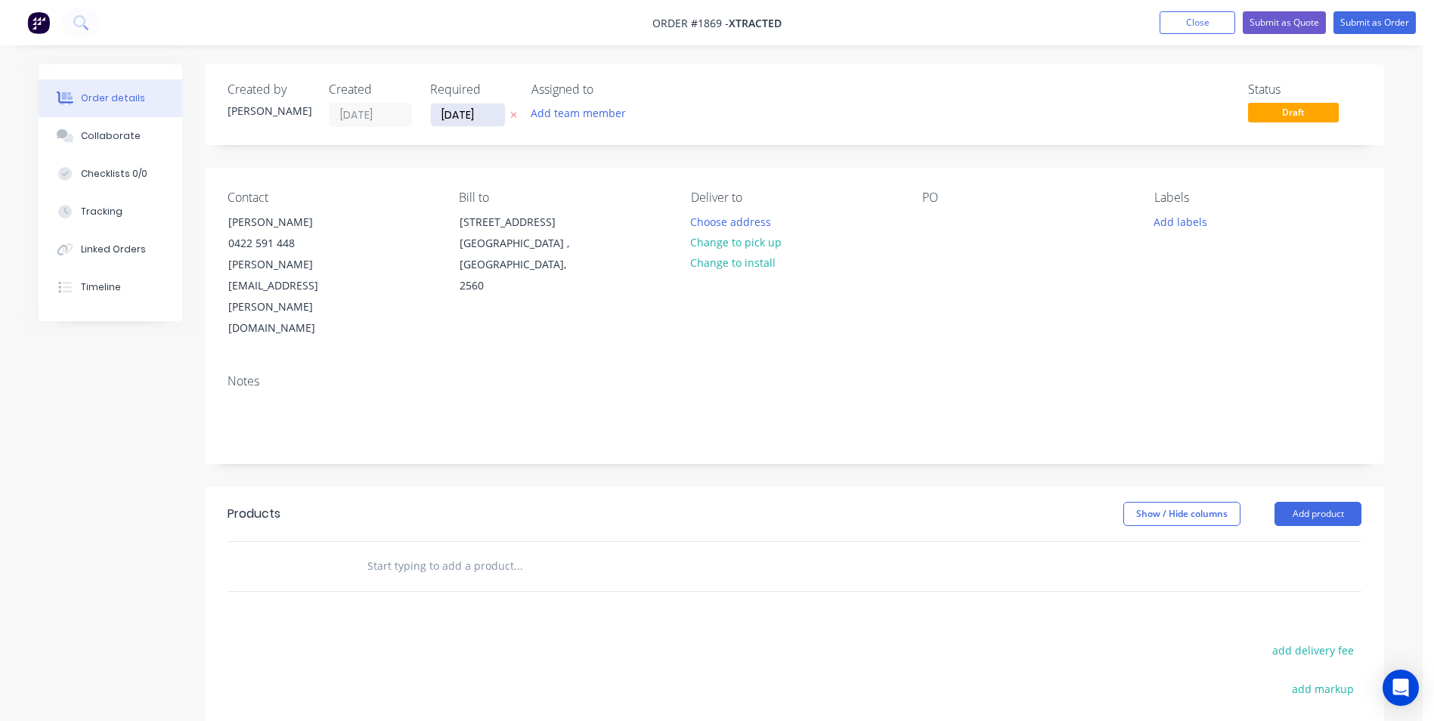
click at [451, 114] on input "12/08/25" at bounding box center [468, 115] width 74 height 23
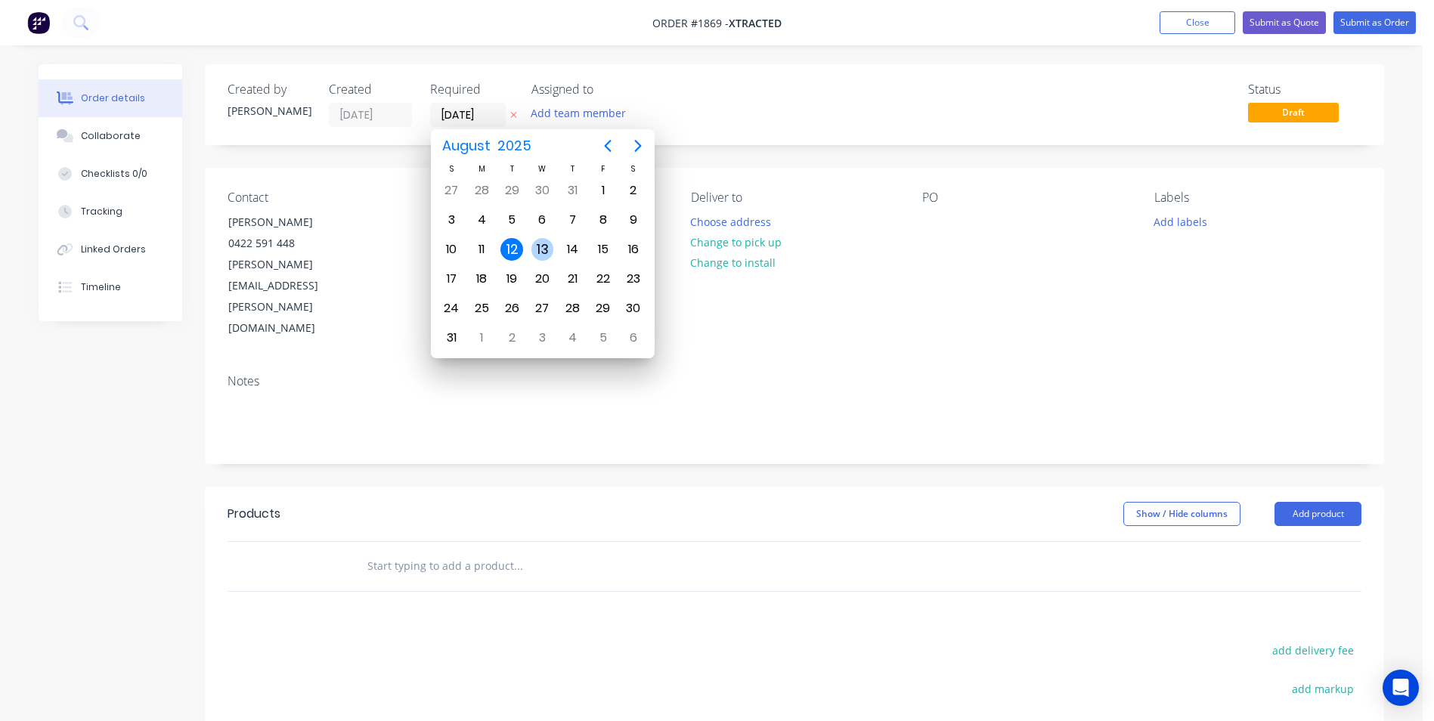
click at [541, 253] on div "13" at bounding box center [542, 249] width 23 height 23
type input "13/08/25"
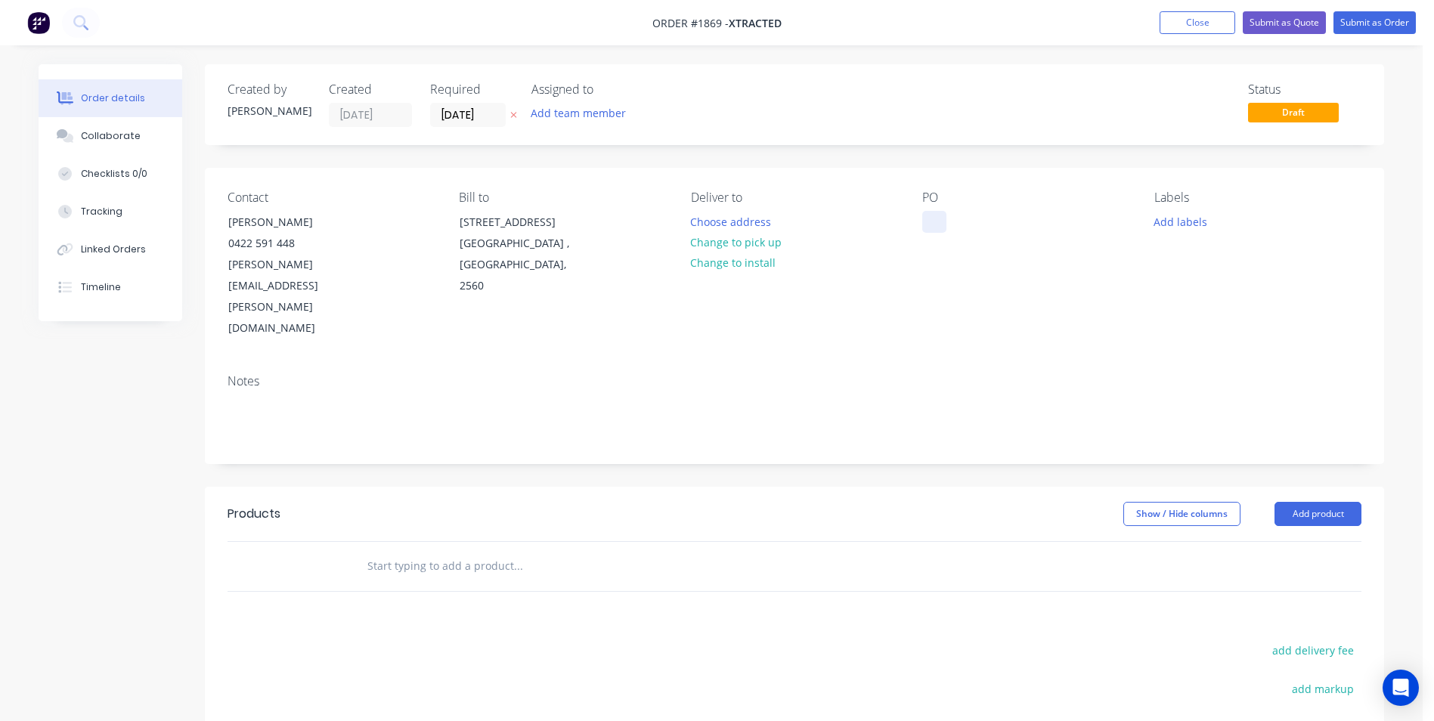
click at [941, 223] on div at bounding box center [934, 222] width 24 height 22
click at [978, 222] on div "Sublime" at bounding box center [955, 222] width 66 height 22
click at [1184, 225] on button "Add labels" at bounding box center [1180, 221] width 70 height 20
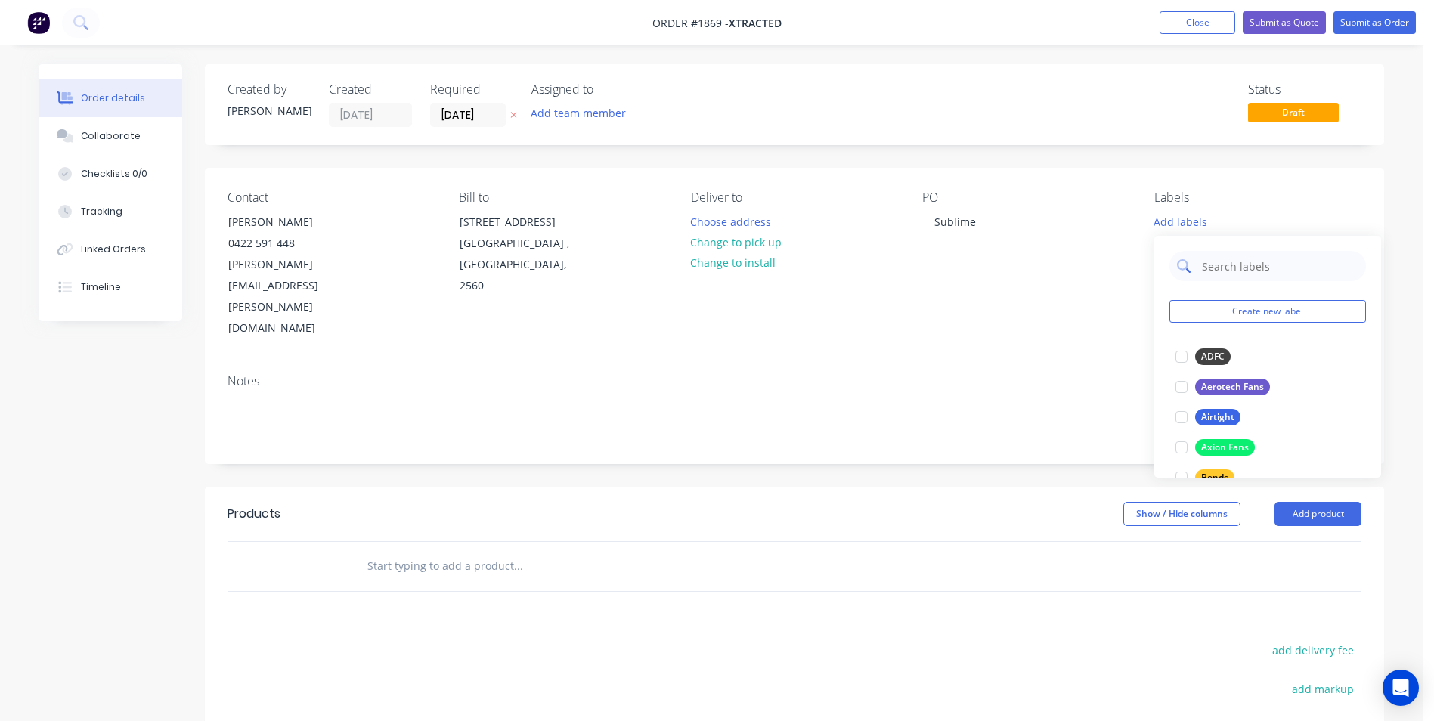
click at [1219, 269] on input "text" at bounding box center [1280, 266] width 158 height 30
click at [1237, 264] on input "text" at bounding box center [1280, 266] width 158 height 30
click at [1257, 271] on input "text" at bounding box center [1280, 266] width 158 height 30
click at [1266, 219] on div "Add labels" at bounding box center [1257, 221] width 207 height 20
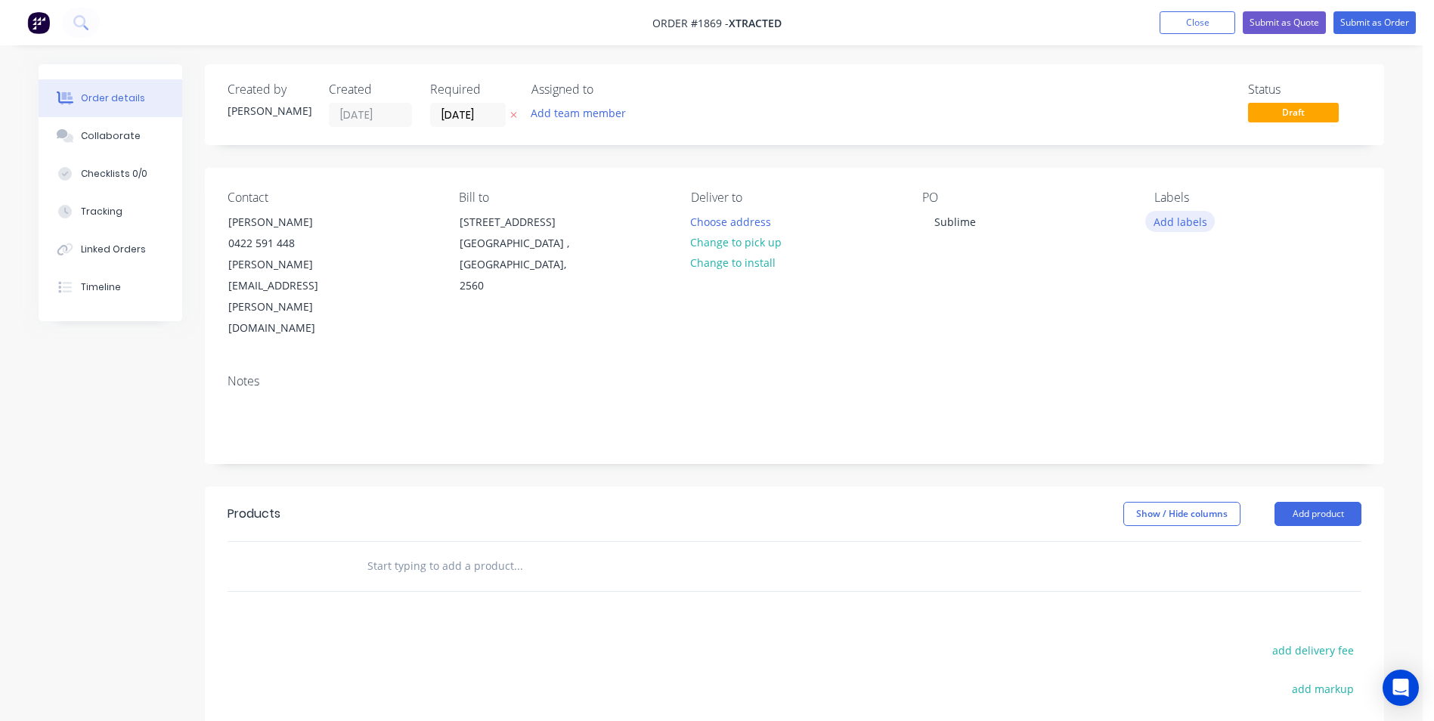
click at [1180, 222] on button "Add labels" at bounding box center [1180, 221] width 70 height 20
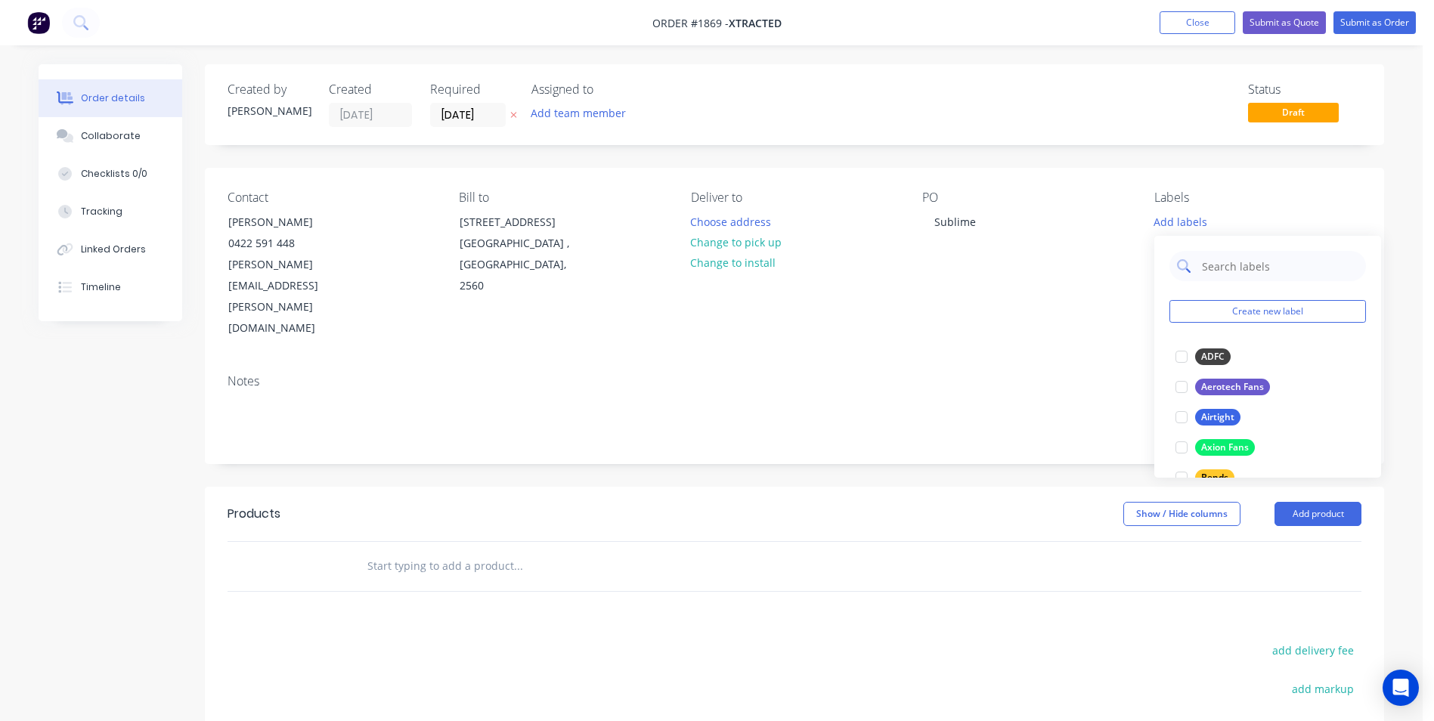
click at [1272, 267] on input "text" at bounding box center [1280, 266] width 158 height 30
click at [1210, 355] on div "Xtracted" at bounding box center [1219, 357] width 49 height 17
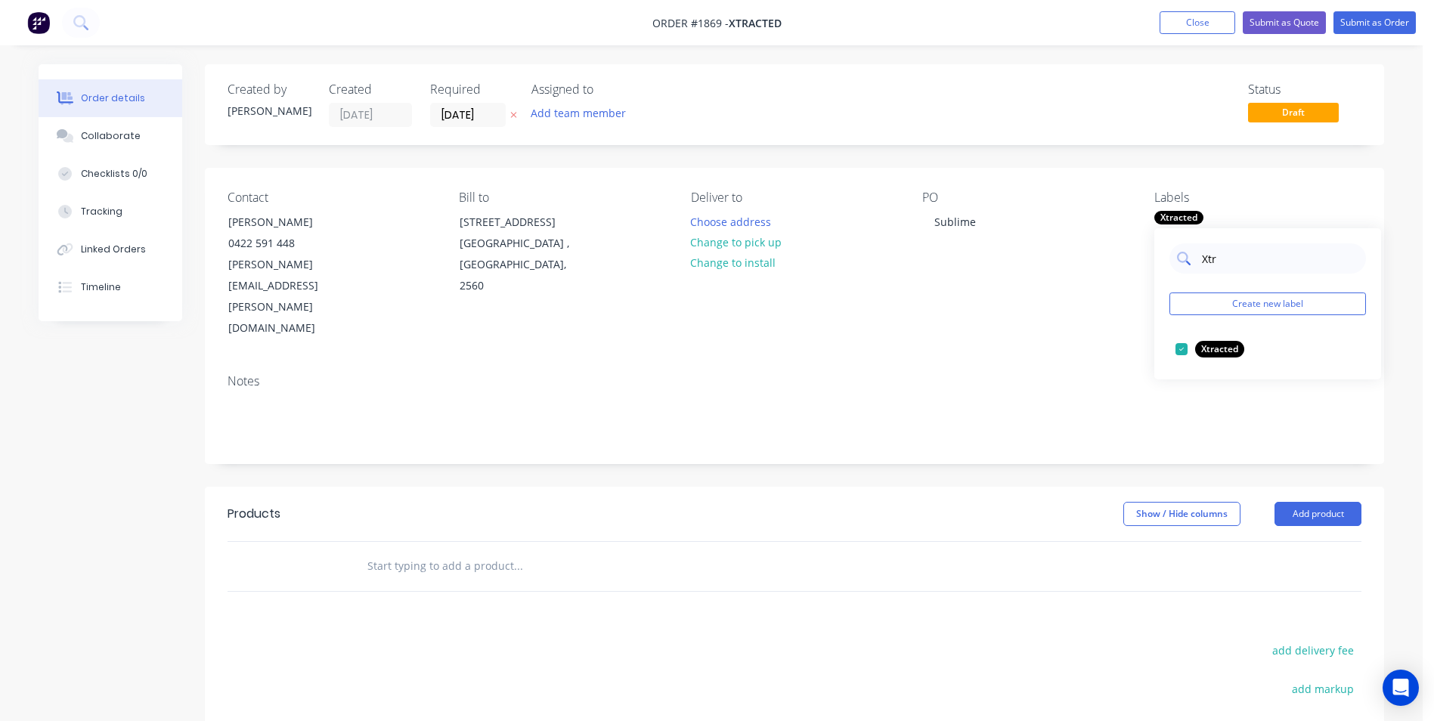
click at [1235, 254] on input "Xtr" at bounding box center [1280, 258] width 158 height 30
type input "X"
click at [1249, 256] on input "text" at bounding box center [1280, 258] width 158 height 30
type input "Duct Par"
click at [1180, 347] on div at bounding box center [1182, 349] width 30 height 30
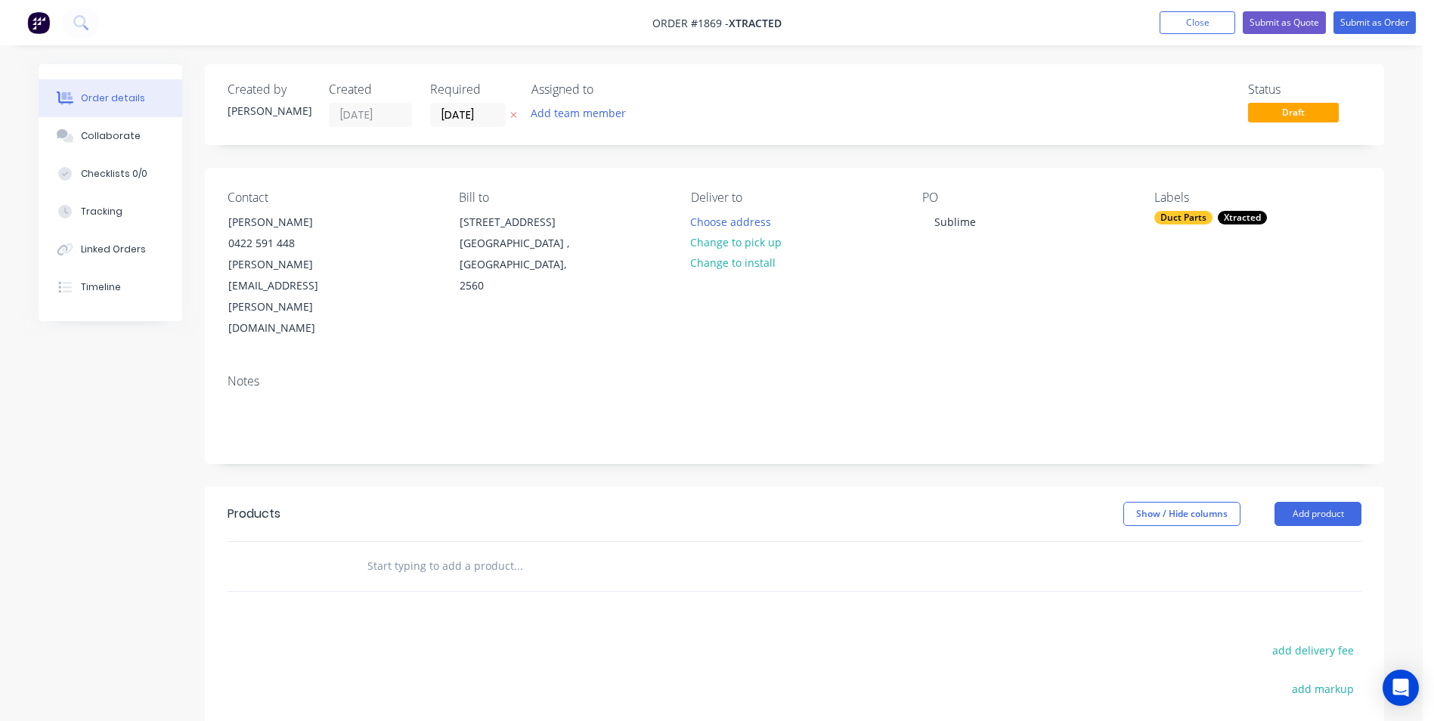
click at [1049, 291] on div "Contact Matthew Stellino 0422 591 448 matthew.stellino@gmail.com Bill to 8 Hast…" at bounding box center [794, 265] width 1179 height 194
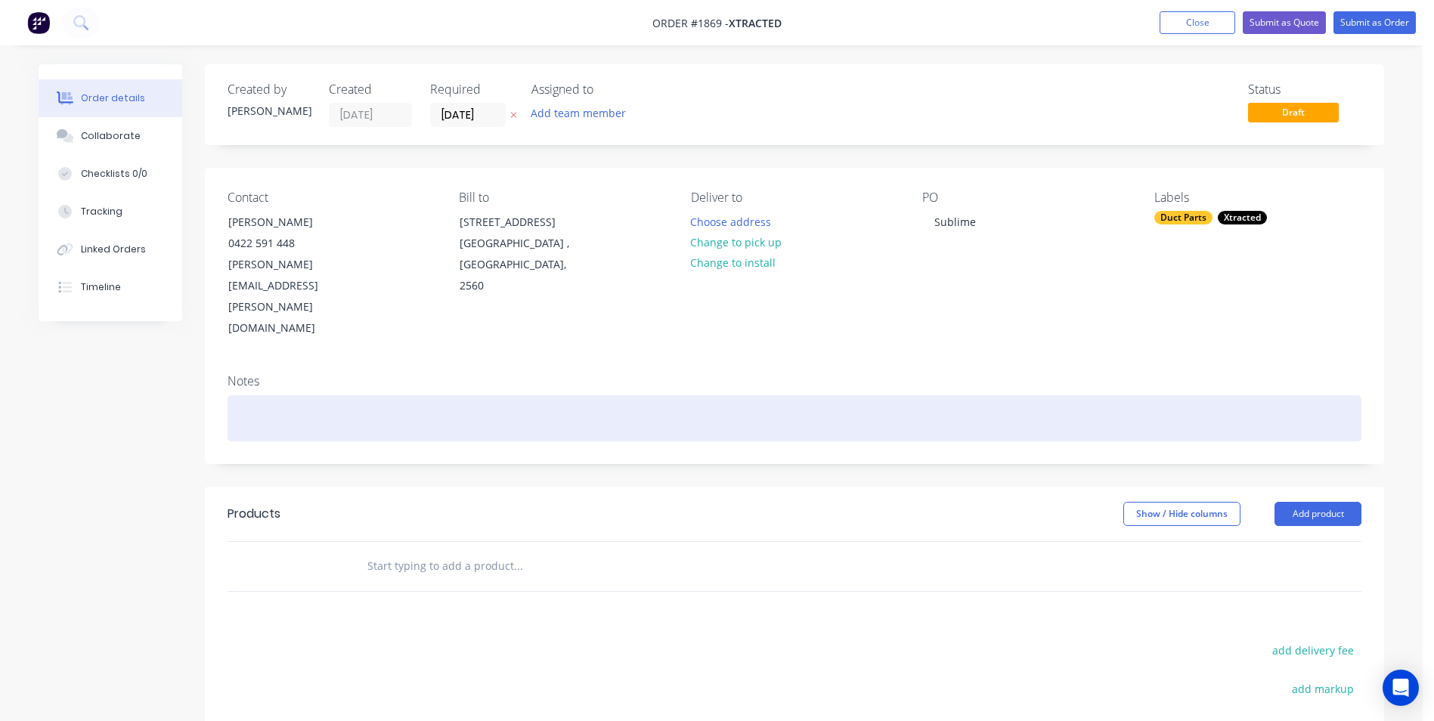
click at [243, 395] on div at bounding box center [795, 418] width 1134 height 46
click at [280, 395] on div at bounding box center [795, 418] width 1134 height 46
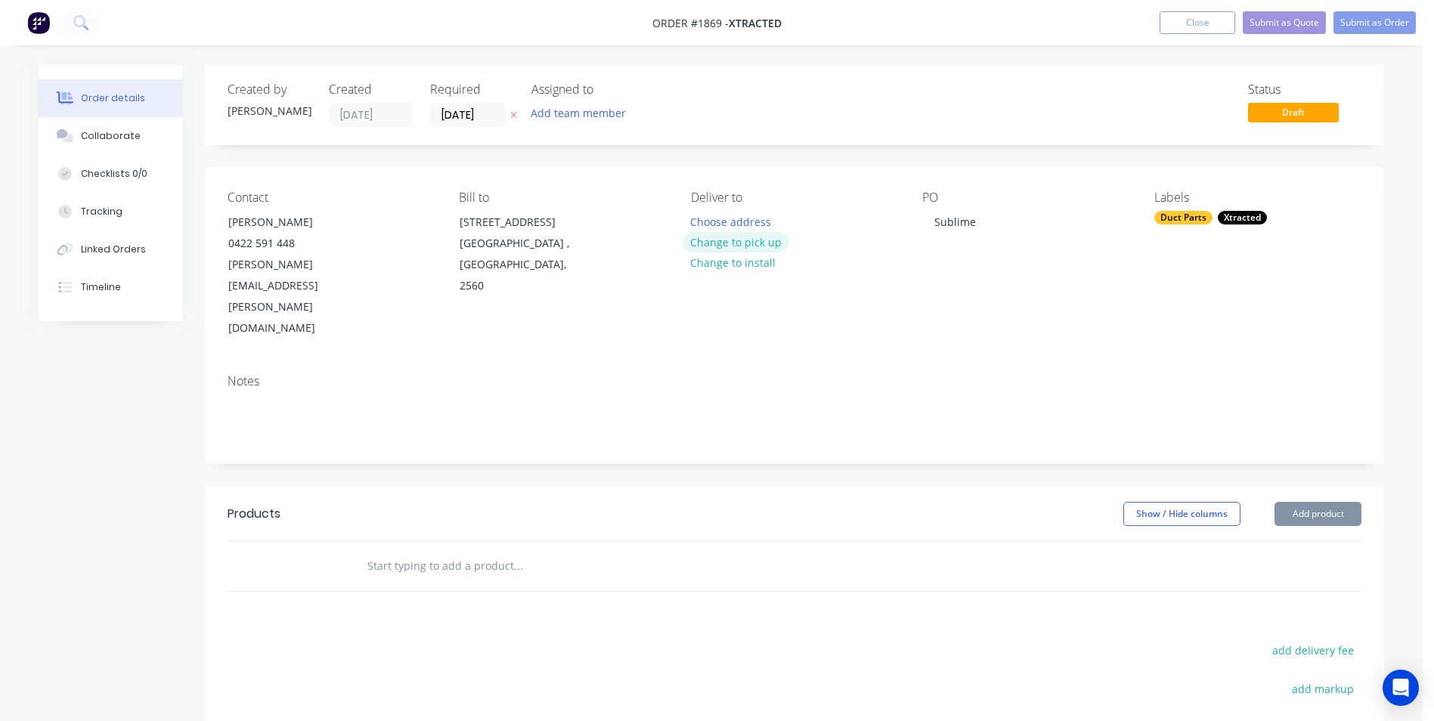
click at [752, 246] on button "Change to pick up" at bounding box center [736, 242] width 107 height 20
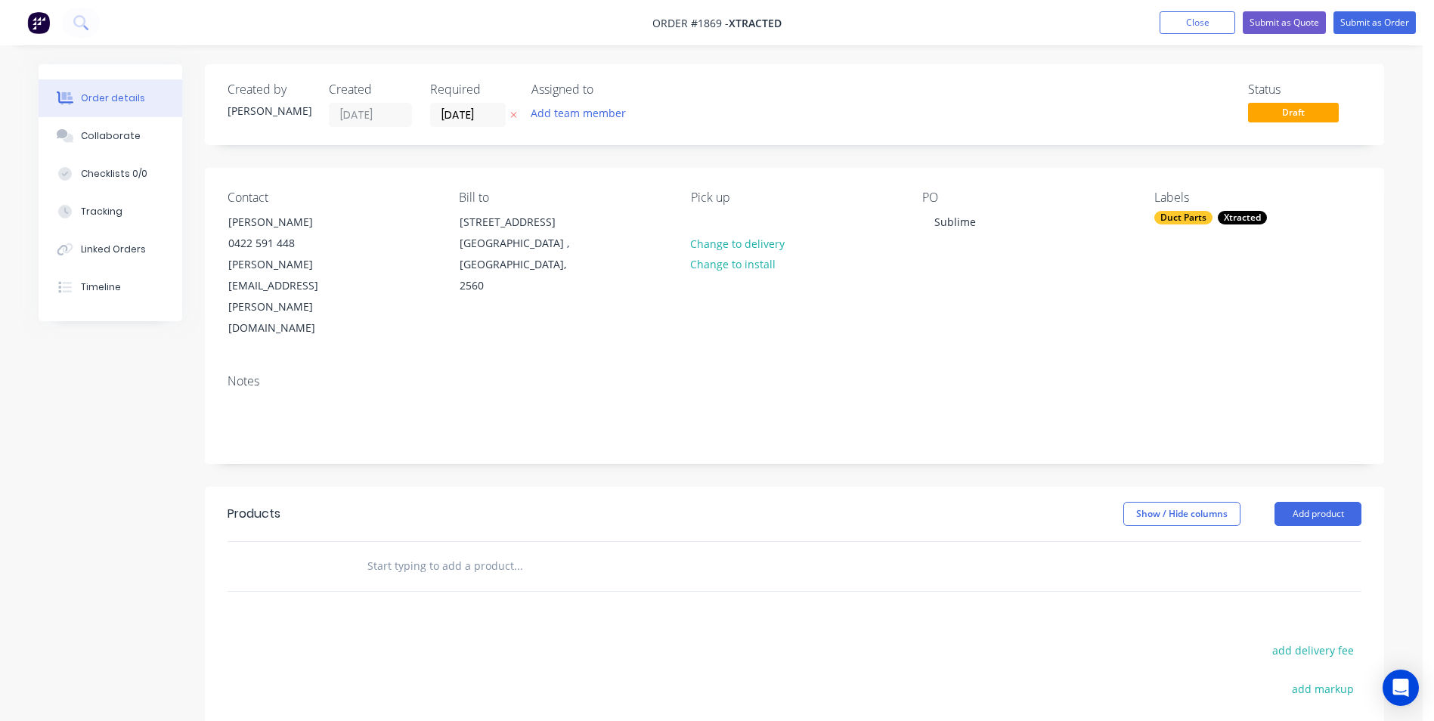
click at [387, 551] on input "text" at bounding box center [518, 566] width 302 height 30
click at [1304, 502] on button "Add product" at bounding box center [1318, 514] width 87 height 24
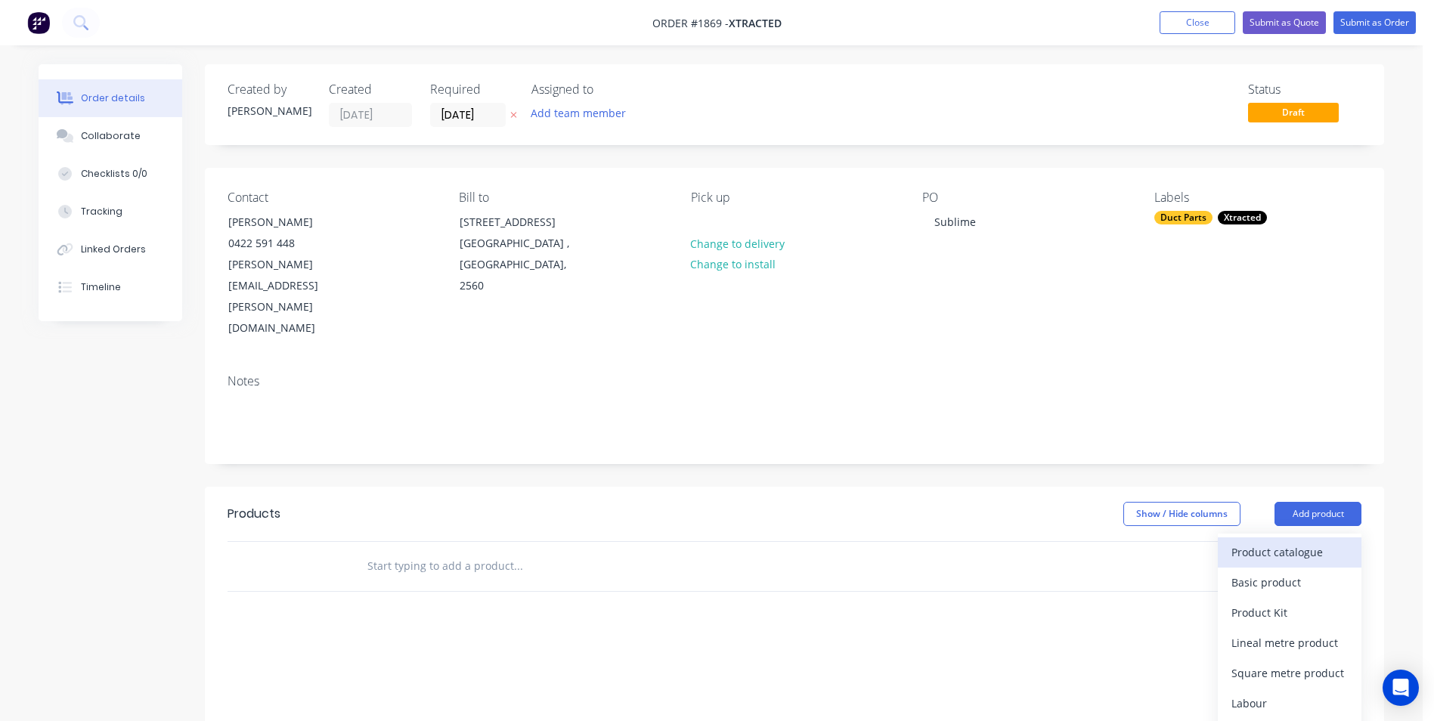
click at [1258, 541] on div "Product catalogue" at bounding box center [1290, 552] width 116 height 22
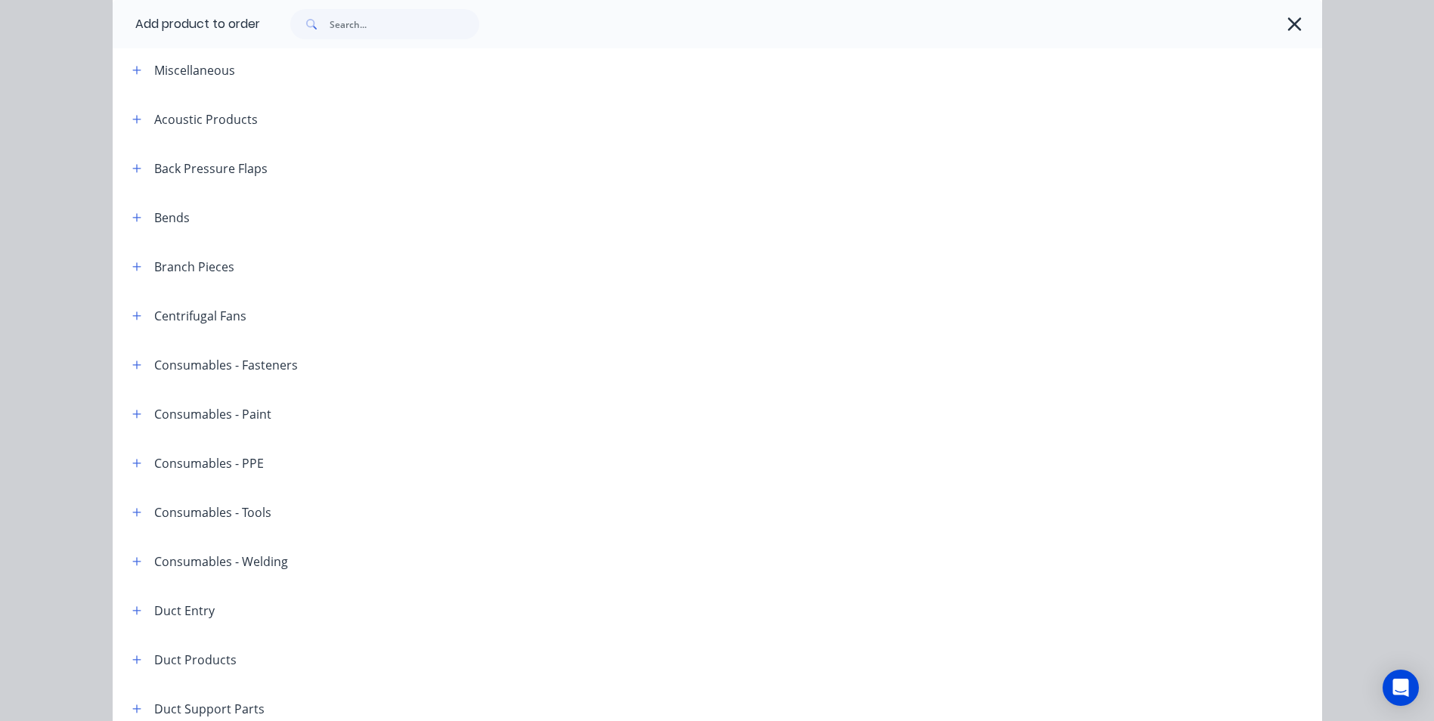
scroll to position [151, 0]
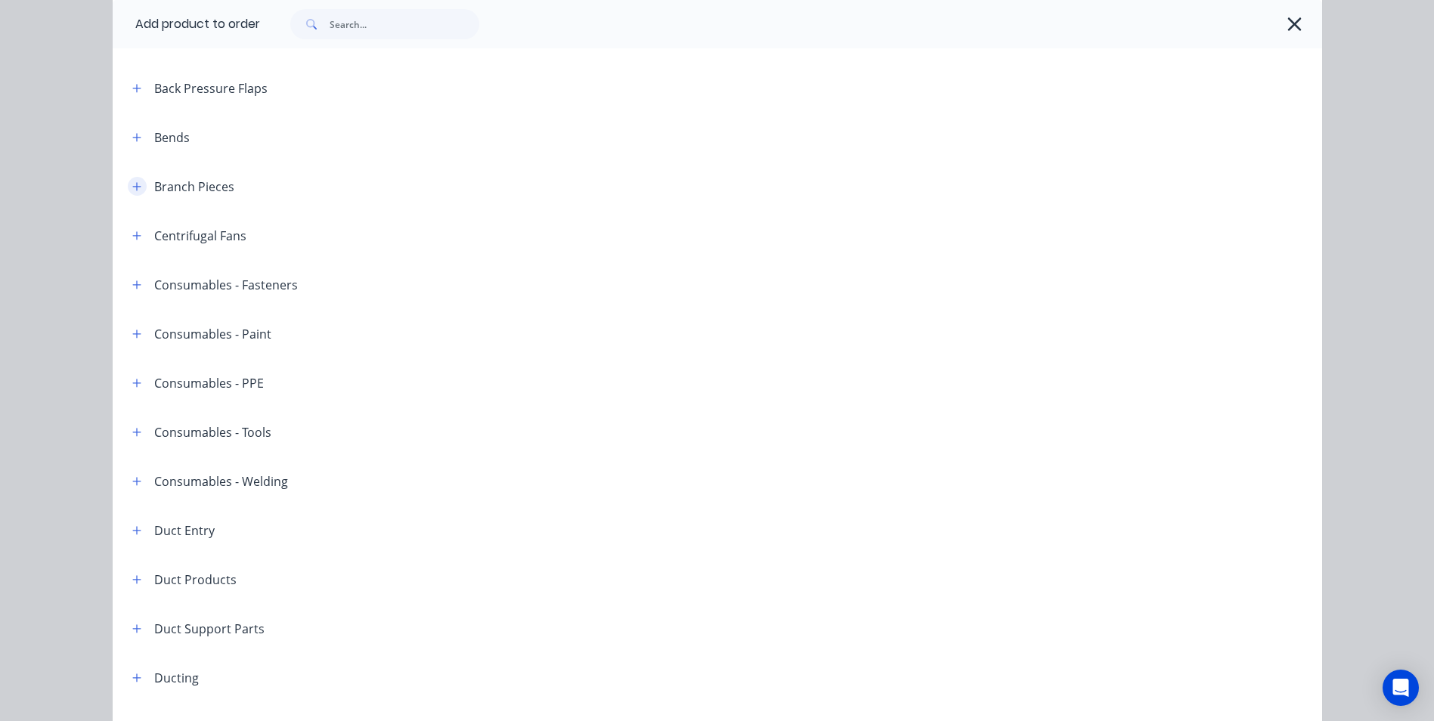
click at [132, 187] on icon "button" at bounding box center [136, 186] width 8 height 8
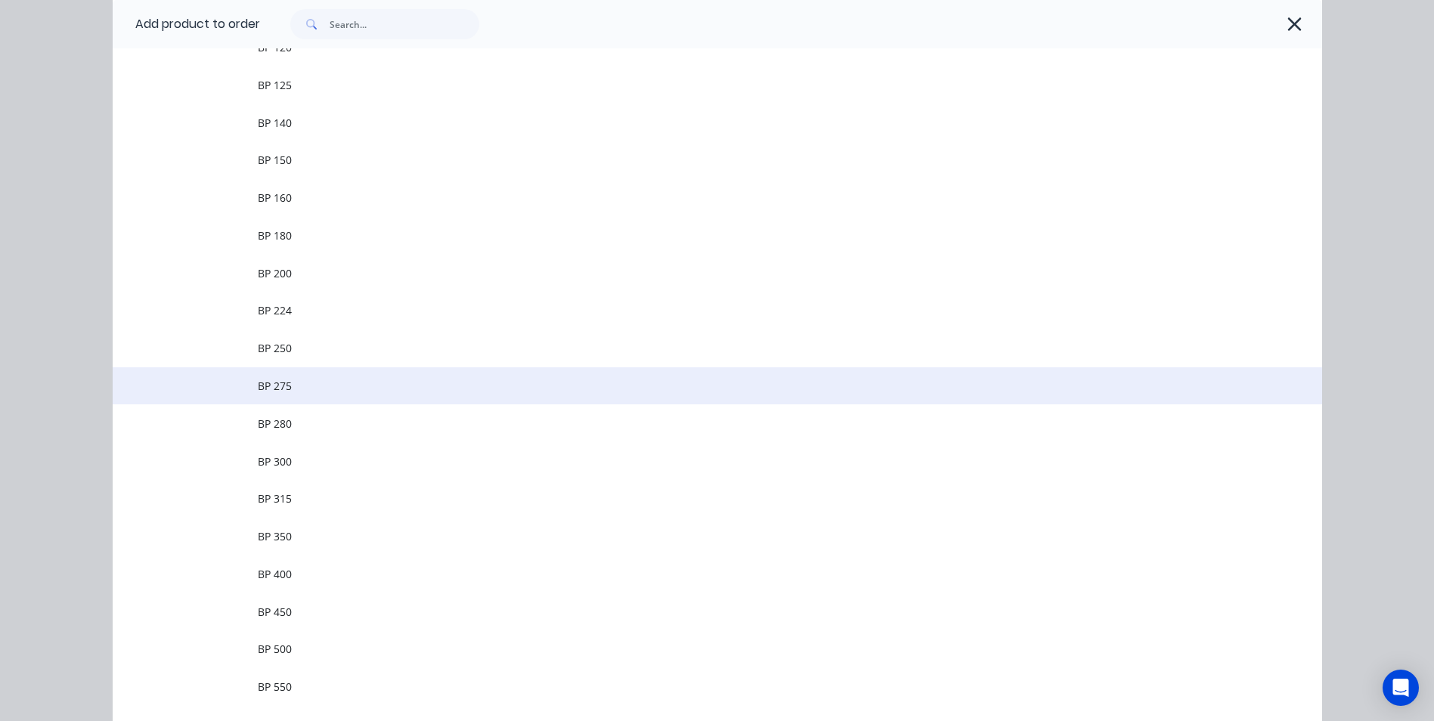
scroll to position [454, 0]
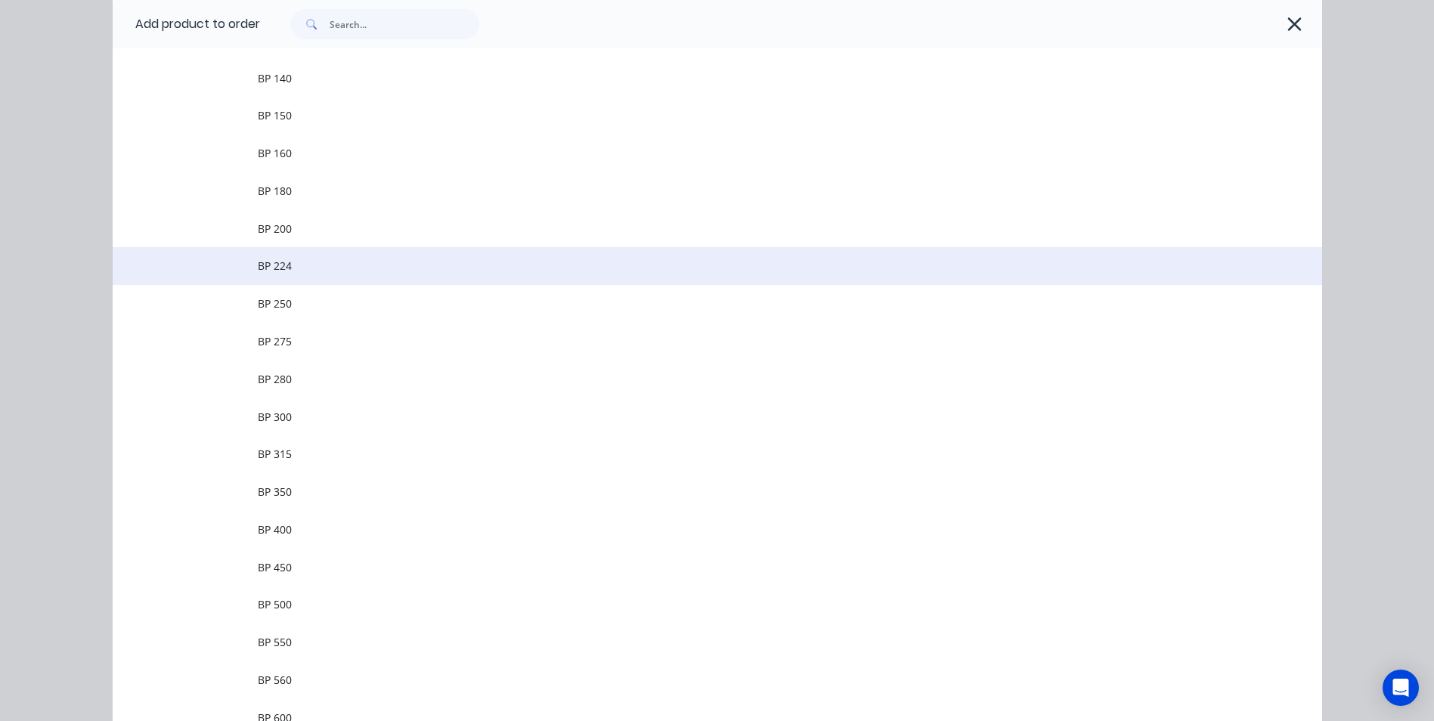
click at [305, 268] on span "BP 224" at bounding box center [683, 266] width 851 height 16
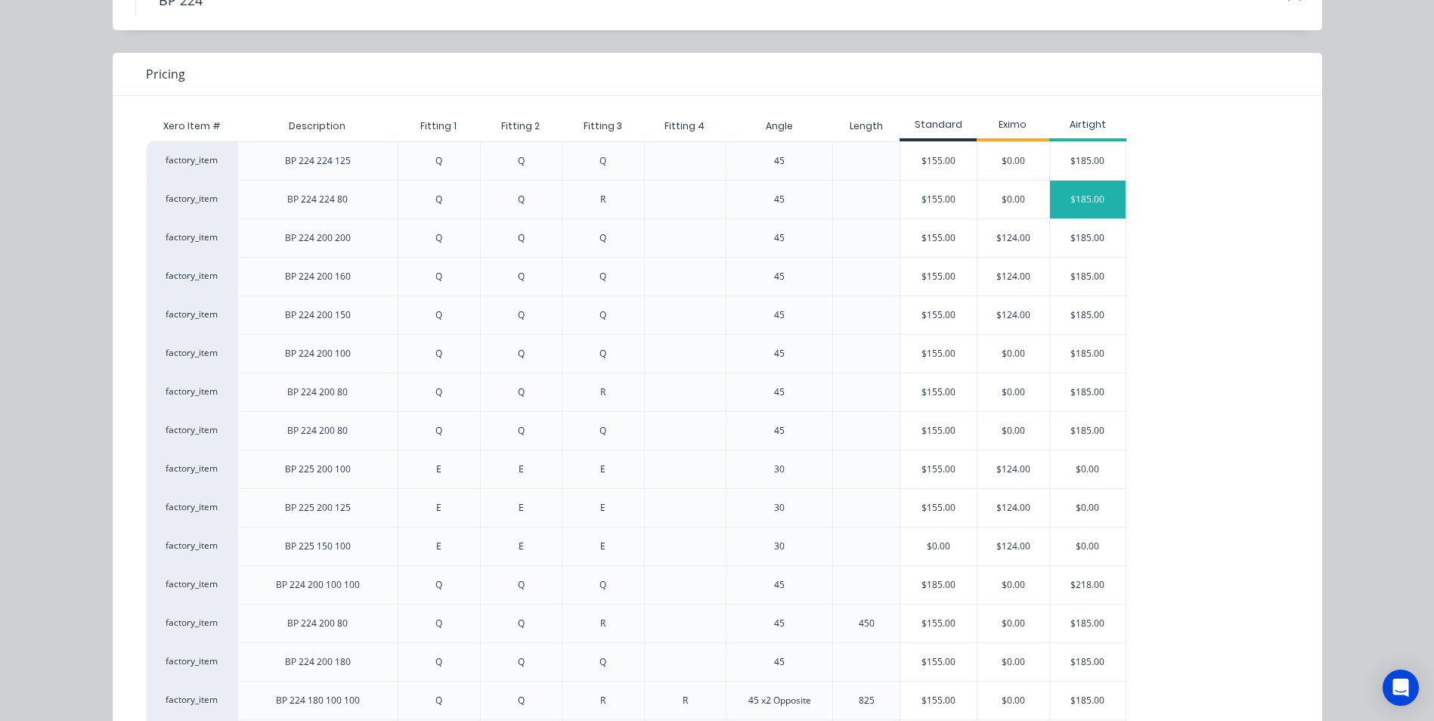
scroll to position [76, 0]
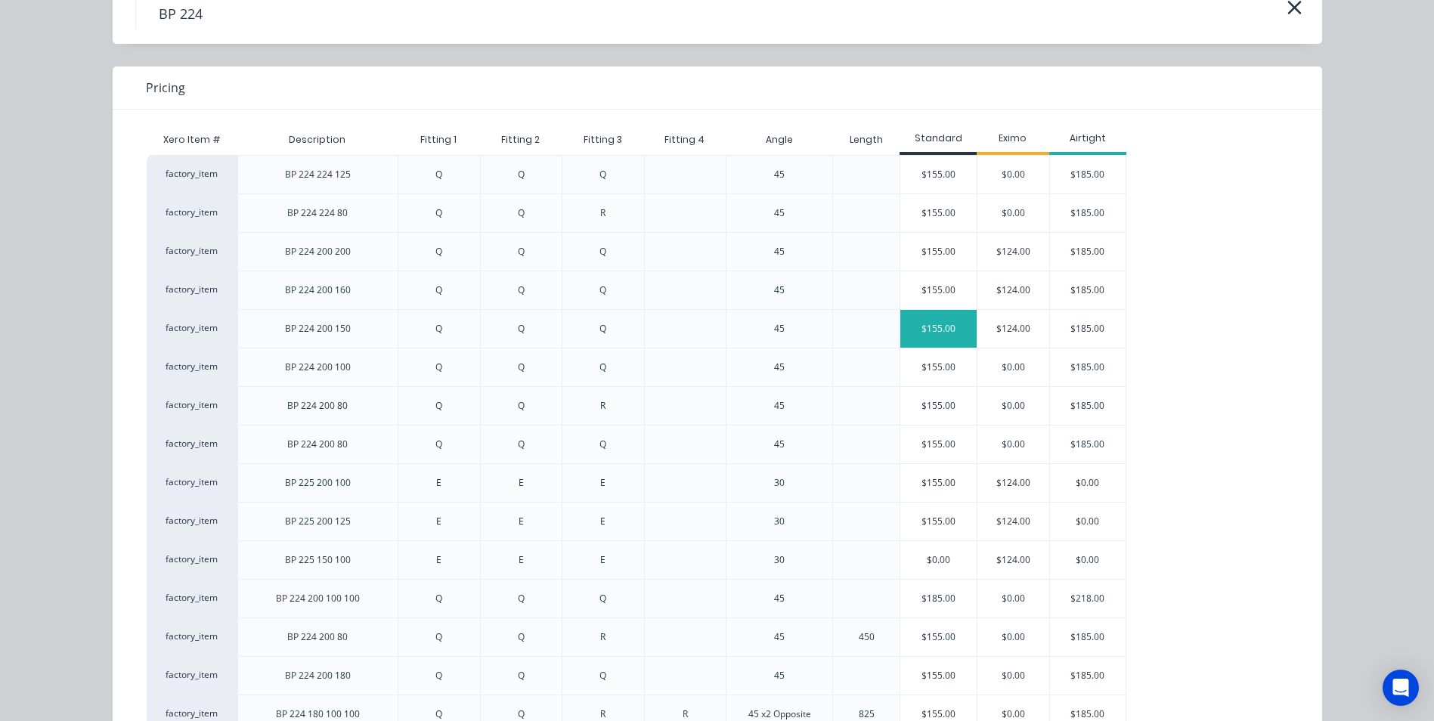
click at [940, 326] on div "$155.00" at bounding box center [938, 329] width 76 height 38
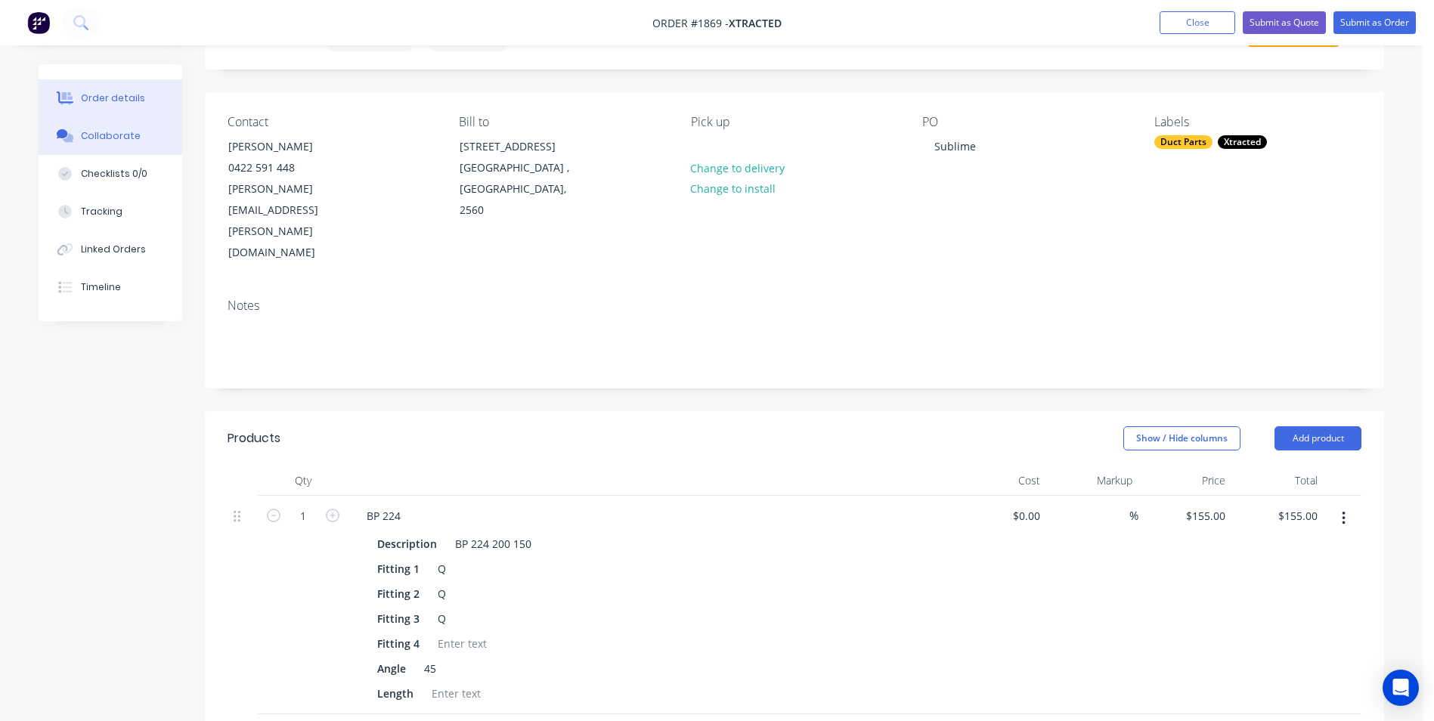
click at [89, 129] on button "Collaborate" at bounding box center [111, 136] width 144 height 38
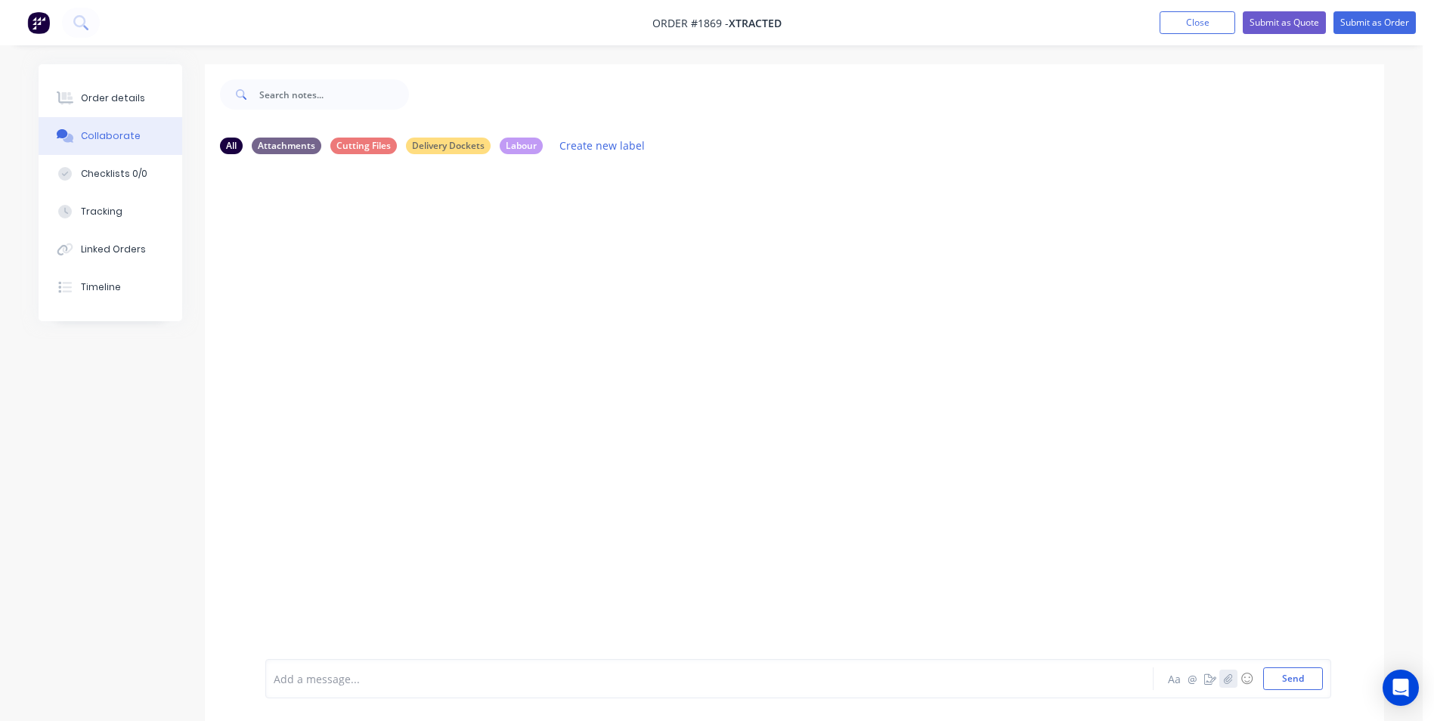
click at [1231, 676] on icon "button" at bounding box center [1228, 679] width 9 height 11
click at [121, 90] on button "Order details" at bounding box center [111, 98] width 144 height 38
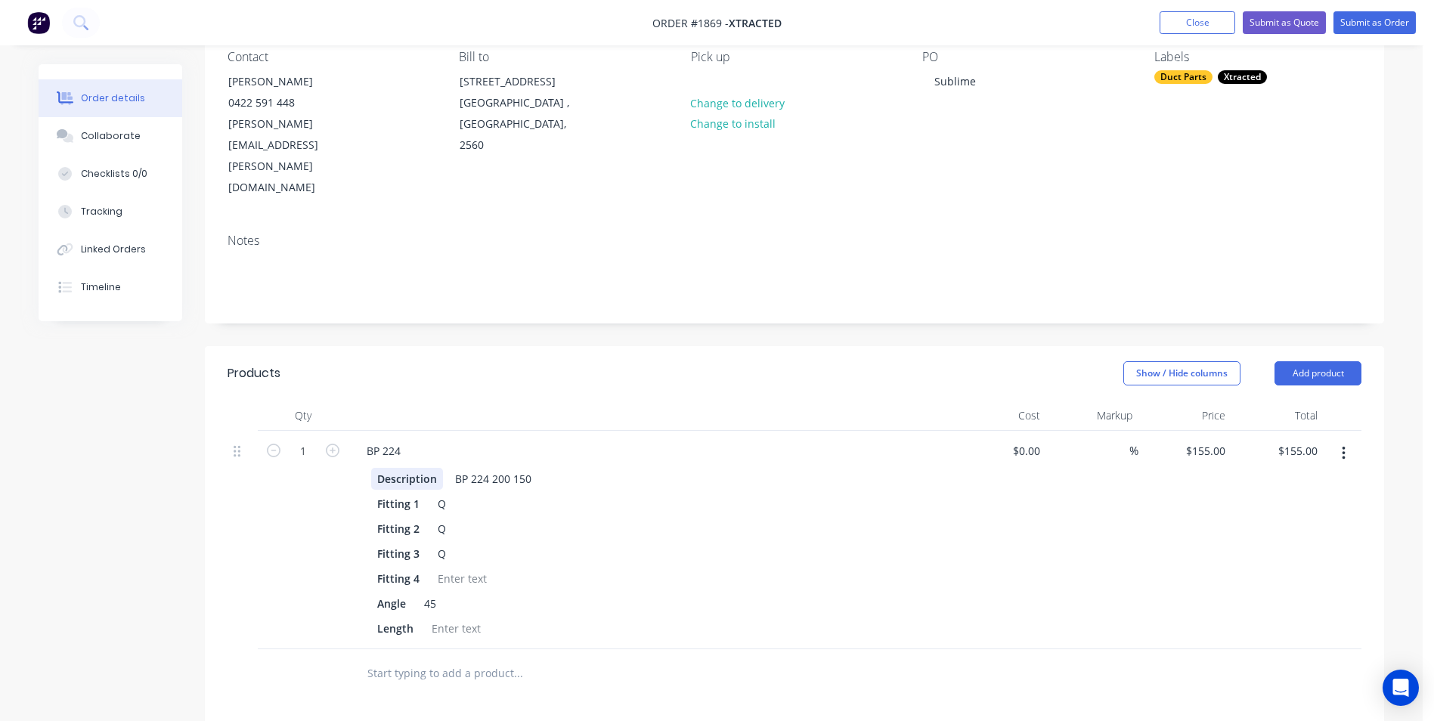
scroll to position [151, 0]
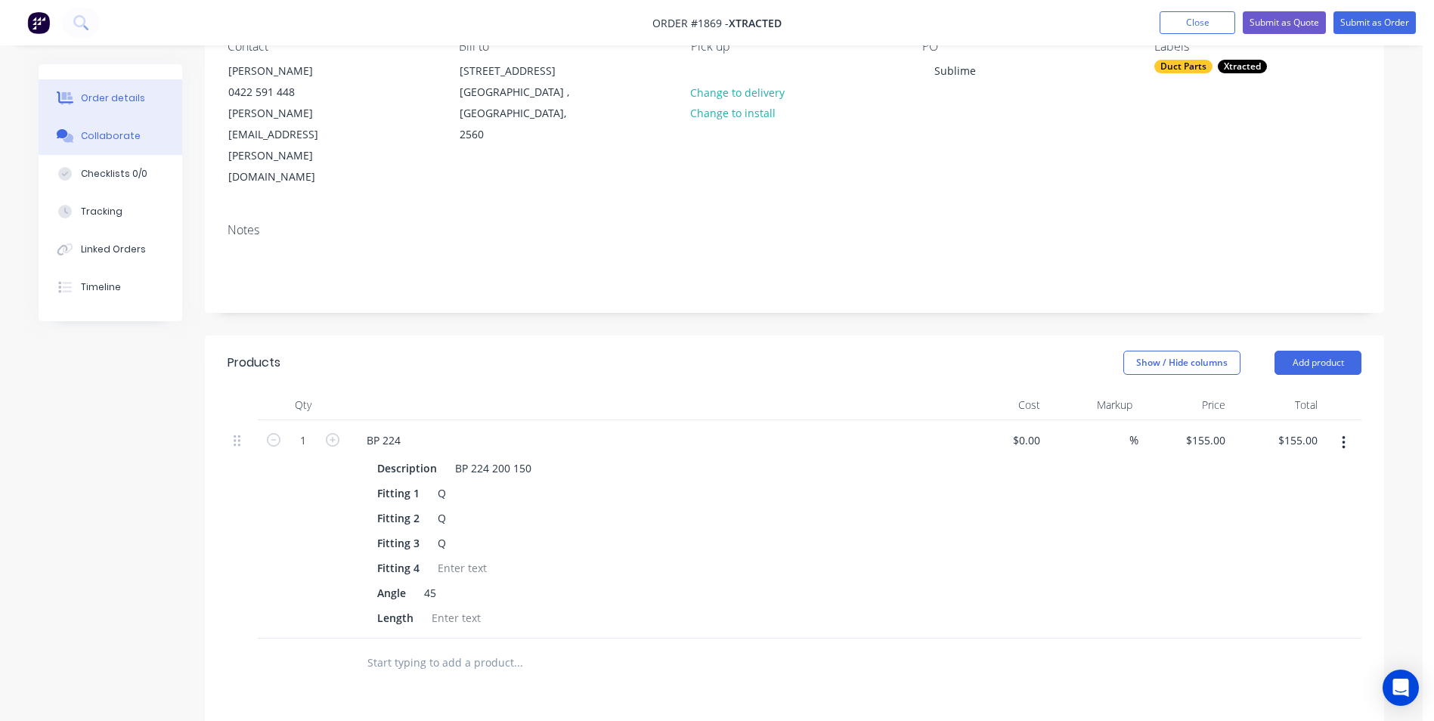
click at [130, 135] on div "Collaborate" at bounding box center [111, 136] width 60 height 14
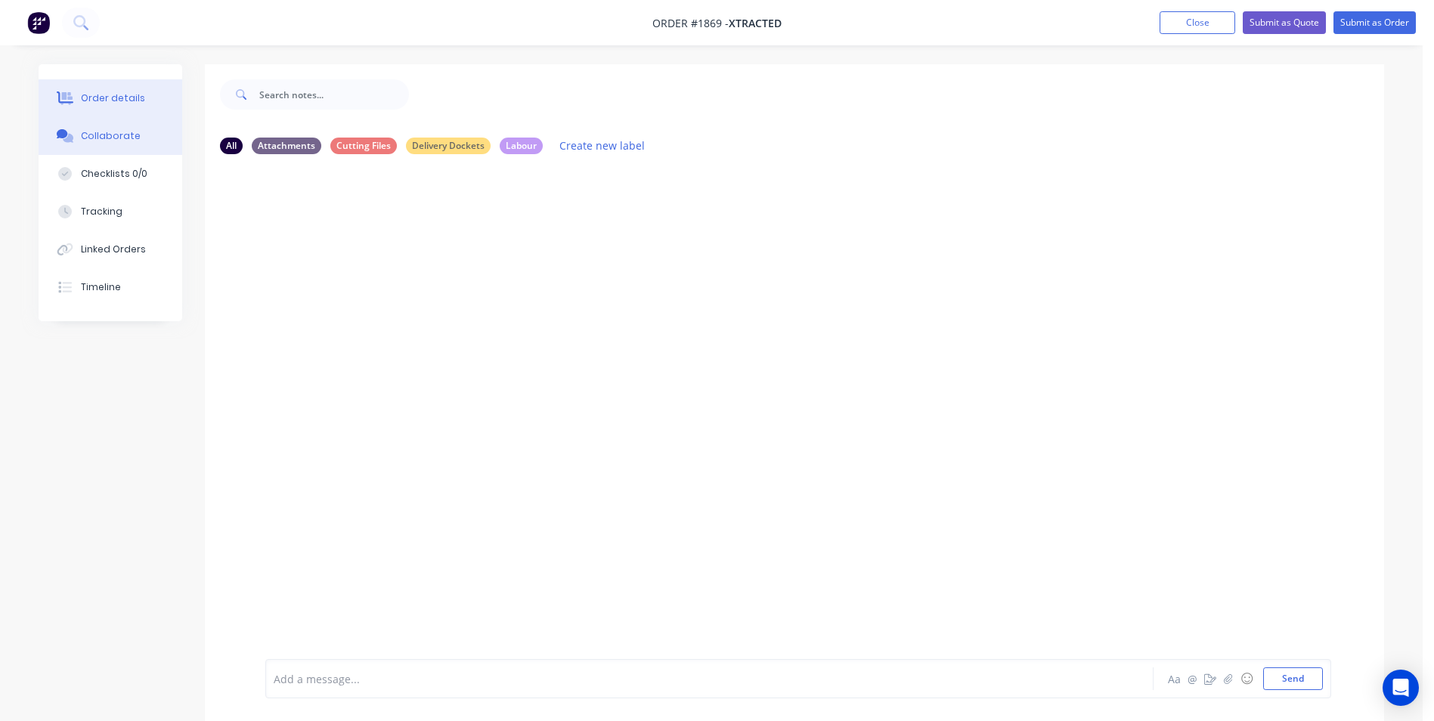
click at [120, 98] on div "Order details" at bounding box center [113, 98] width 64 height 14
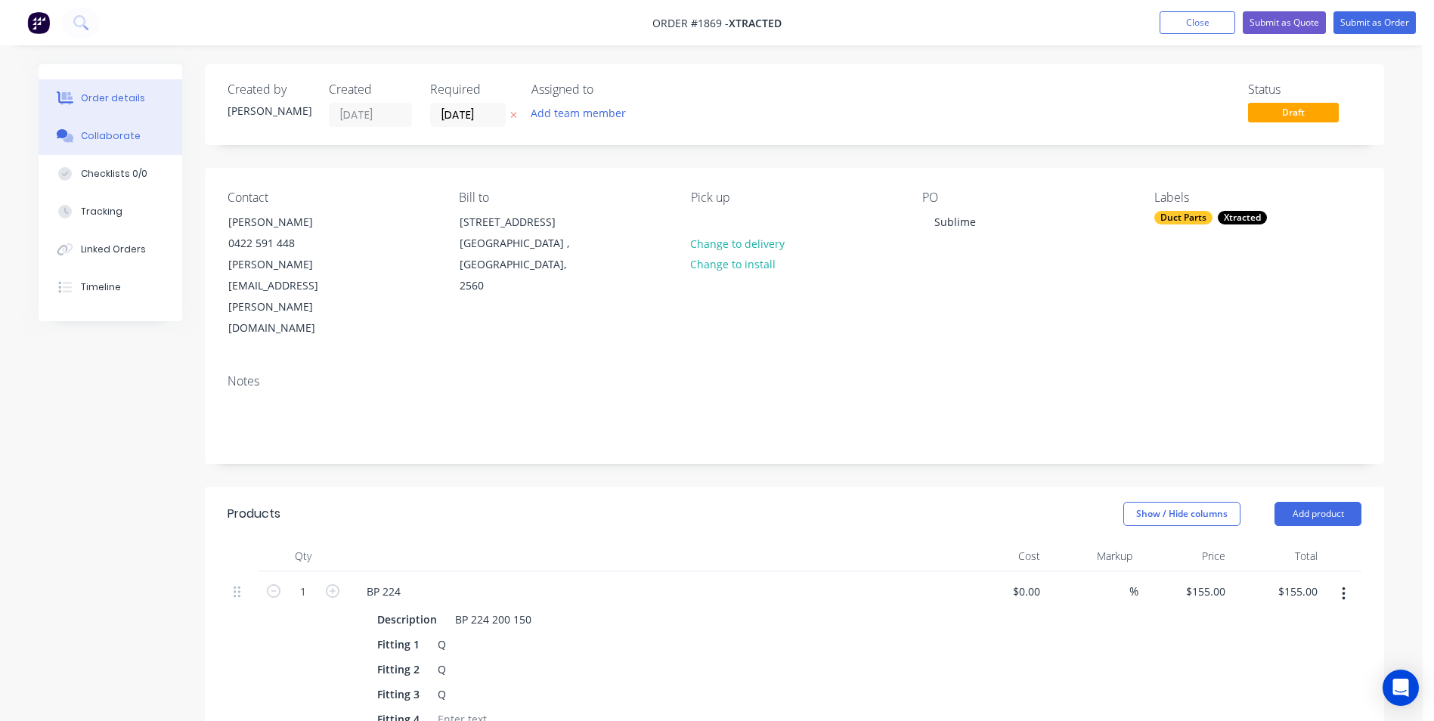
click at [123, 132] on div "Collaborate" at bounding box center [111, 136] width 60 height 14
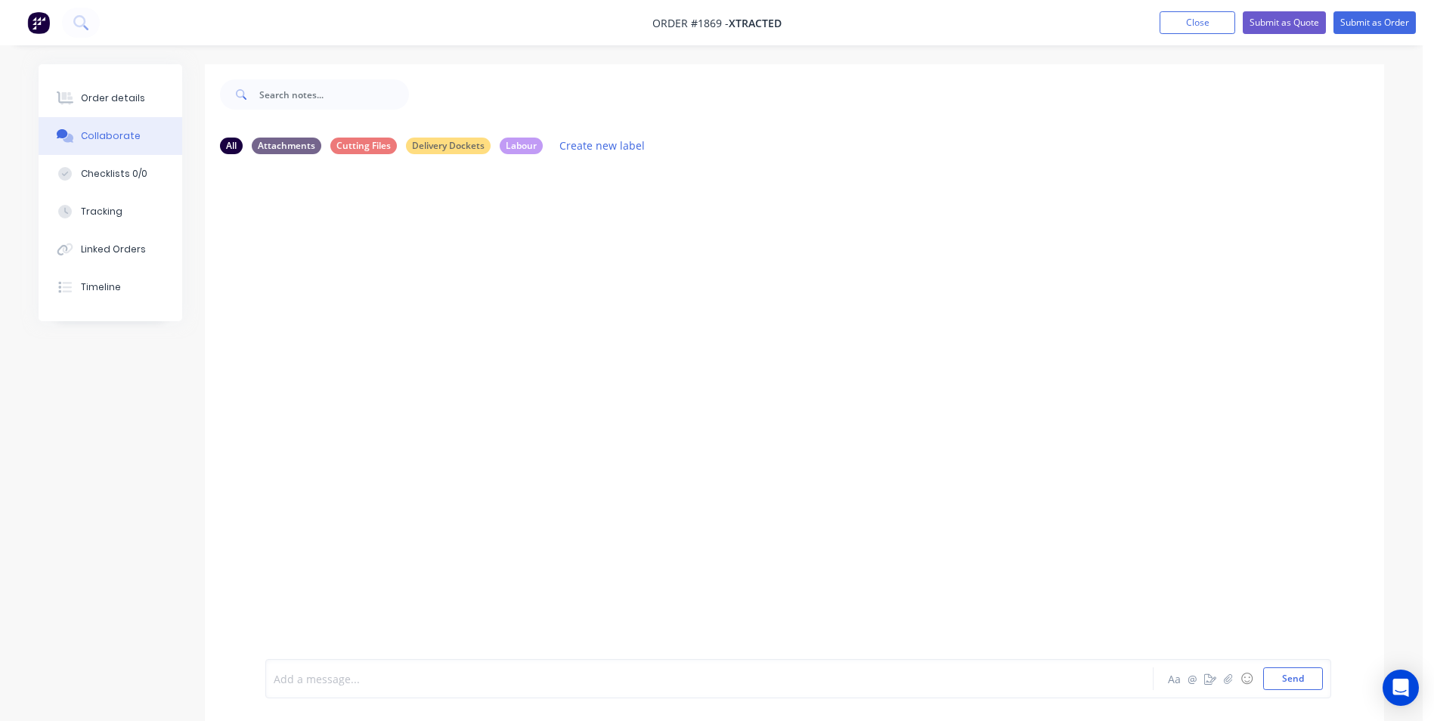
click at [345, 683] on div at bounding box center [667, 679] width 786 height 16
click at [1291, 673] on button "Send" at bounding box center [1293, 679] width 60 height 23
click at [132, 93] on div "Order details" at bounding box center [113, 98] width 64 height 14
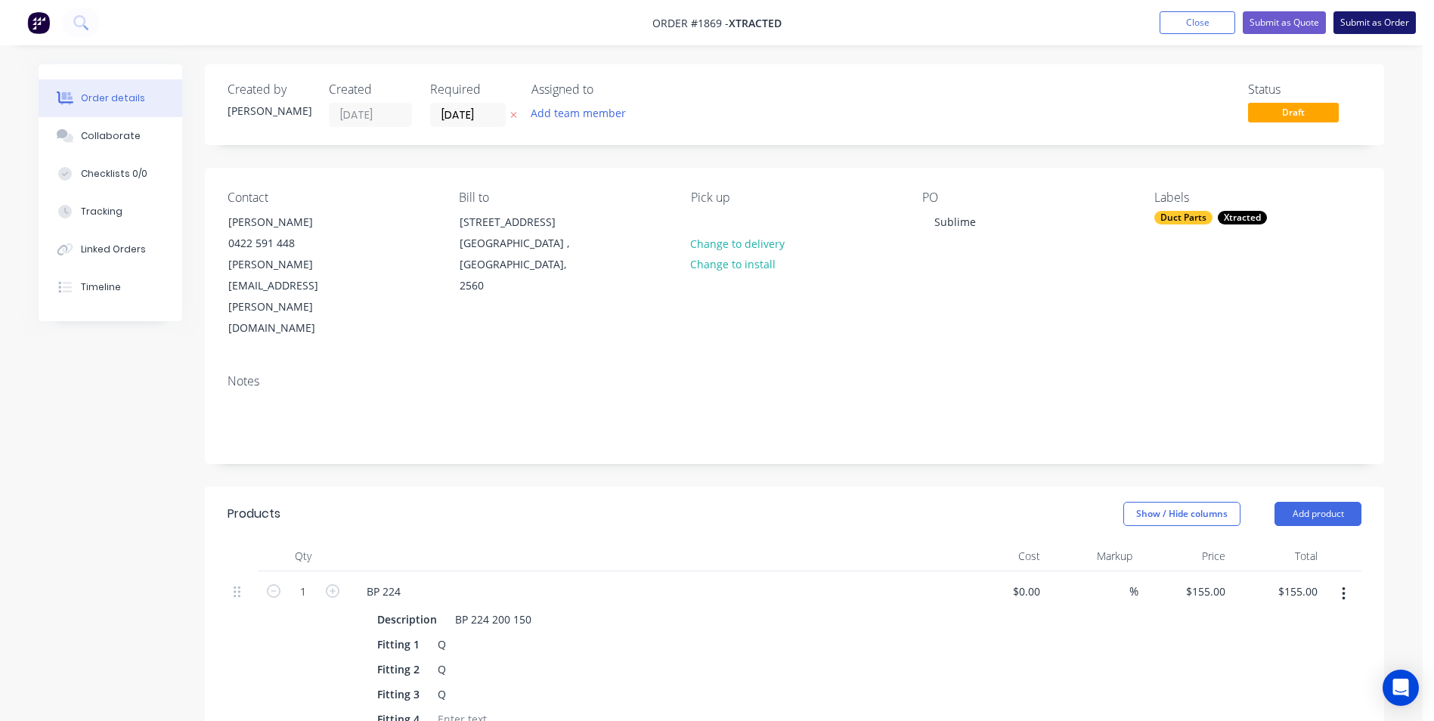
click at [1347, 32] on button "Submit as Order" at bounding box center [1375, 22] width 82 height 23
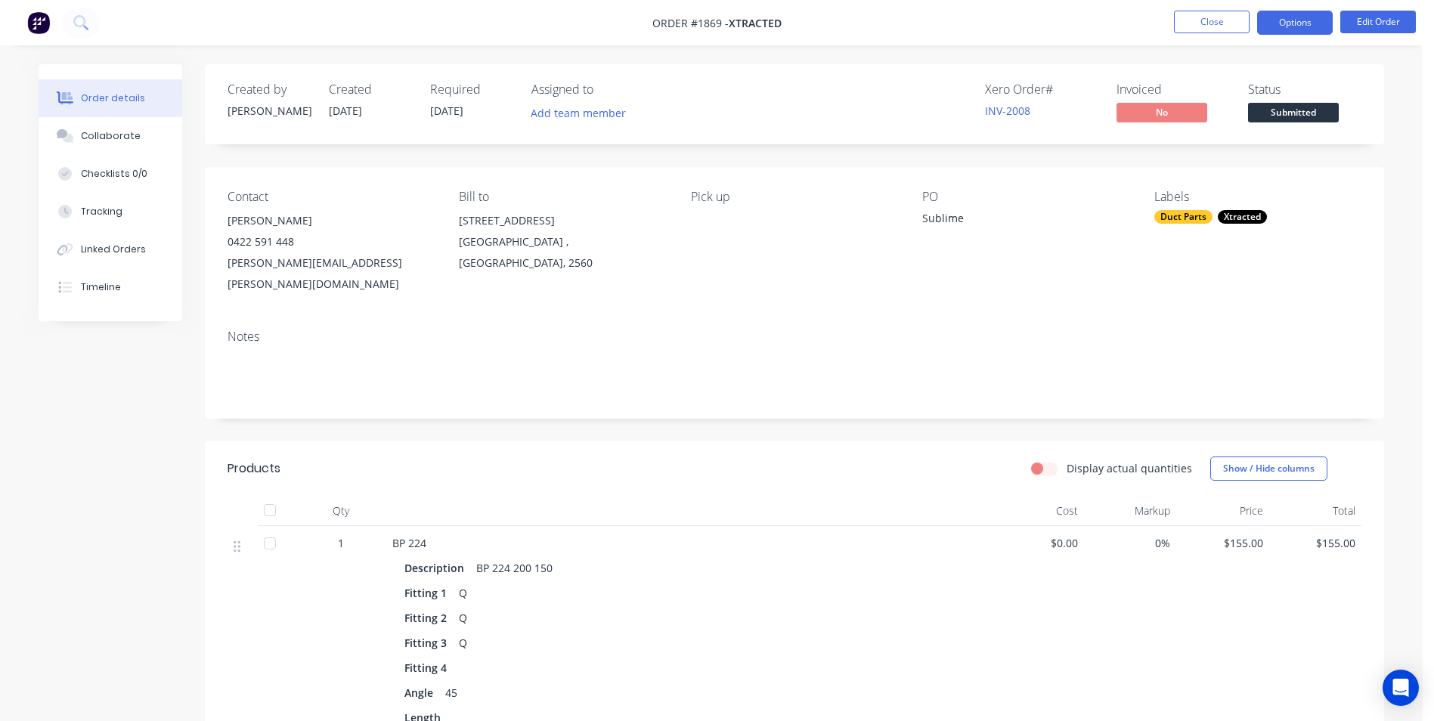
click at [1300, 24] on button "Options" at bounding box center [1295, 23] width 76 height 24
click at [1359, 114] on div "Status Submitted" at bounding box center [1304, 104] width 113 height 44
click at [1326, 108] on span "Submitted" at bounding box center [1293, 112] width 91 height 19
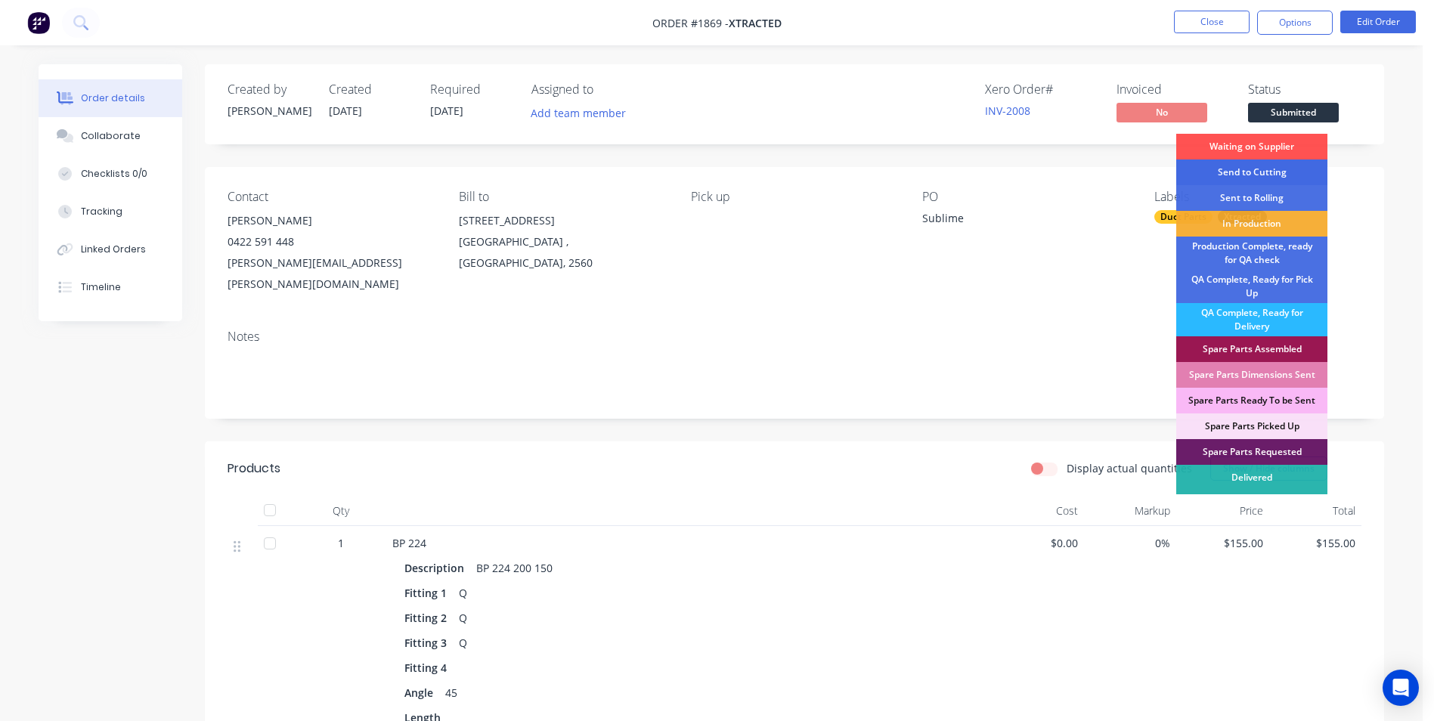
click at [1252, 182] on div "Send to Cutting" at bounding box center [1251, 173] width 151 height 26
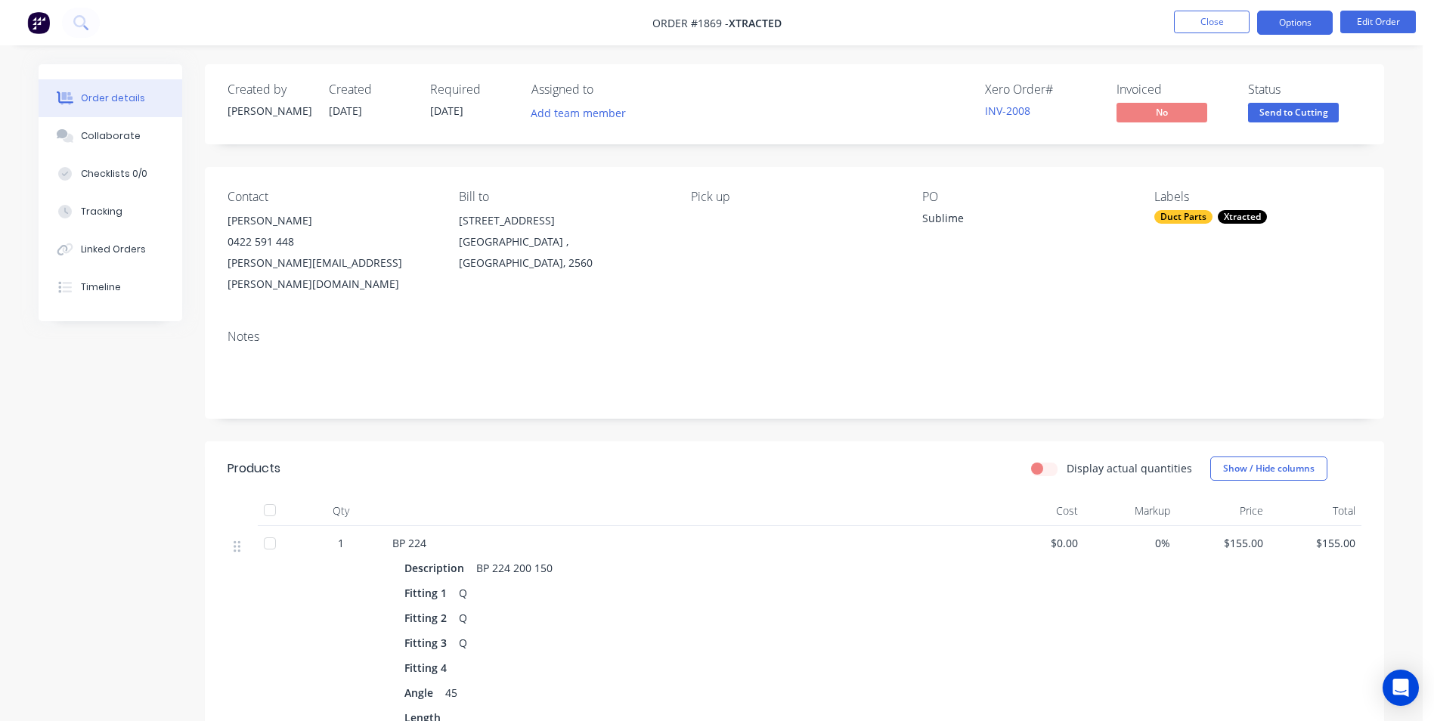
click at [1322, 19] on button "Options" at bounding box center [1295, 23] width 76 height 24
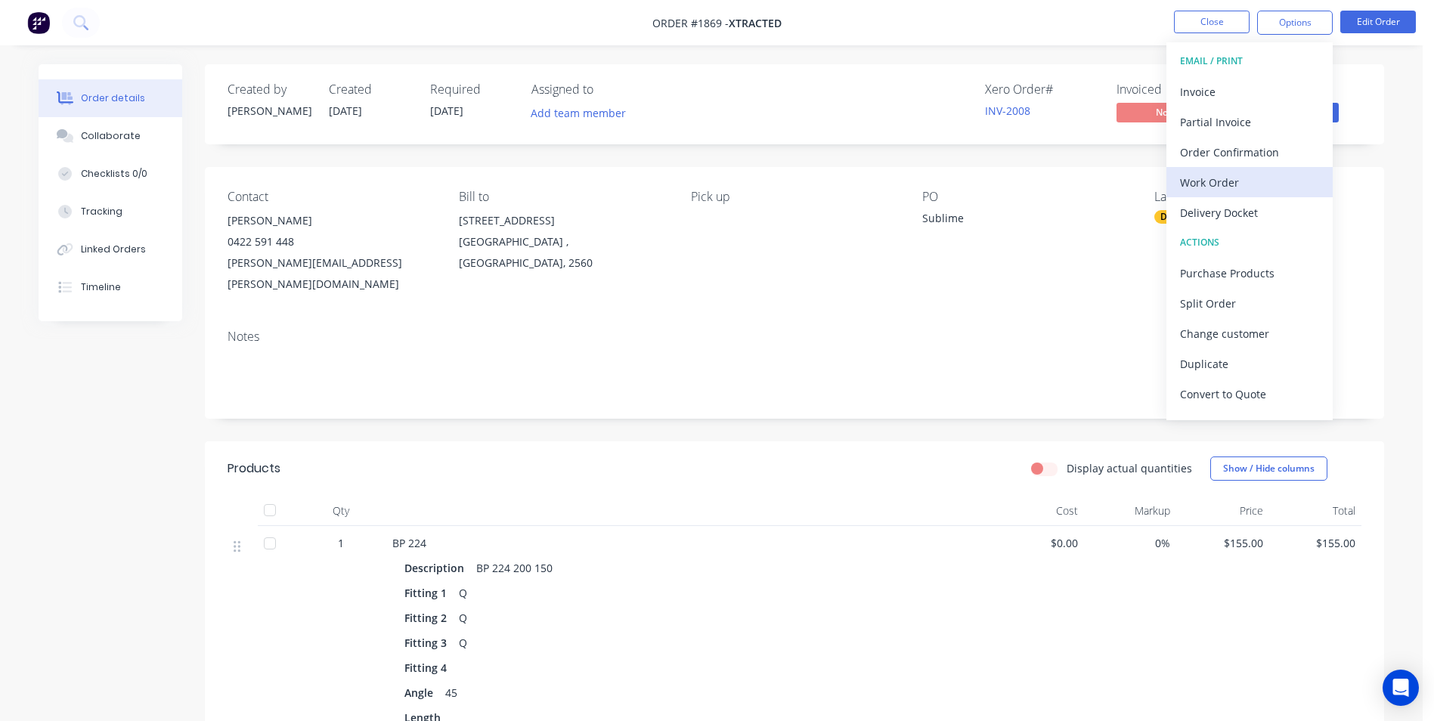
click at [1204, 182] on div "Work Order" at bounding box center [1249, 183] width 139 height 22
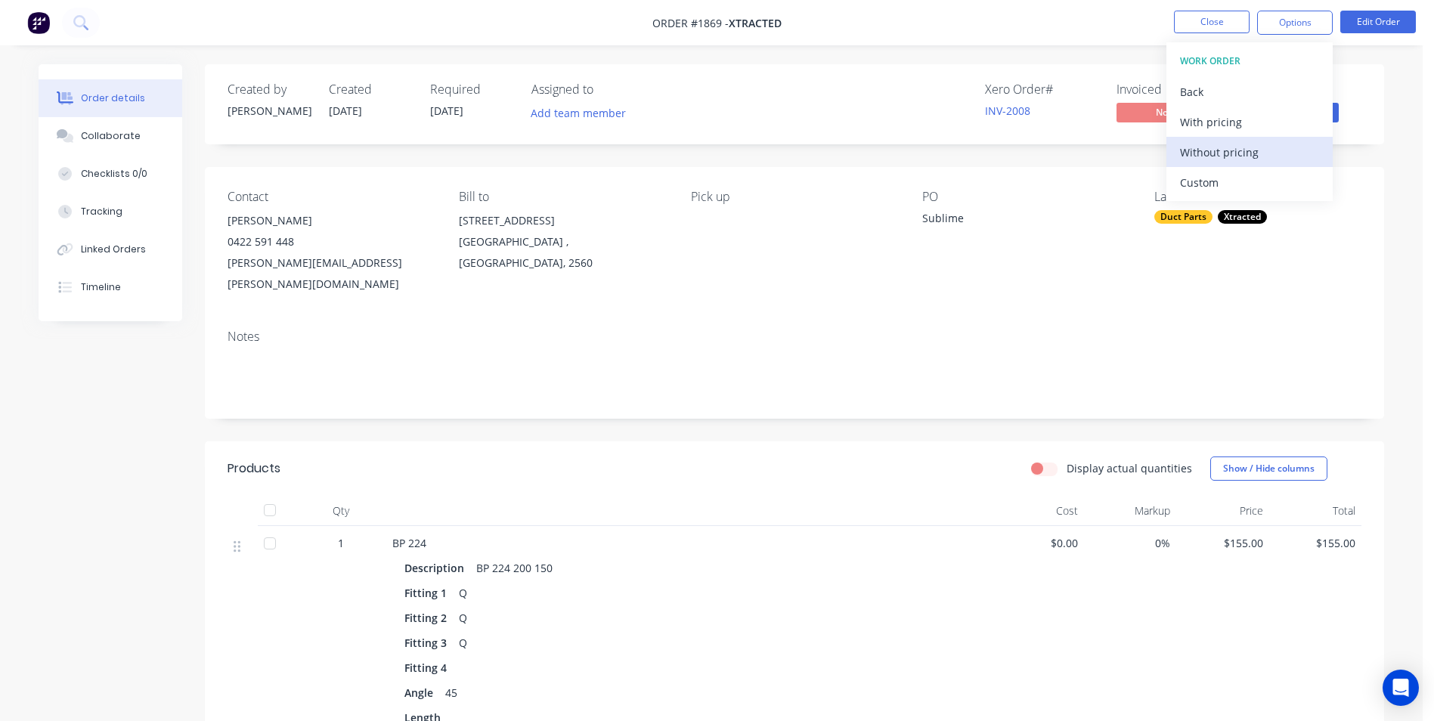
click at [1224, 152] on div "Without pricing" at bounding box center [1249, 152] width 139 height 22
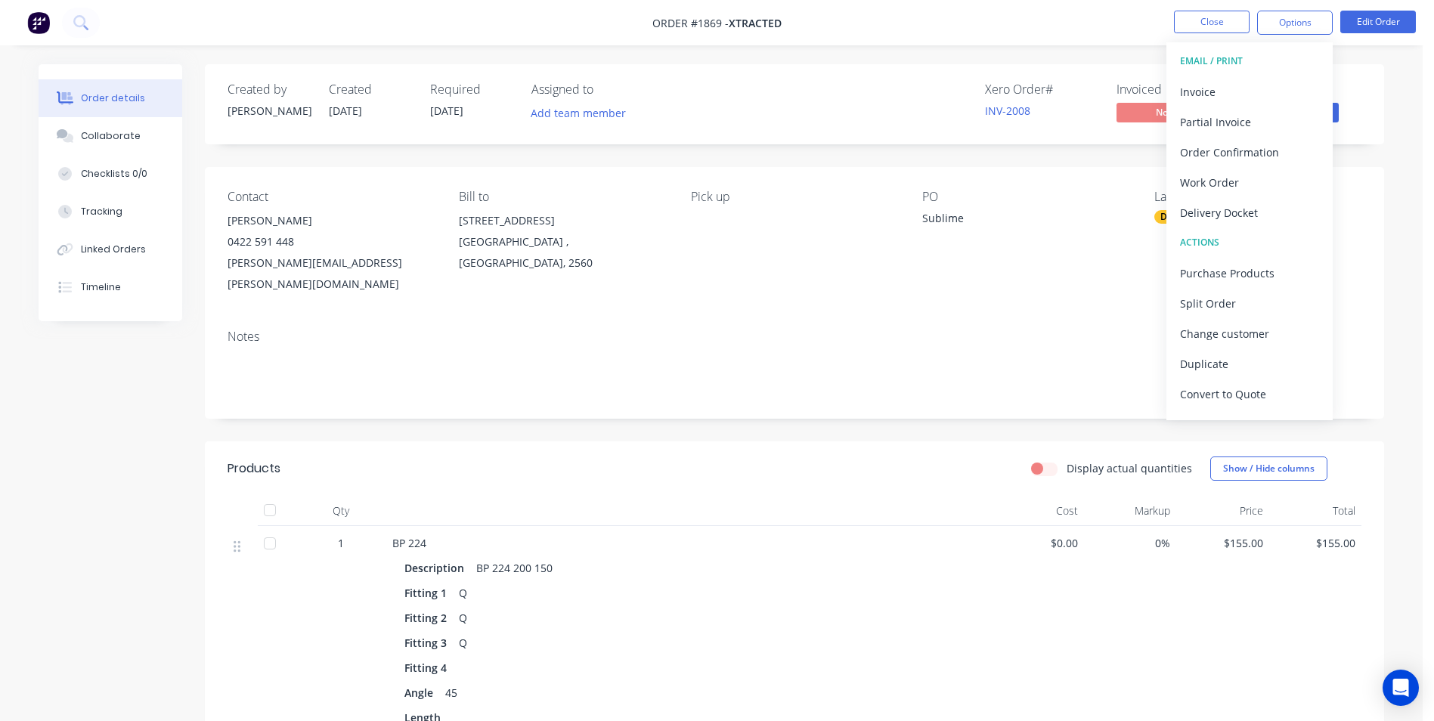
click at [1410, 122] on div "Order details Collaborate Checklists 0/0 Tracking Linked Orders Timeline Order …" at bounding box center [711, 504] width 1423 height 1008
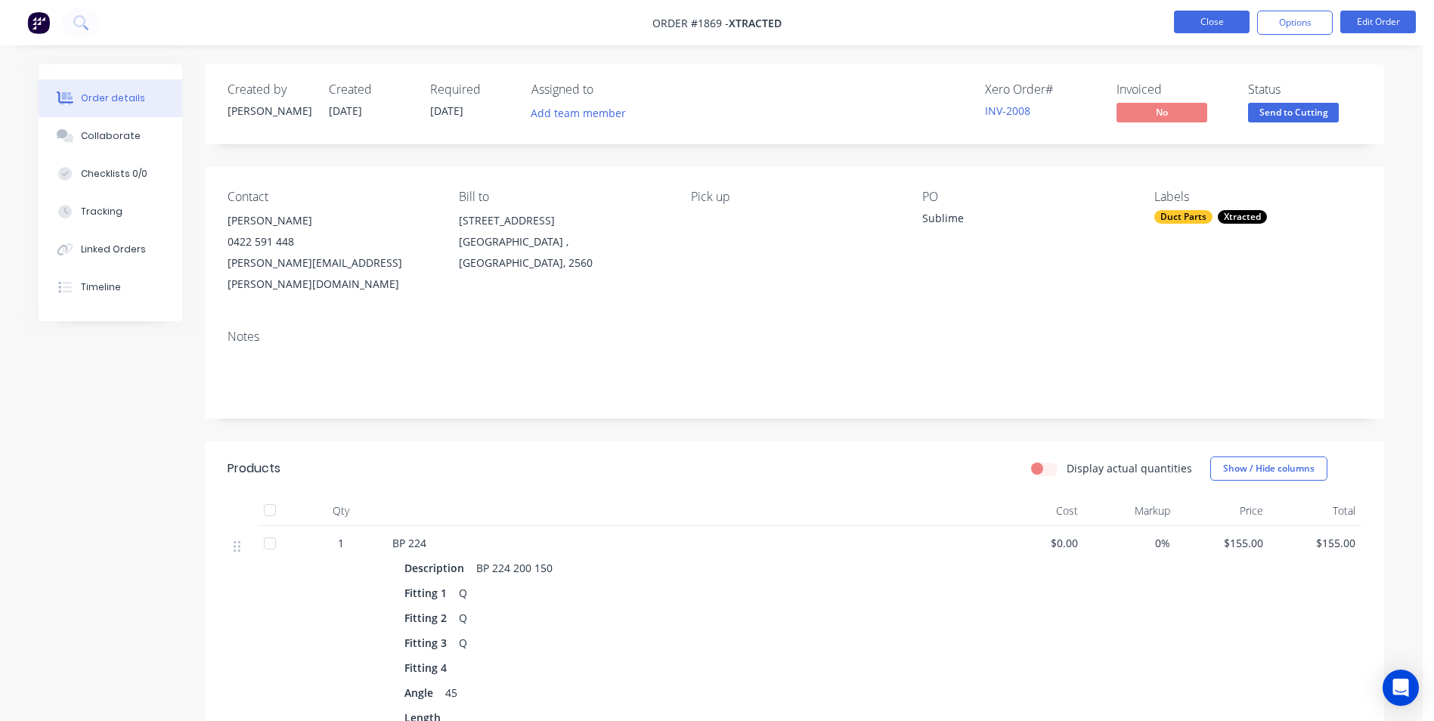
click at [1210, 28] on button "Close" at bounding box center [1212, 22] width 76 height 23
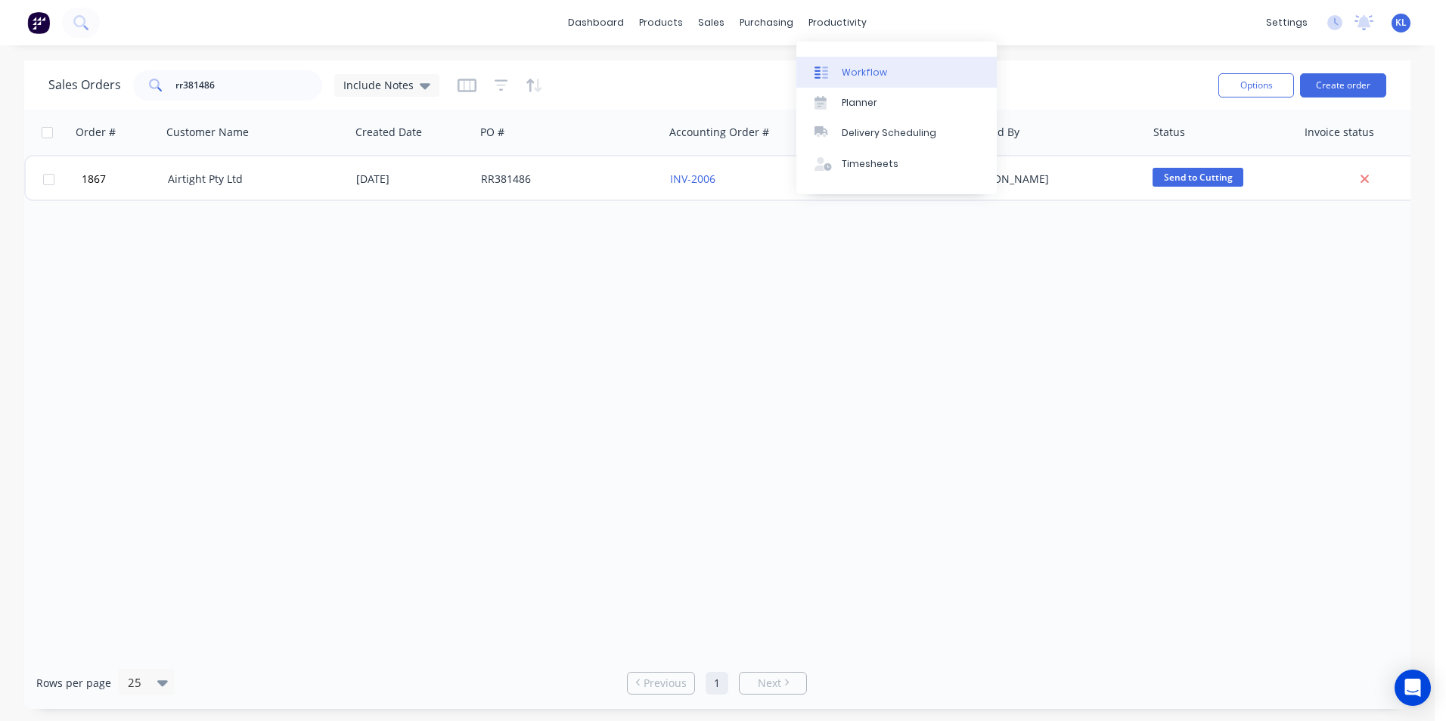
click at [823, 26] on div "productivity" at bounding box center [837, 22] width 73 height 23
click at [852, 79] on link "Workflow" at bounding box center [896, 72] width 200 height 30
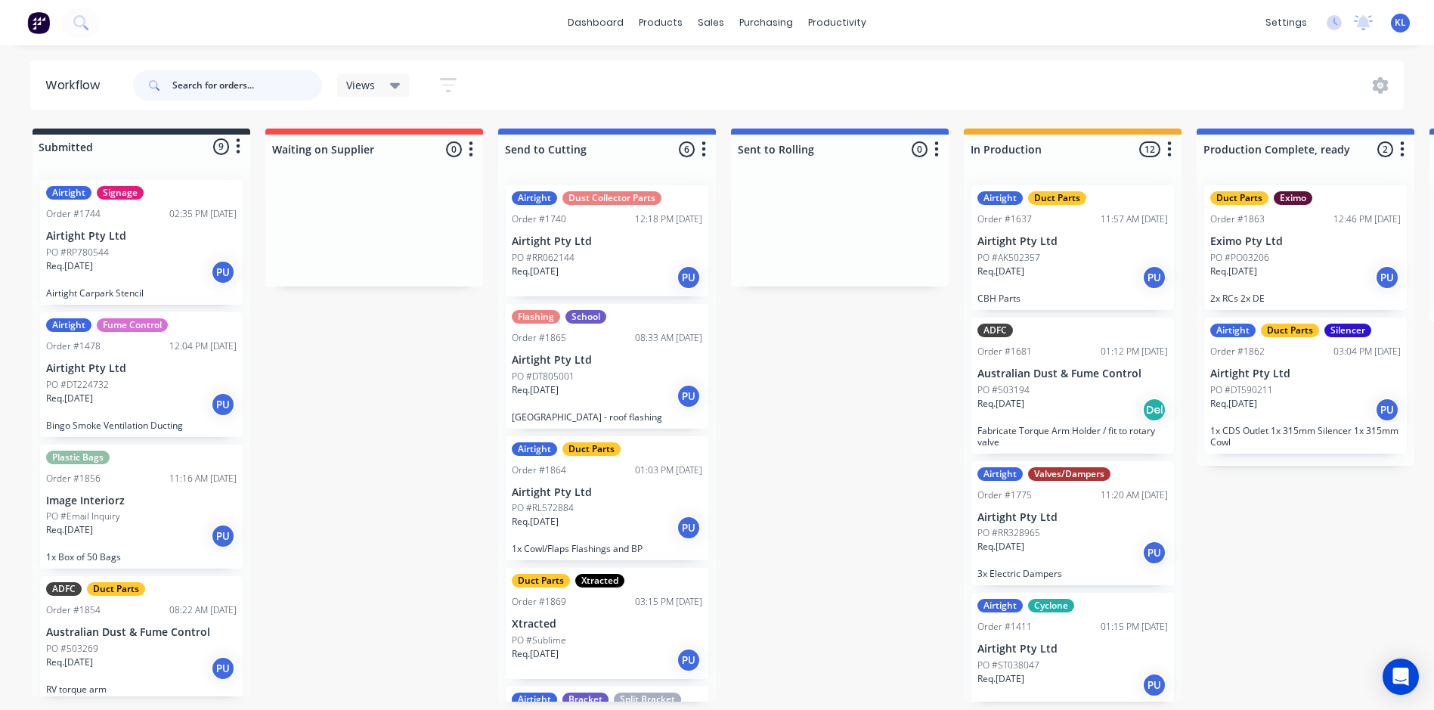
click at [228, 85] on input "text" at bounding box center [247, 85] width 150 height 30
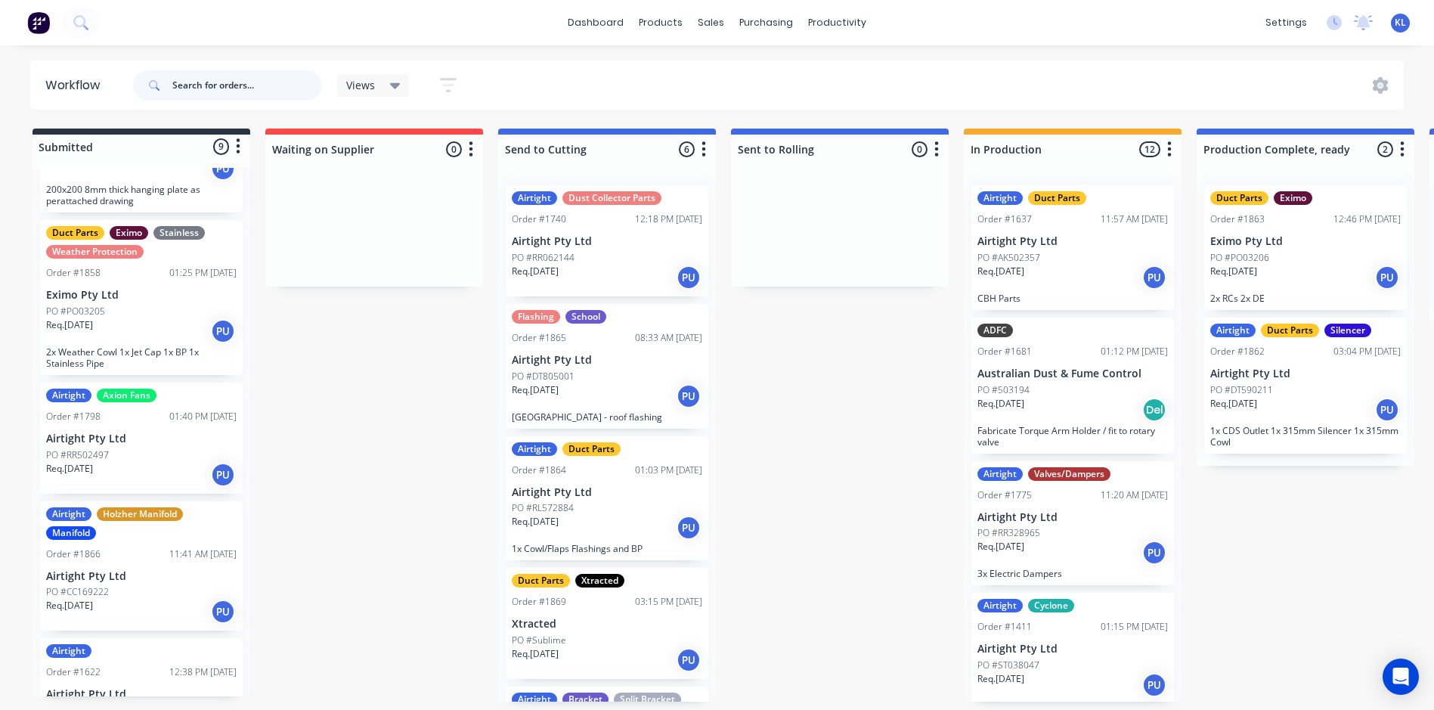
scroll to position [605, 0]
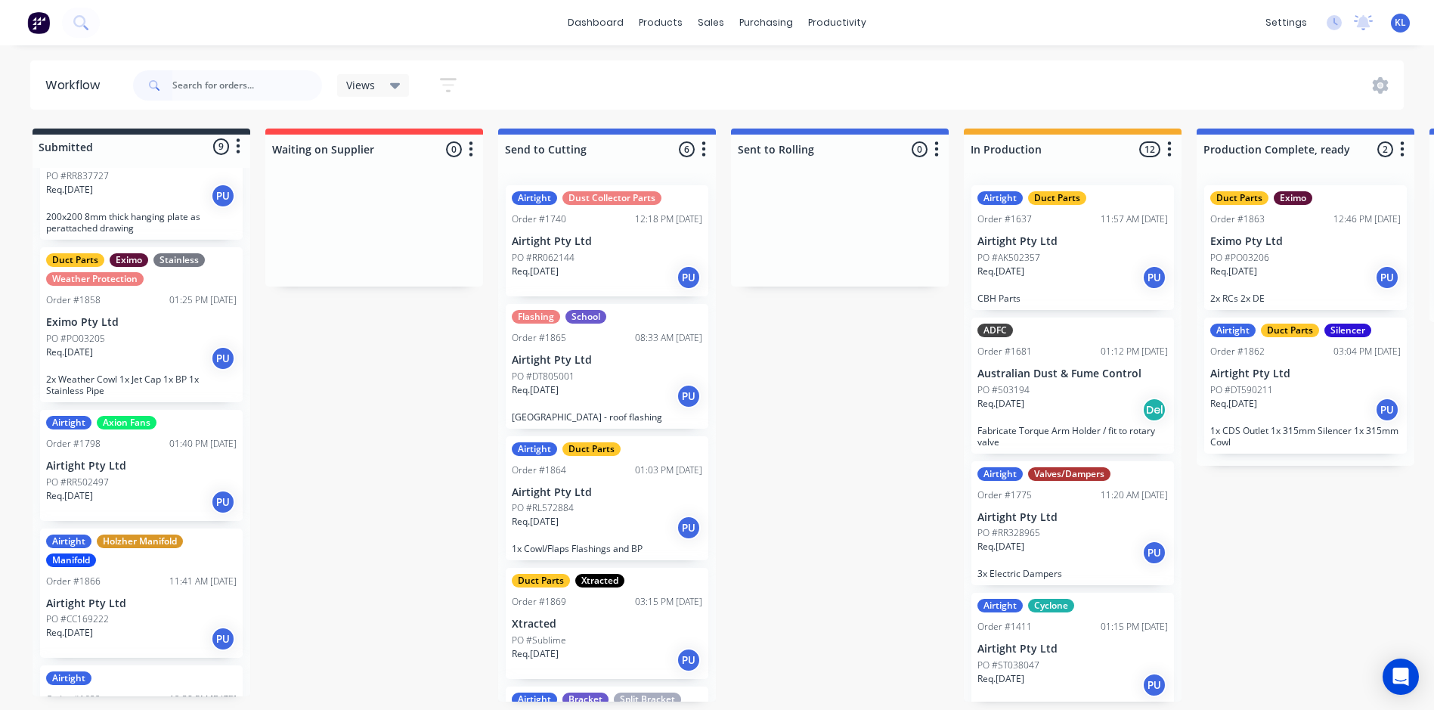
click at [169, 299] on div "01:25 PM 08/08/25" at bounding box center [202, 300] width 67 height 14
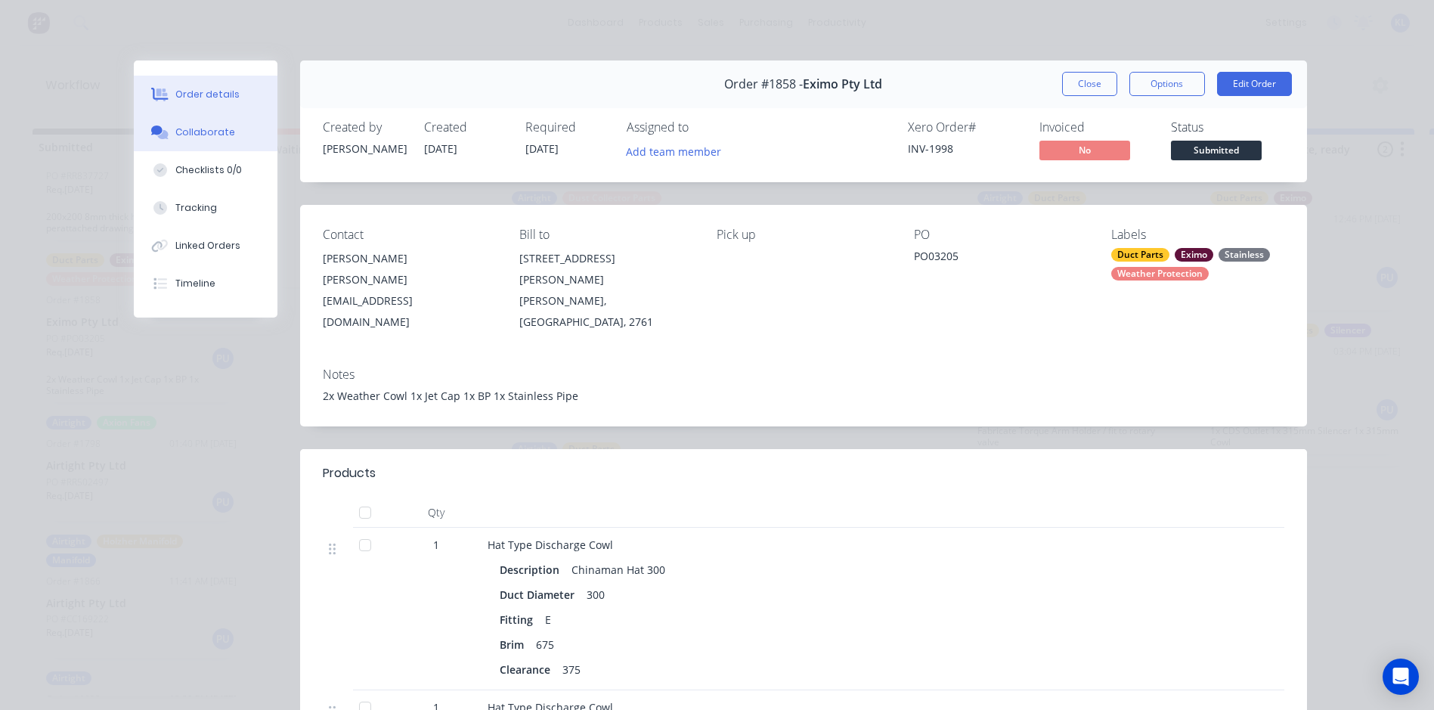
click at [230, 125] on button "Collaborate" at bounding box center [206, 132] width 144 height 38
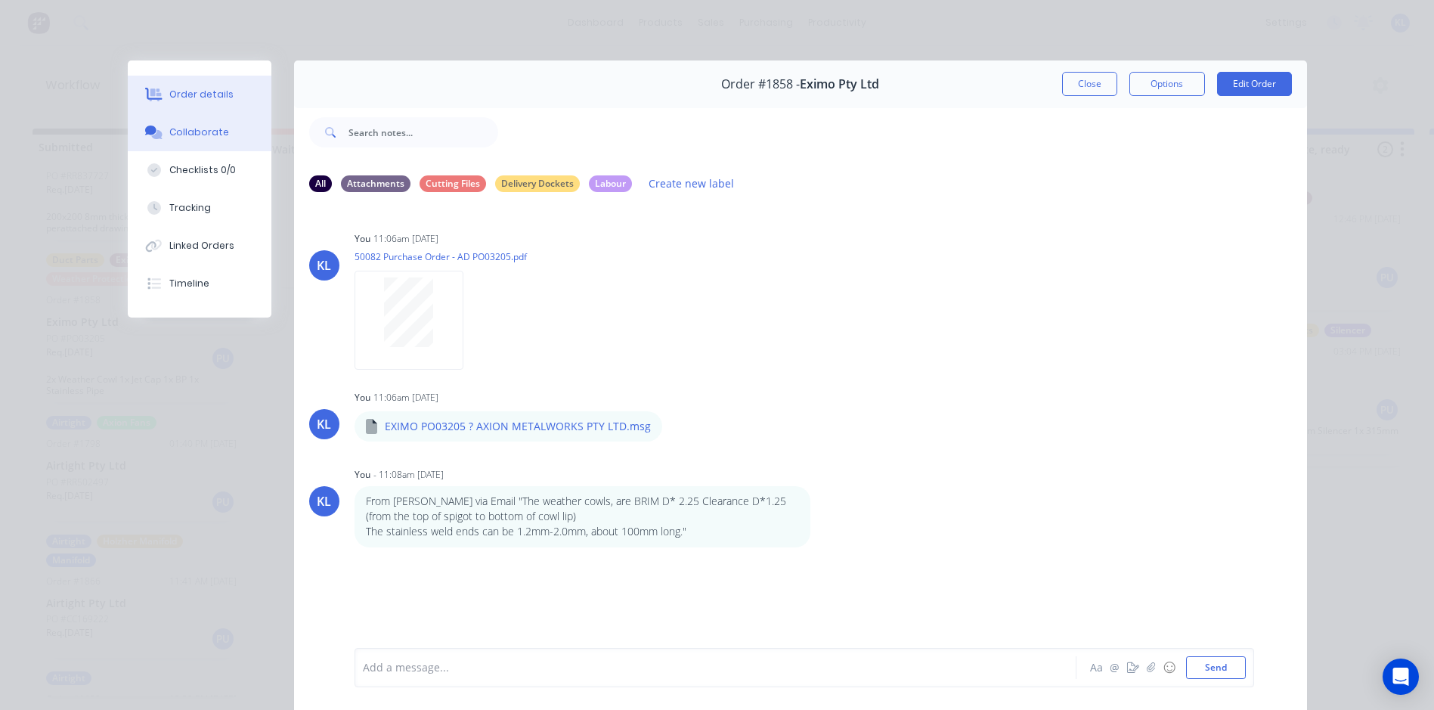
click at [202, 93] on div "Order details" at bounding box center [201, 95] width 64 height 14
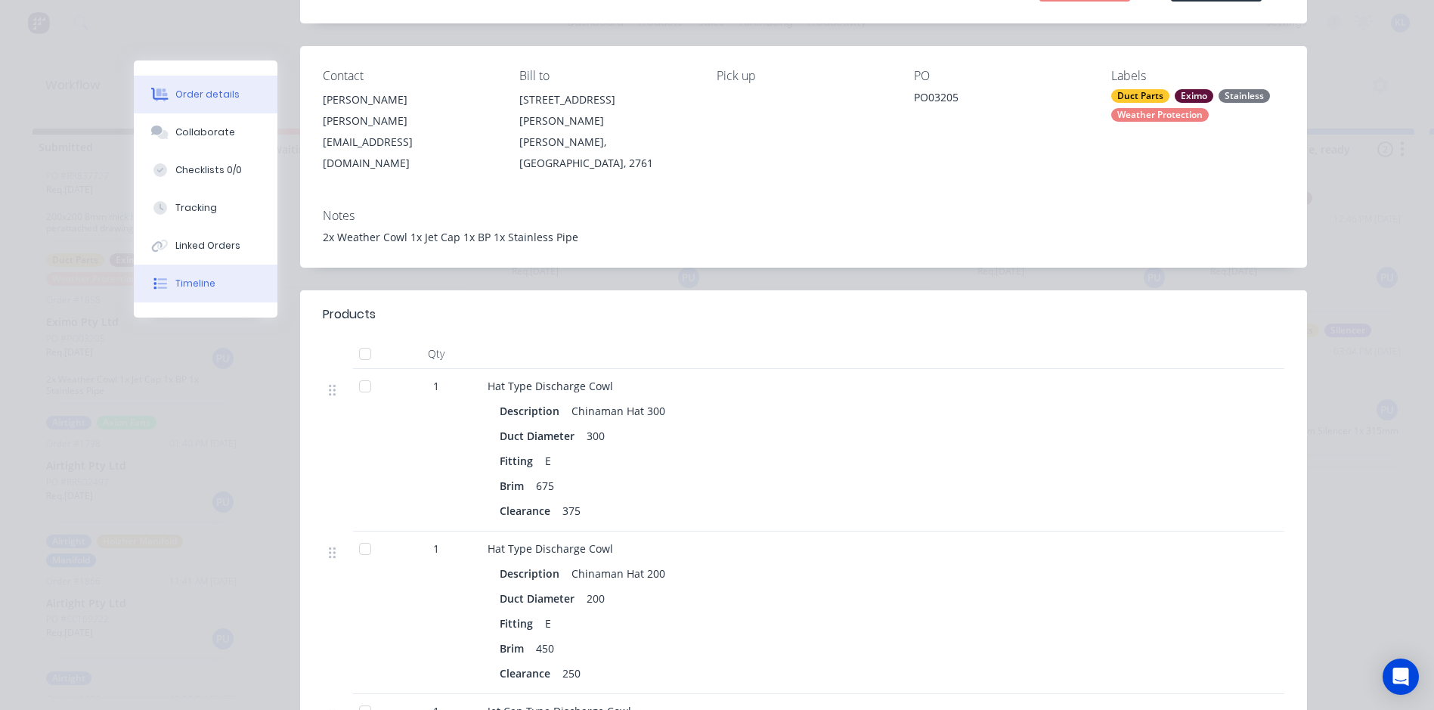
scroll to position [0, 0]
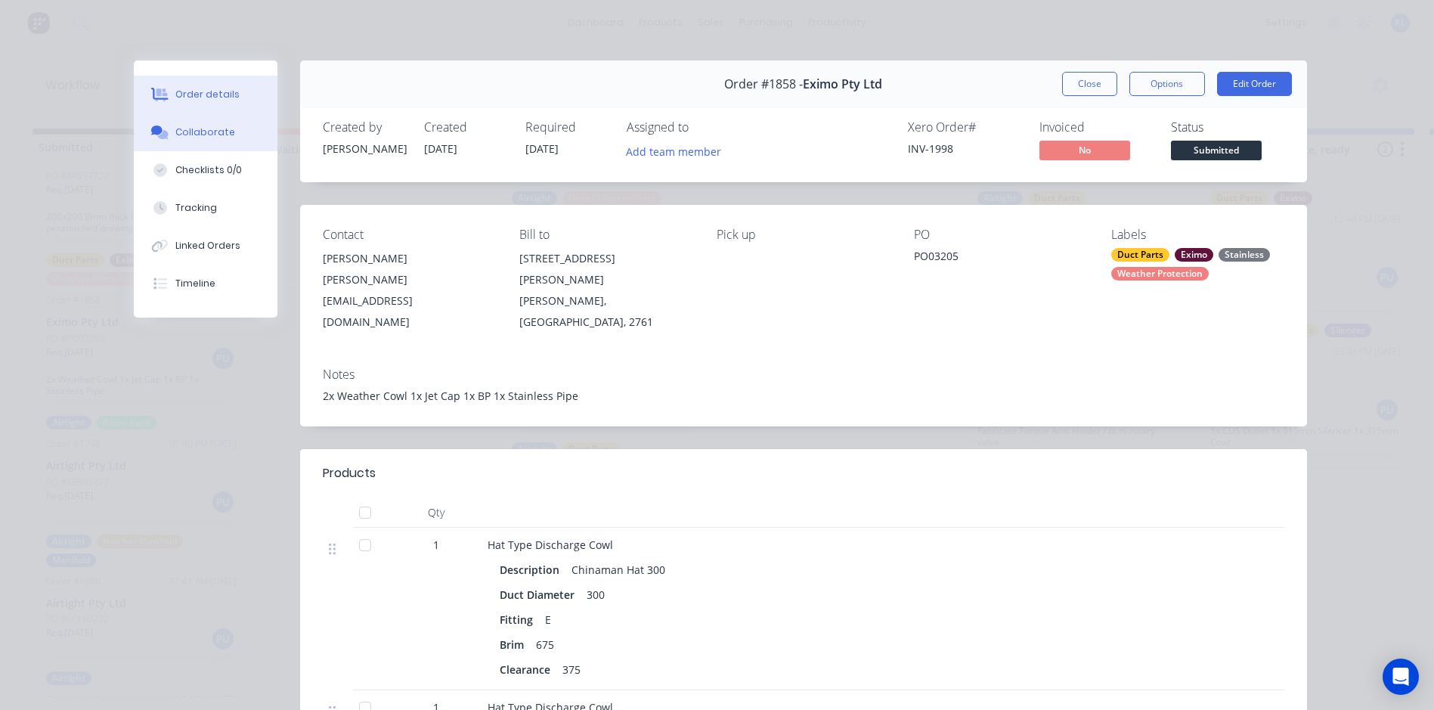
click at [202, 141] on button "Collaborate" at bounding box center [206, 132] width 144 height 38
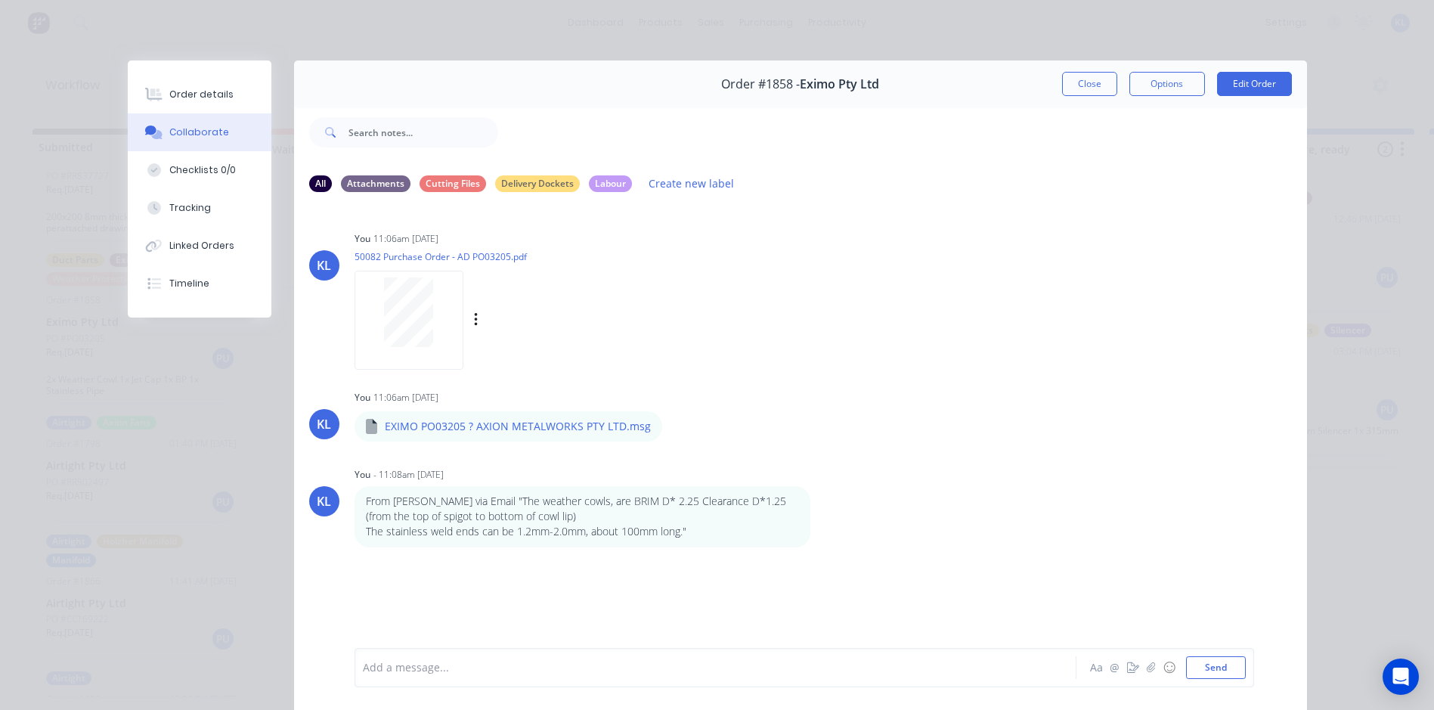
click at [469, 330] on div "Labels Download Delete" at bounding box center [554, 320] width 170 height 22
